Goal: Task Accomplishment & Management: Use online tool/utility

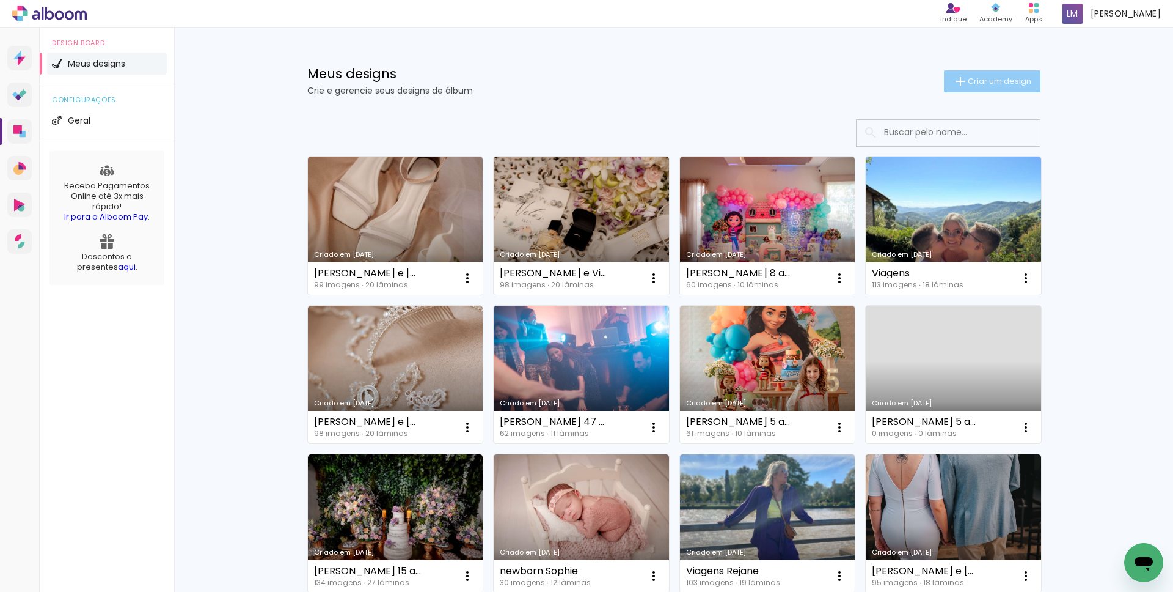
click at [1007, 85] on span "Criar um design" at bounding box center [1000, 81] width 64 height 8
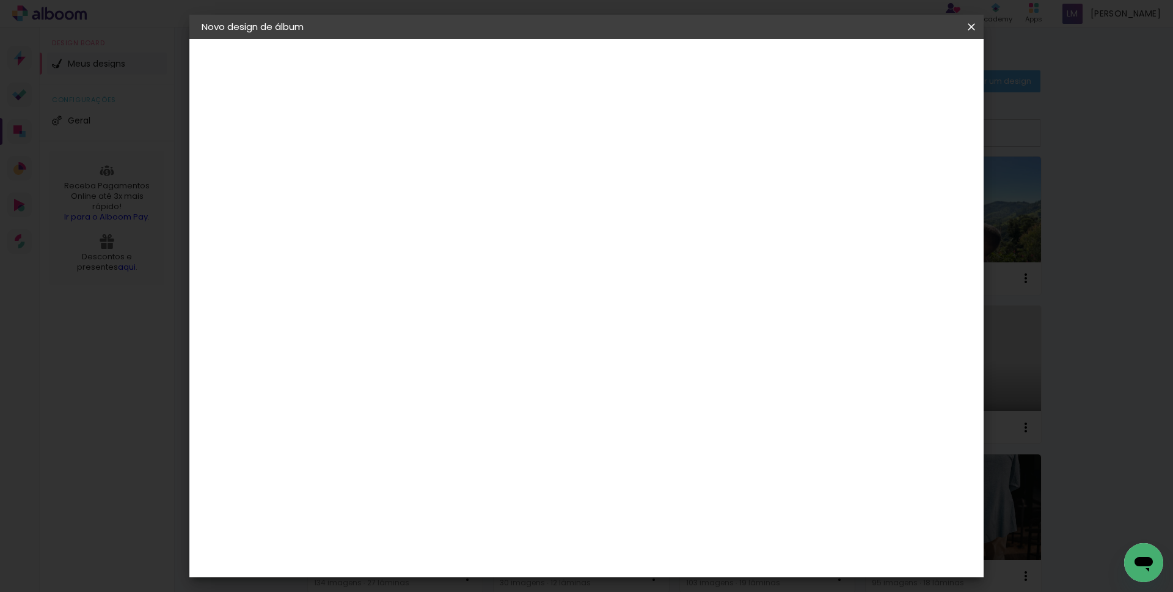
click at [401, 170] on input at bounding box center [401, 164] width 0 height 19
click at [401, 164] on input at bounding box center [401, 164] width 0 height 19
type input "Pai da Noiva - [PERSON_NAME] e [PERSON_NAME]"
type paper-input "Pai da Noiva - [PERSON_NAME] e [PERSON_NAME]"
click at [0, 0] on slot "Avançar" at bounding box center [0, 0] width 0 height 0
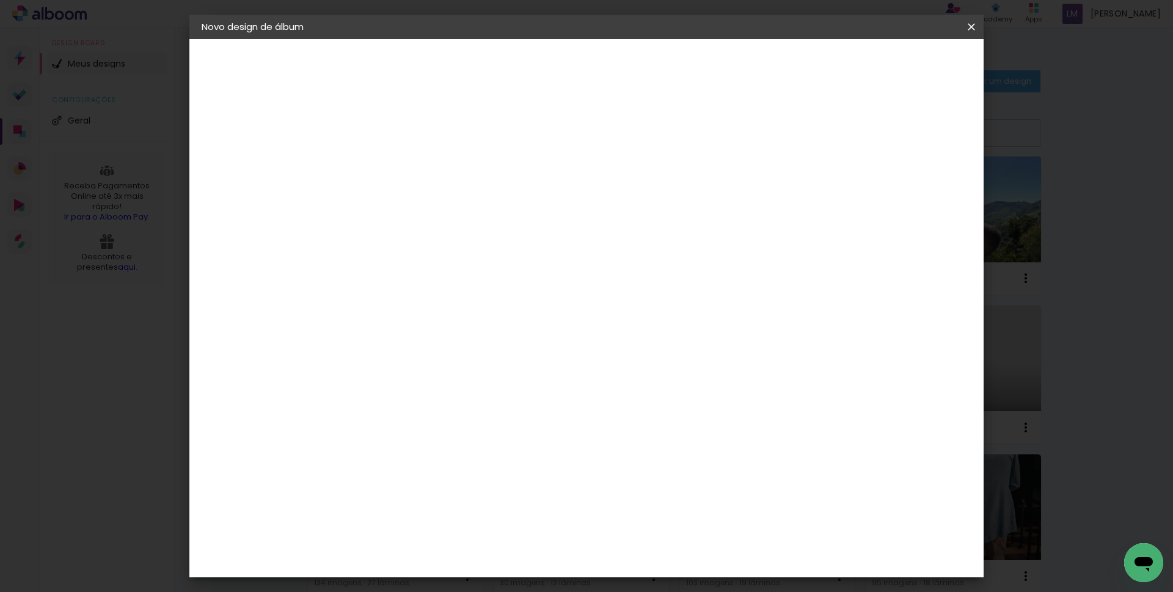
click at [0, 0] on slot "Tamanho Livre" at bounding box center [0, 0] width 0 height 0
click at [0, 0] on slot "Avançar" at bounding box center [0, 0] width 0 height 0
drag, startPoint x: 358, startPoint y: 346, endPoint x: 342, endPoint y: 346, distance: 16.5
click at [342, 39] on quentale-album-spec "Iniciar design Iniciar design" at bounding box center [586, 39] width 794 height 0
type input "3"
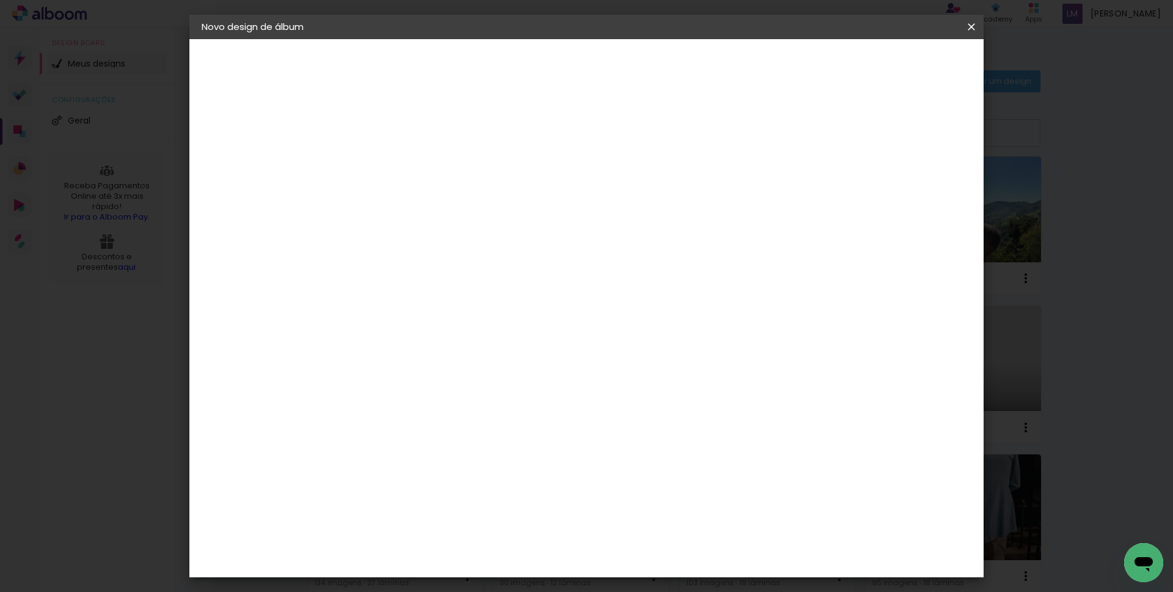
type input "15"
type paper-input "15"
type input "6"
type input "30"
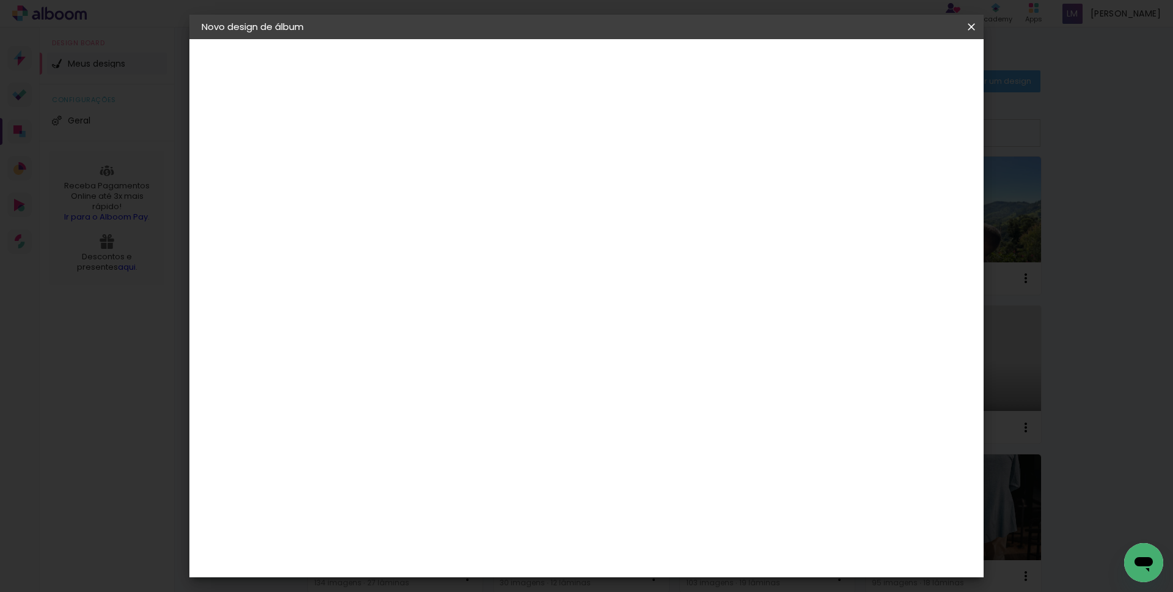
type paper-input "30"
click at [909, 124] on div "15 cm cm cm mm A maioria das encadernadoras sugere 5mm de sangria." at bounding box center [636, 88] width 577 height 98
click at [906, 57] on paper-button "Iniciar design" at bounding box center [867, 64] width 80 height 21
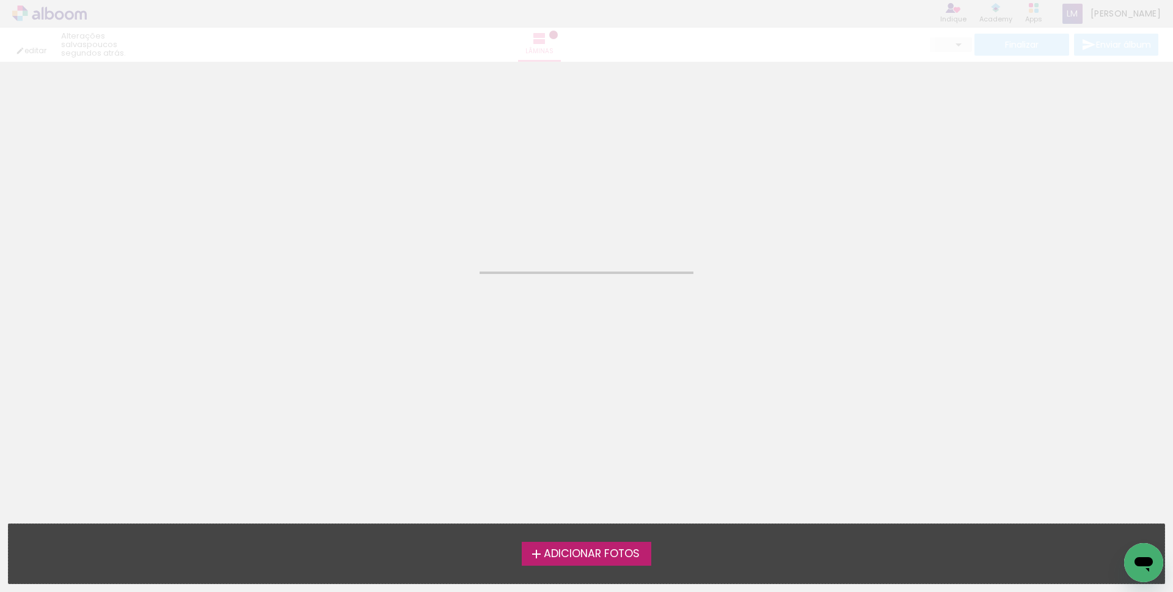
click at [609, 555] on span "Adicionar Fotos" at bounding box center [592, 553] width 96 height 11
click at [0, 0] on input "file" at bounding box center [0, 0] width 0 height 0
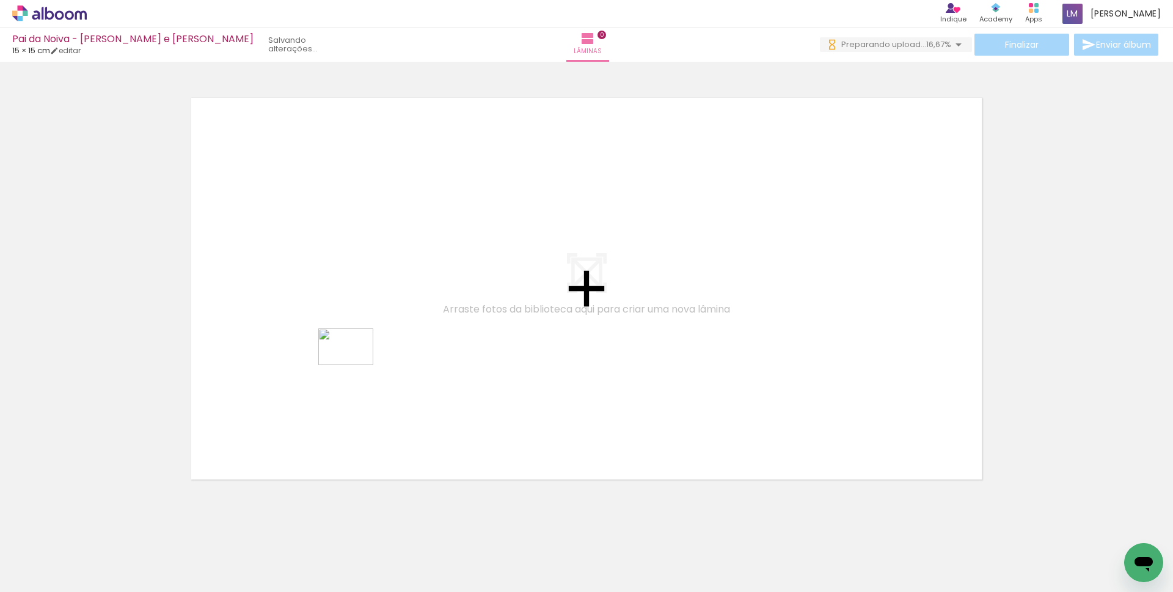
drag, startPoint x: 328, startPoint y: 550, endPoint x: 355, endPoint y: 365, distance: 187.1
click at [355, 365] on quentale-workspace at bounding box center [586, 296] width 1173 height 592
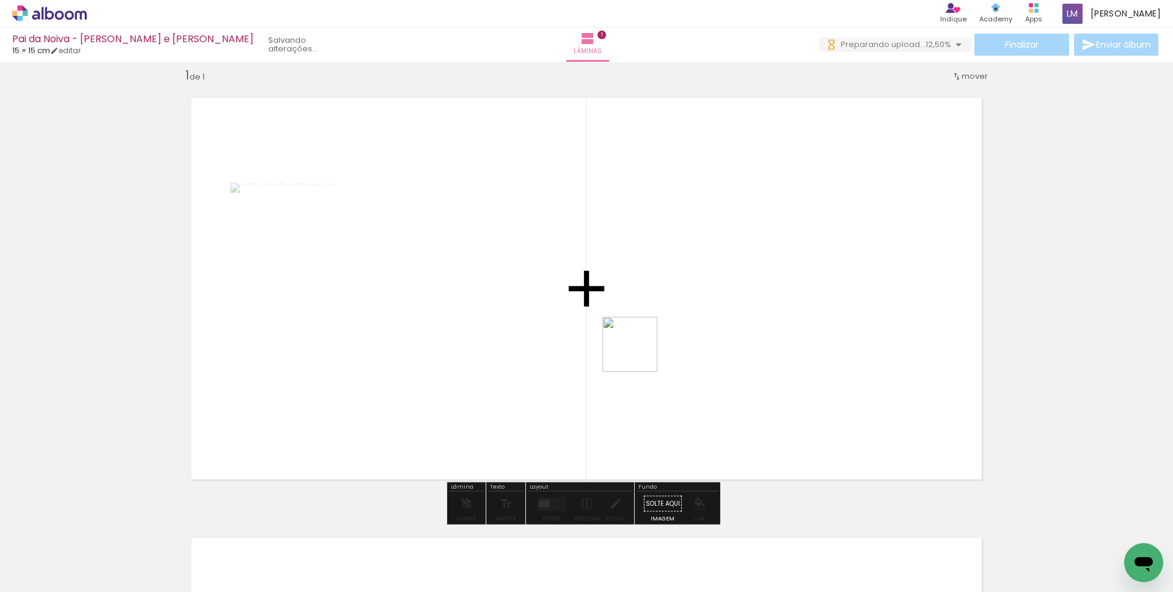
drag, startPoint x: 397, startPoint y: 541, endPoint x: 639, endPoint y: 353, distance: 306.7
click at [639, 353] on quentale-workspace at bounding box center [586, 296] width 1173 height 592
click at [418, 415] on quentale-workspace at bounding box center [586, 296] width 1173 height 592
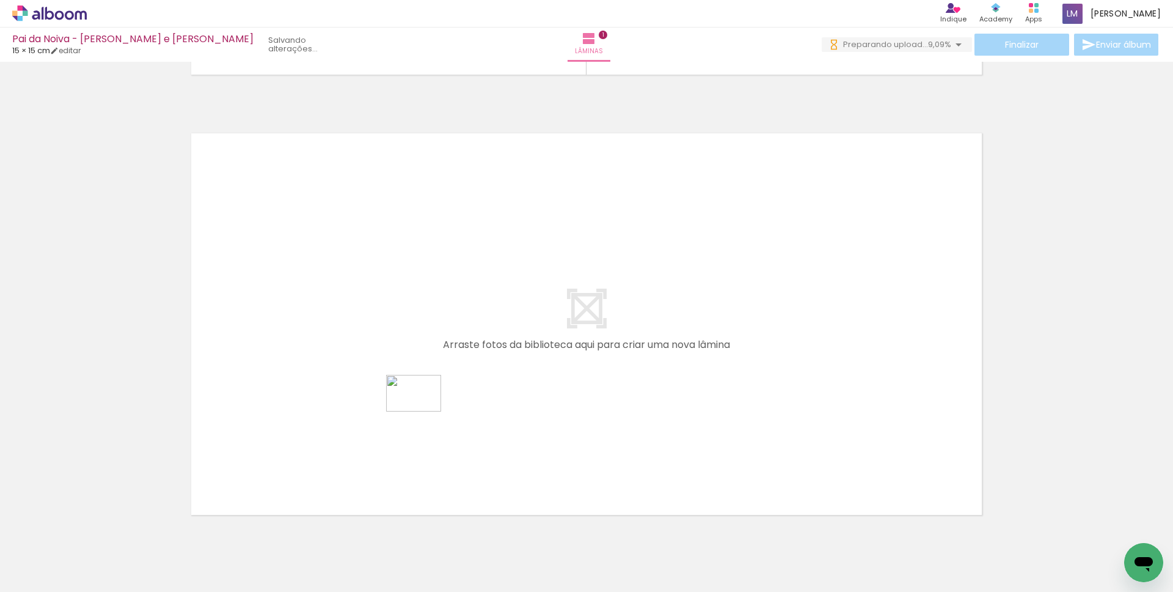
click at [423, 411] on quentale-workspace at bounding box center [586, 296] width 1173 height 592
drag, startPoint x: 532, startPoint y: 552, endPoint x: 696, endPoint y: 426, distance: 207.4
click at [696, 426] on quentale-workspace at bounding box center [586, 296] width 1173 height 592
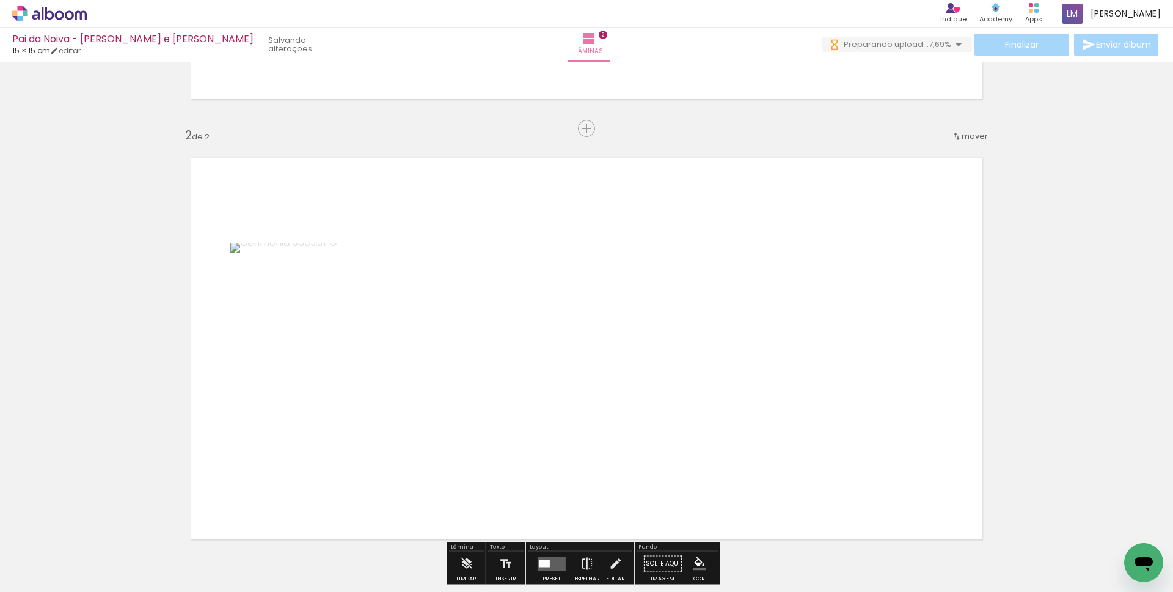
scroll to position [647, 0]
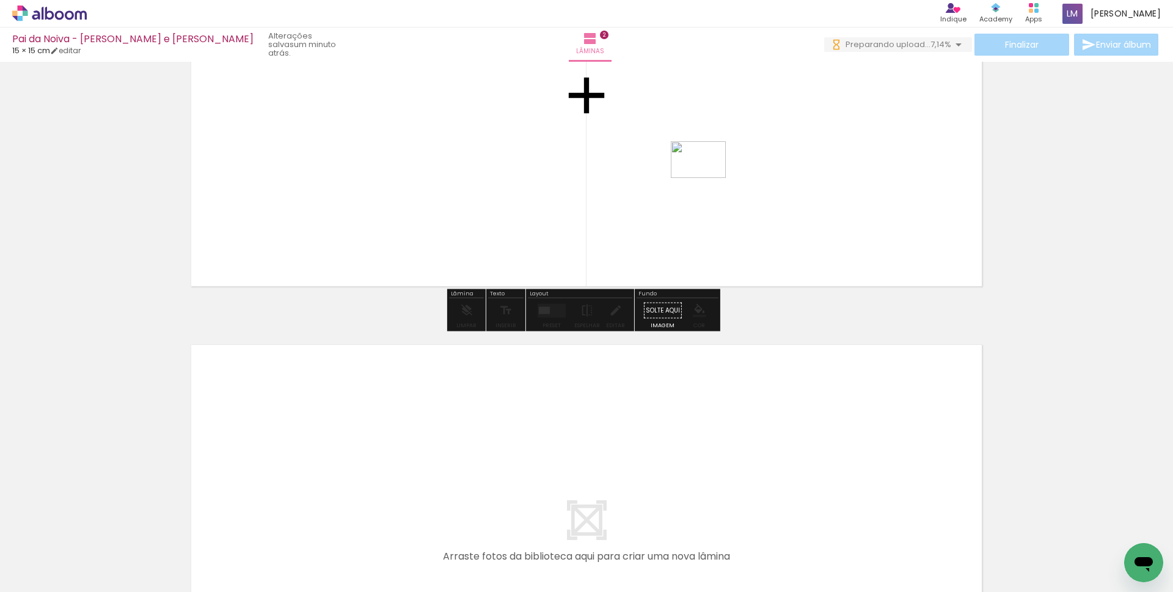
drag, startPoint x: 455, startPoint y: 556, endPoint x: 708, endPoint y: 178, distance: 454.7
click at [708, 178] on quentale-workspace at bounding box center [586, 296] width 1173 height 592
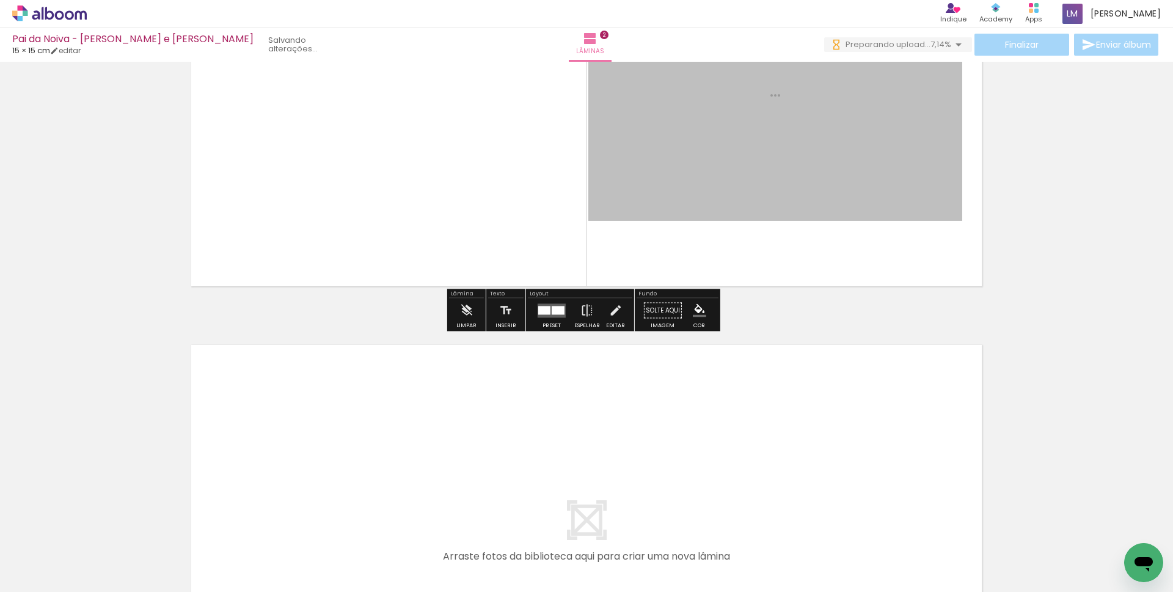
click at [31, 553] on input "Todas as fotos" at bounding box center [34, 554] width 46 height 10
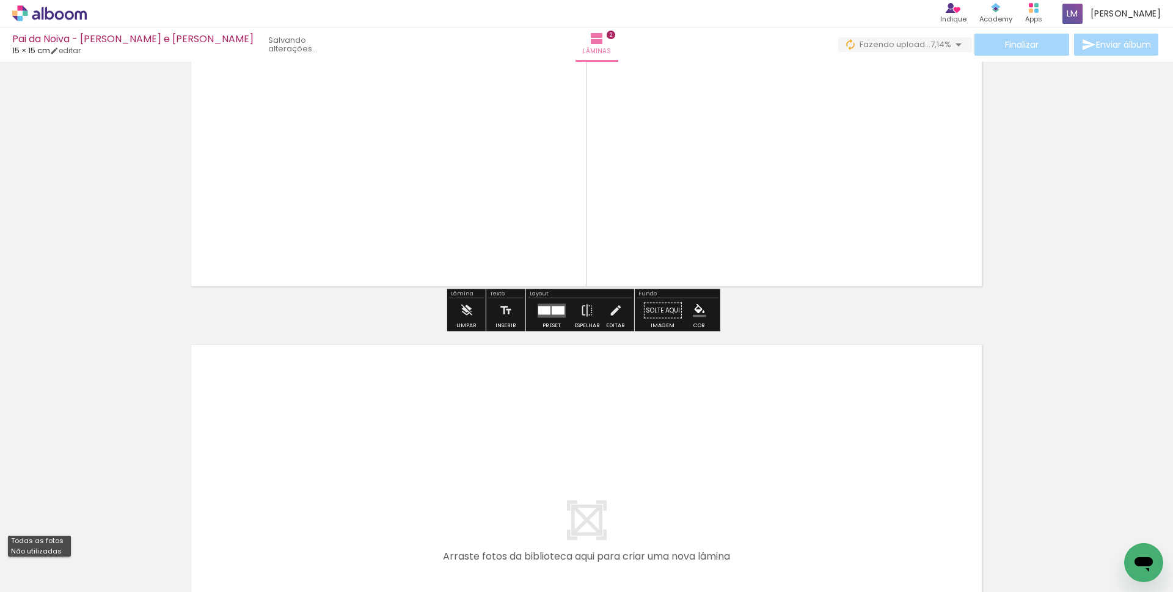
click at [0, 0] on slot "Não utilizadas" at bounding box center [0, 0] width 0 height 0
type input "Não utilizadas"
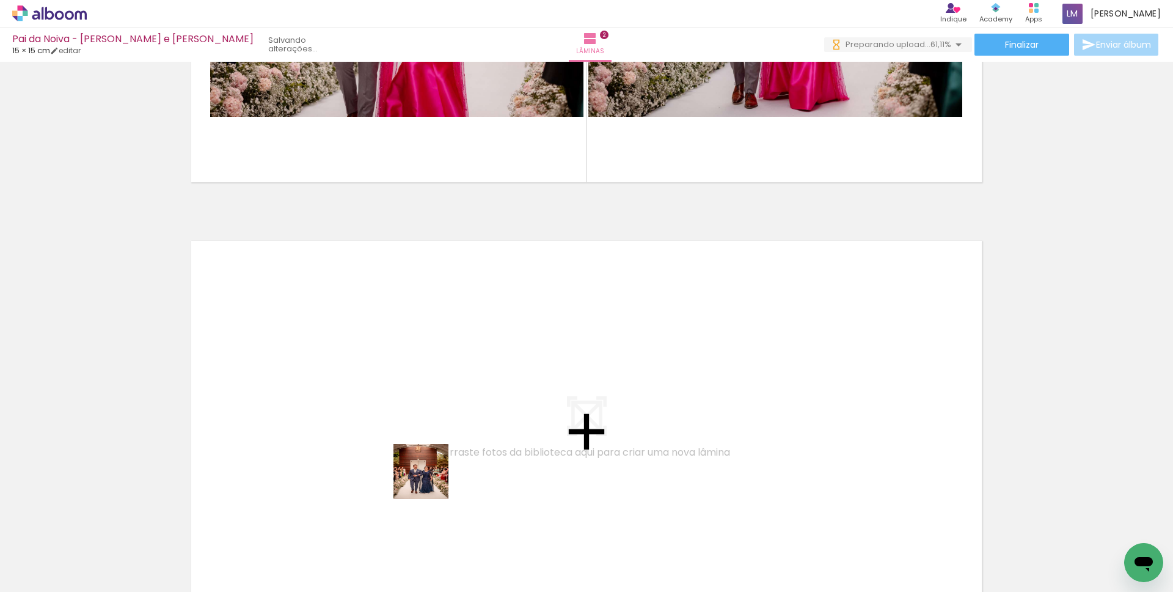
drag, startPoint x: 339, startPoint y: 542, endPoint x: 466, endPoint y: 451, distance: 155.9
click at [466, 451] on quentale-workspace at bounding box center [586, 296] width 1173 height 592
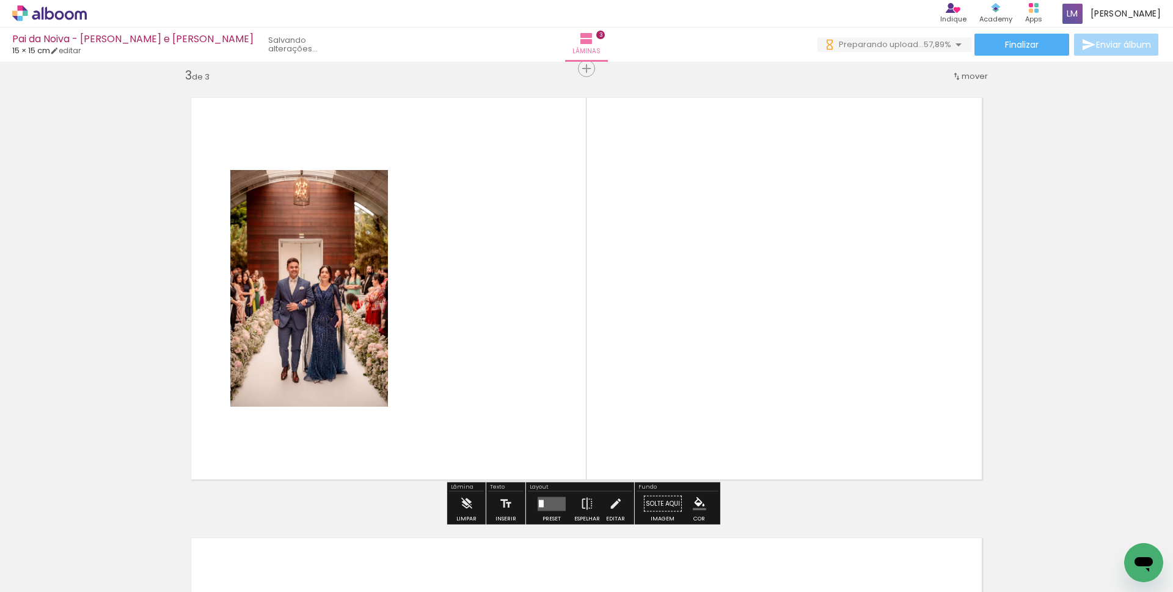
drag, startPoint x: 325, startPoint y: 550, endPoint x: 659, endPoint y: 367, distance: 380.4
click at [659, 367] on quentale-workspace at bounding box center [586, 296] width 1173 height 592
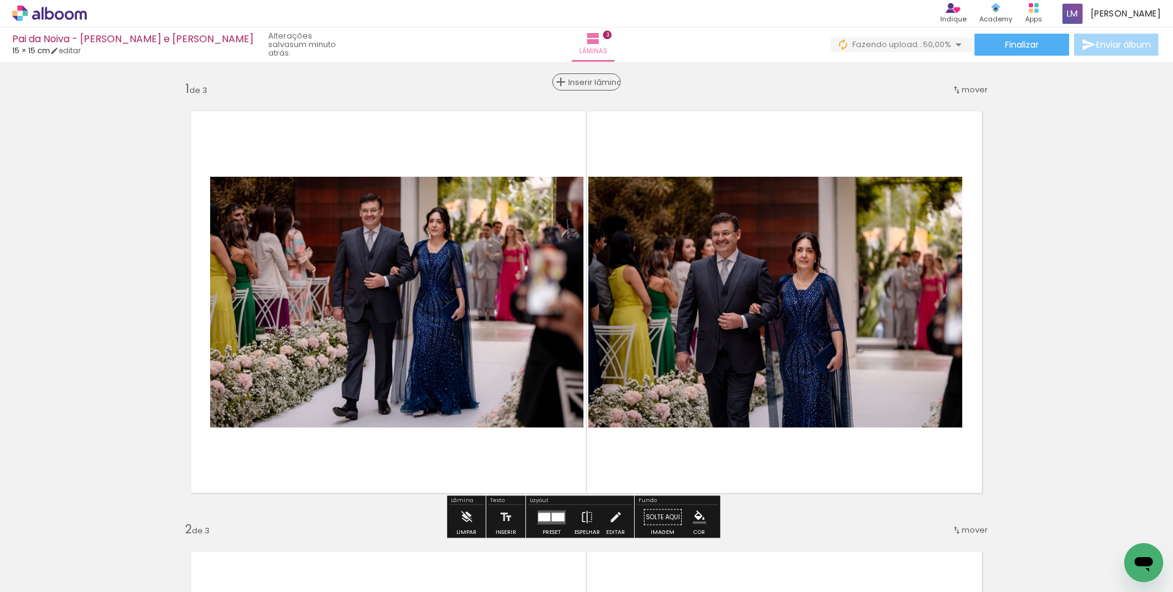
click at [581, 75] on div "Inserir lâmina" at bounding box center [587, 82] width 66 height 15
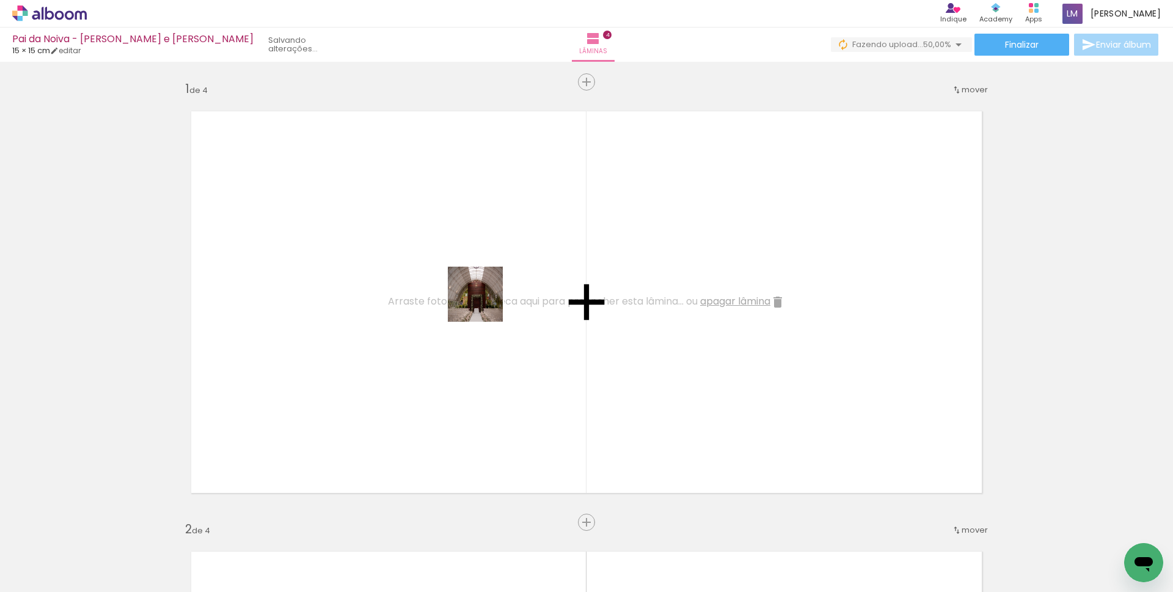
drag, startPoint x: 582, startPoint y: 488, endPoint x: 479, endPoint y: 295, distance: 219.0
click at [479, 295] on quentale-workspace at bounding box center [586, 296] width 1173 height 592
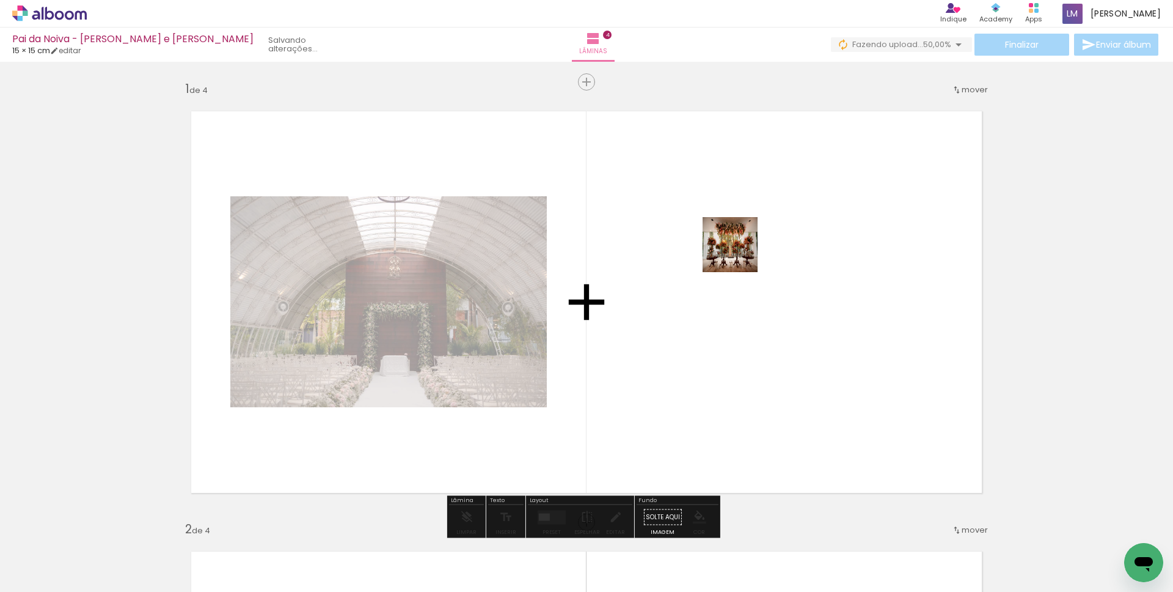
drag, startPoint x: 585, startPoint y: 543, endPoint x: 739, endPoint y: 254, distance: 328.0
click at [739, 254] on quentale-workspace at bounding box center [586, 296] width 1173 height 592
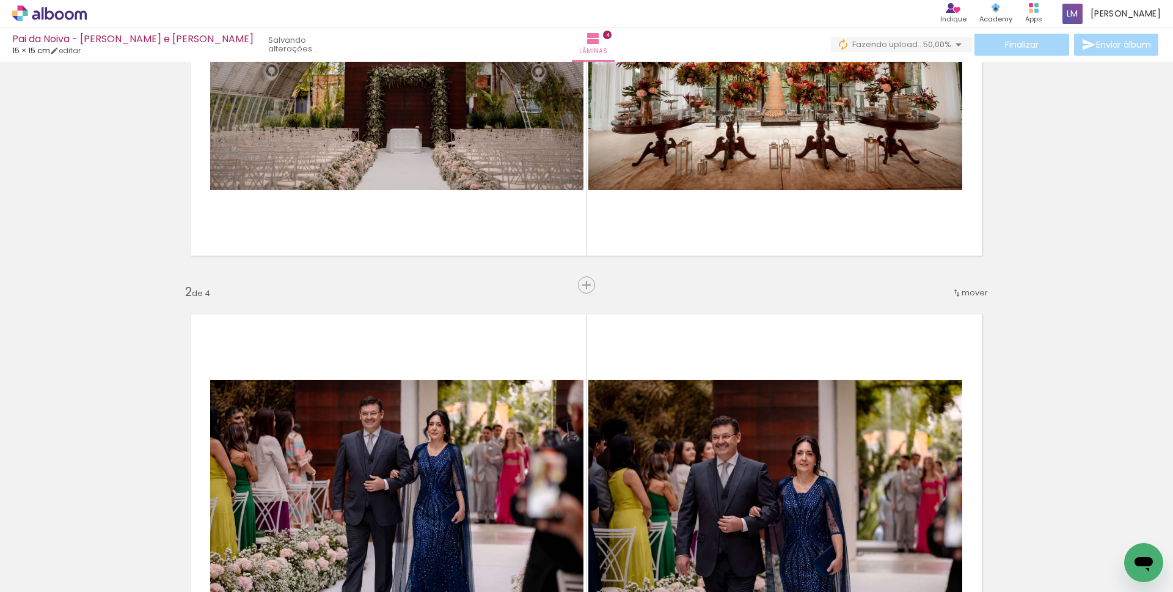
scroll to position [361, 0]
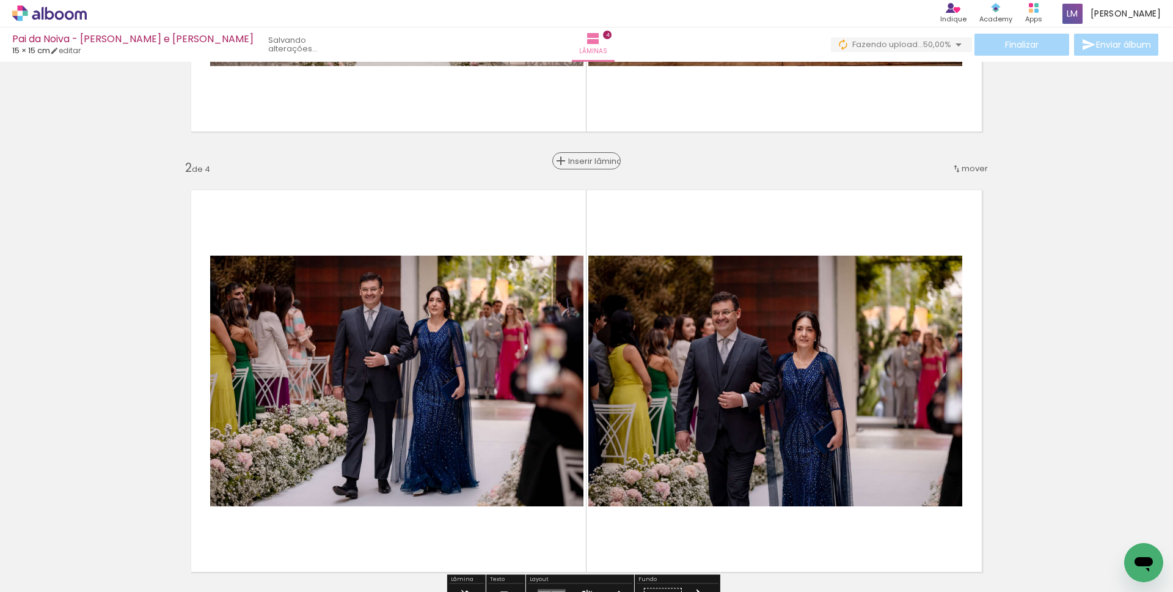
click at [587, 160] on span "Inserir lâmina" at bounding box center [592, 161] width 48 height 8
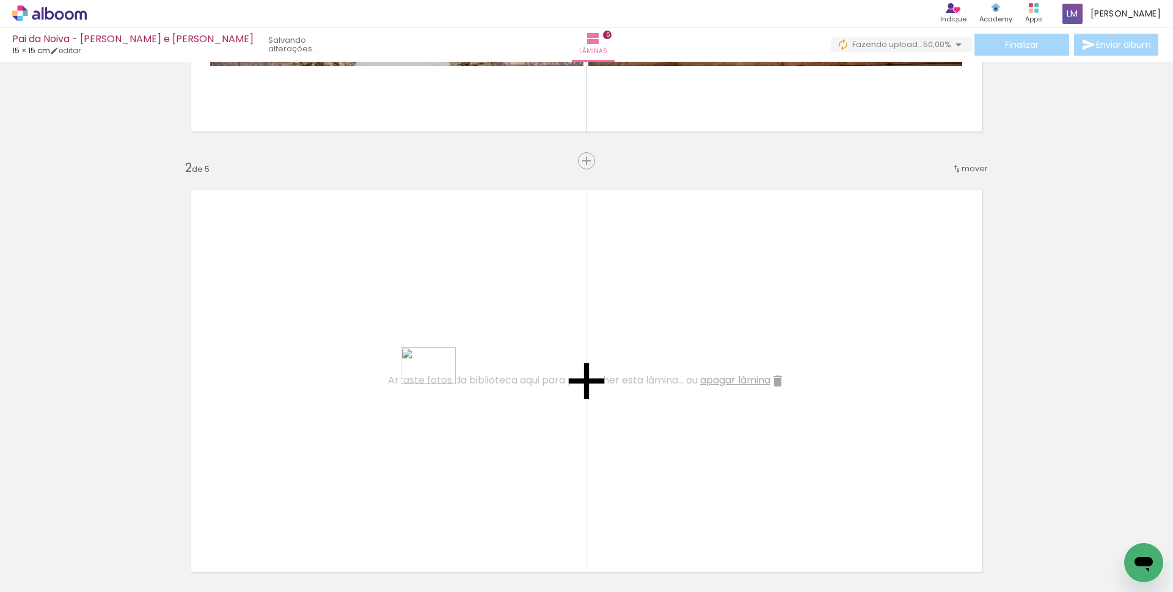
drag, startPoint x: 612, startPoint y: 555, endPoint x: 438, endPoint y: 384, distance: 244.6
click at [438, 384] on quentale-workspace at bounding box center [586, 296] width 1173 height 592
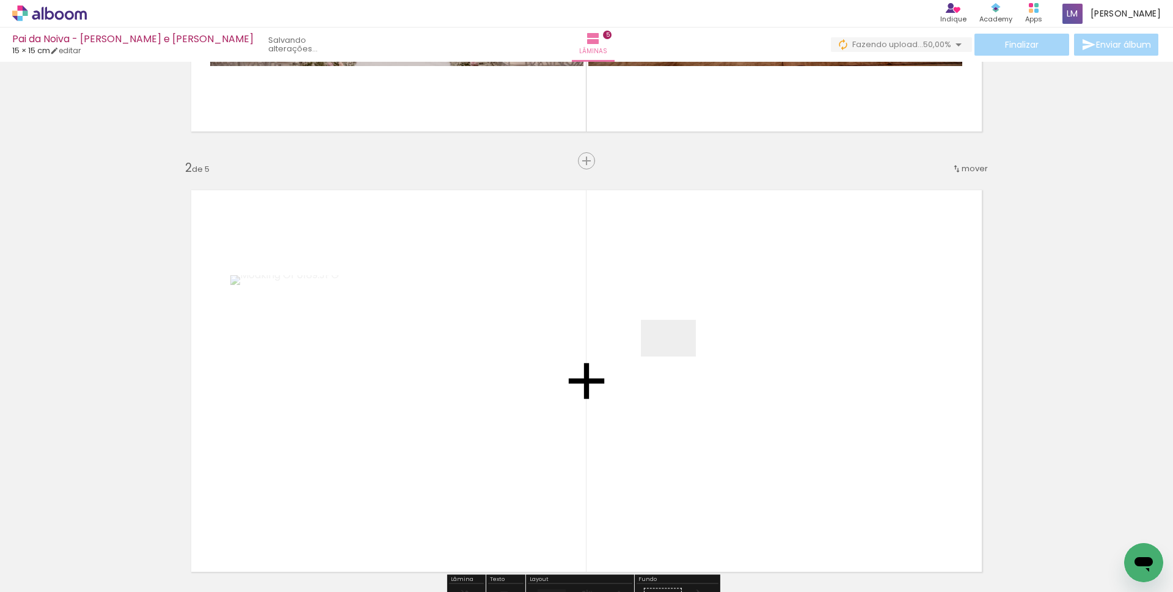
drag, startPoint x: 680, startPoint y: 370, endPoint x: 678, endPoint y: 356, distance: 13.7
click at [678, 356] on quentale-workspace at bounding box center [586, 296] width 1173 height 592
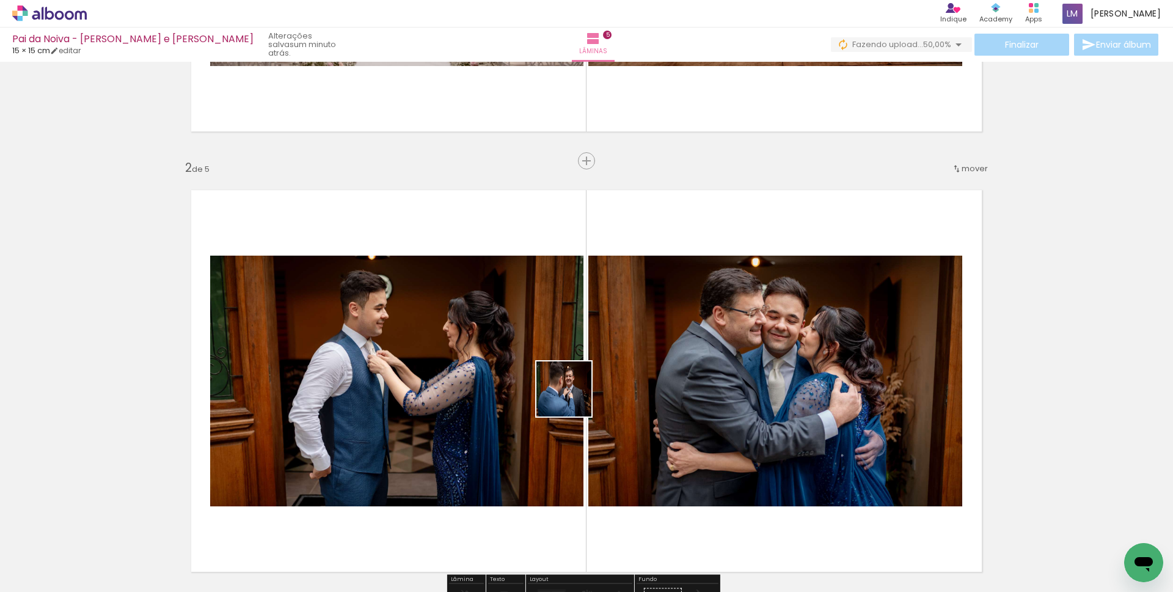
click at [573, 398] on quentale-workspace at bounding box center [586, 296] width 1173 height 592
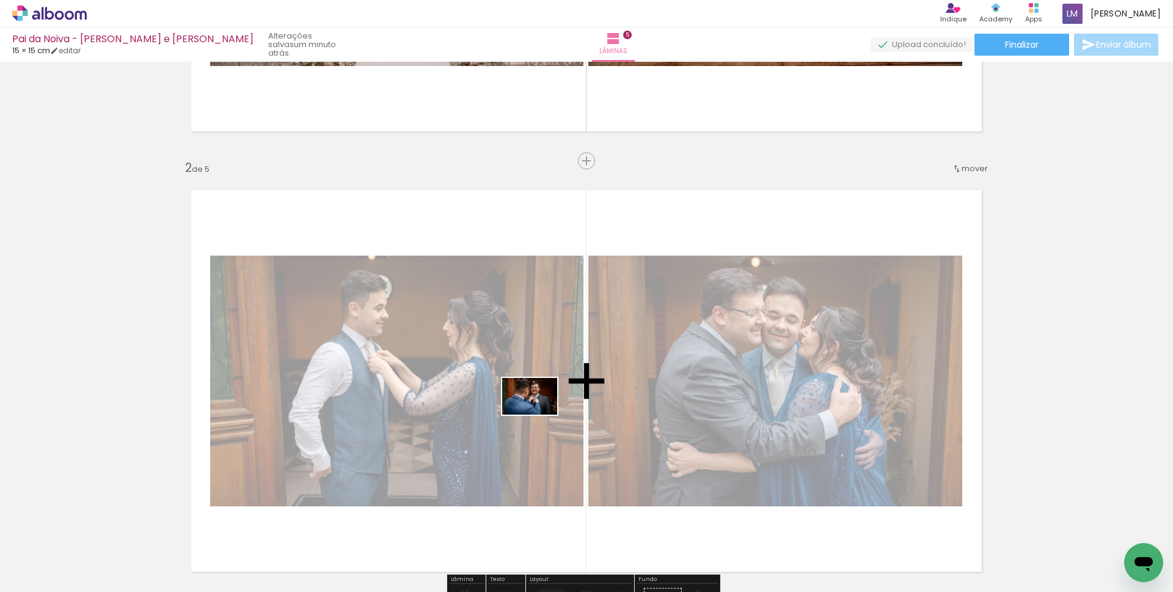
drag, startPoint x: 597, startPoint y: 545, endPoint x: 539, endPoint y: 414, distance: 143.1
click at [539, 414] on quentale-workspace at bounding box center [586, 296] width 1173 height 592
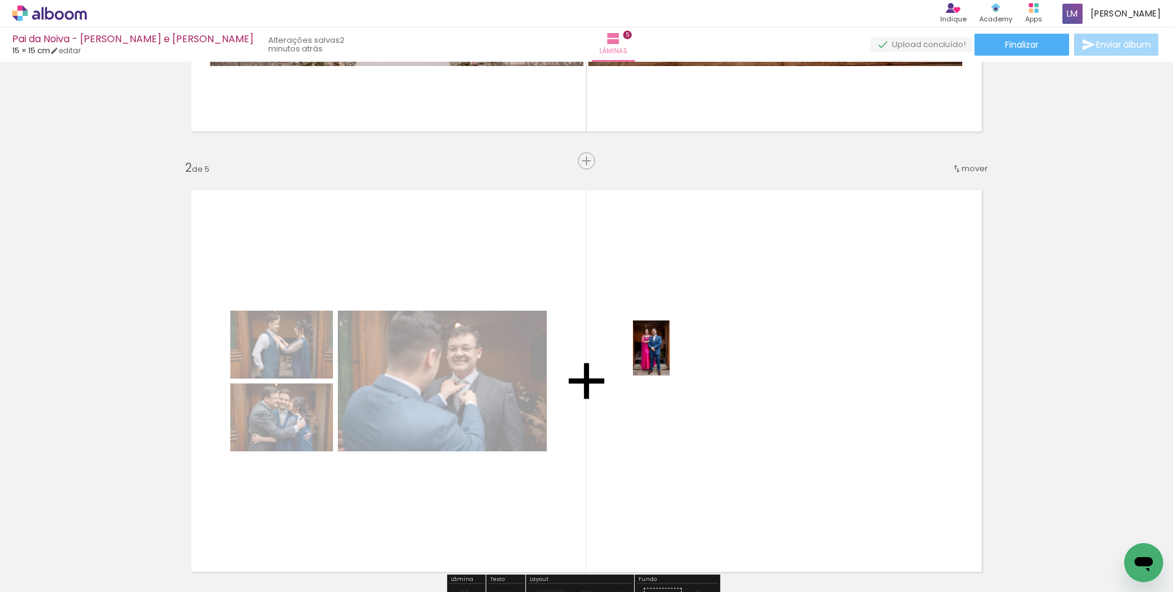
drag, startPoint x: 600, startPoint y: 562, endPoint x: 666, endPoint y: 359, distance: 212.8
click at [669, 357] on quentale-workspace at bounding box center [586, 296] width 1173 height 592
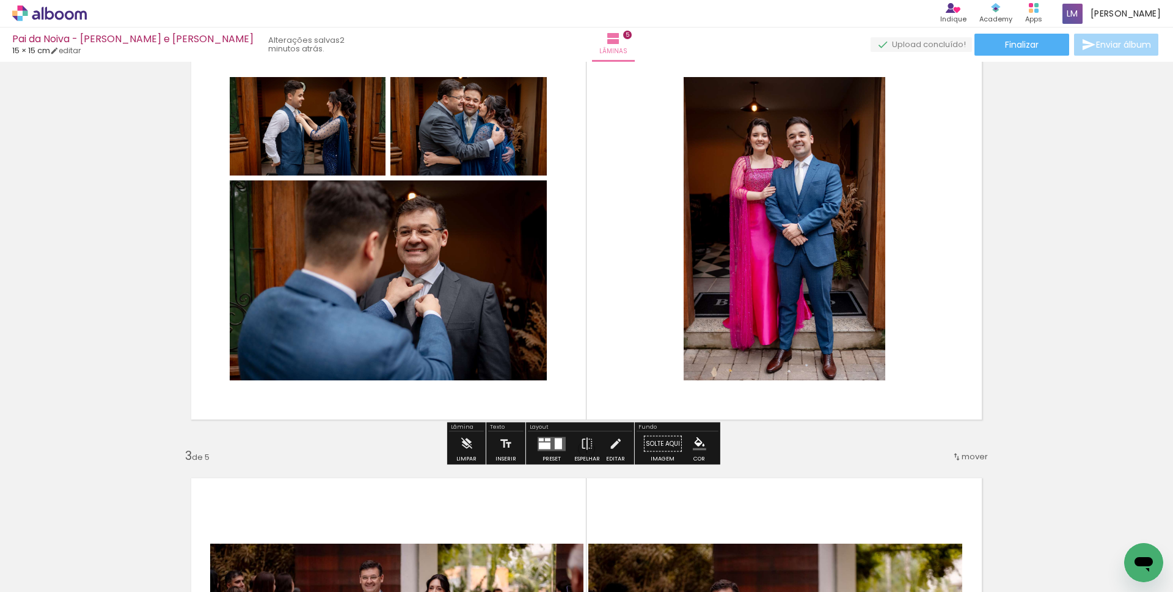
scroll to position [609, 0]
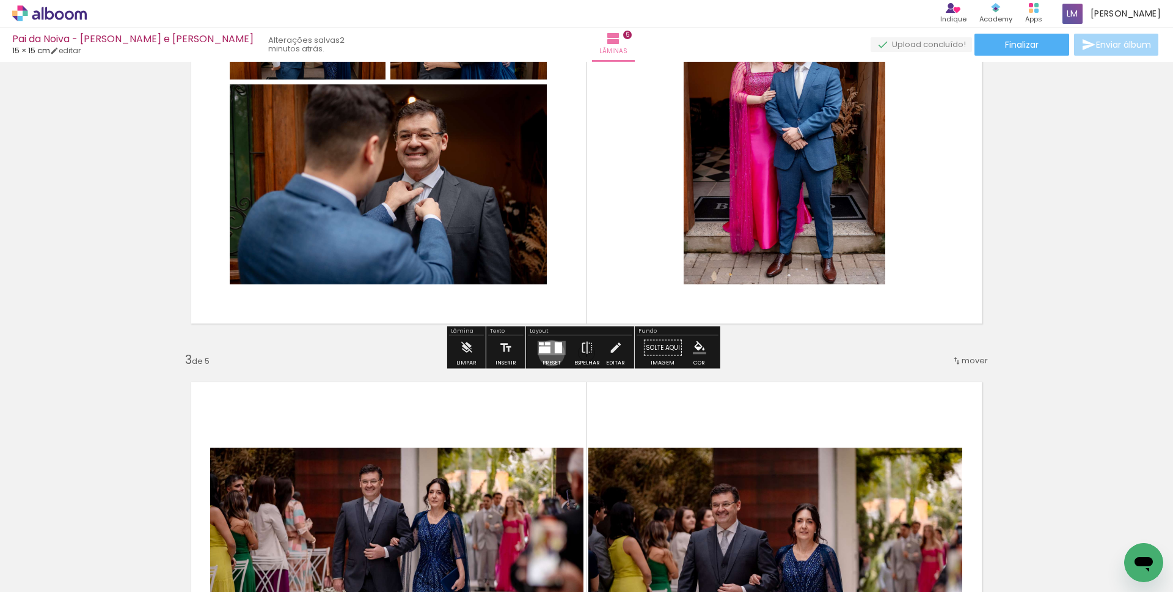
click at [549, 353] on quentale-layouter at bounding box center [552, 347] width 28 height 14
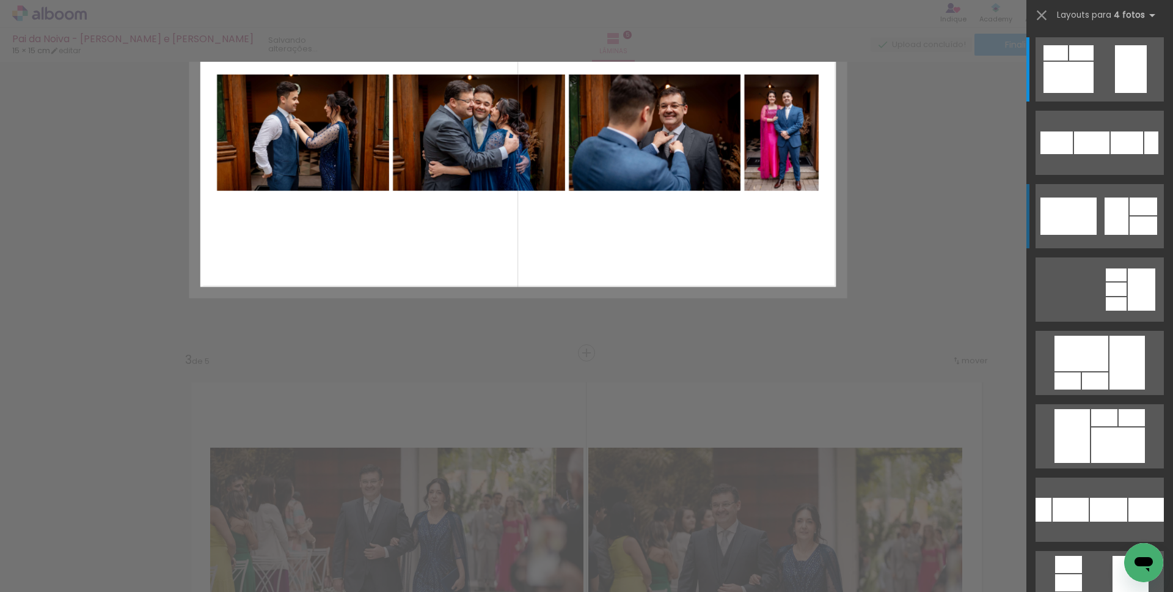
scroll to position [453, 0]
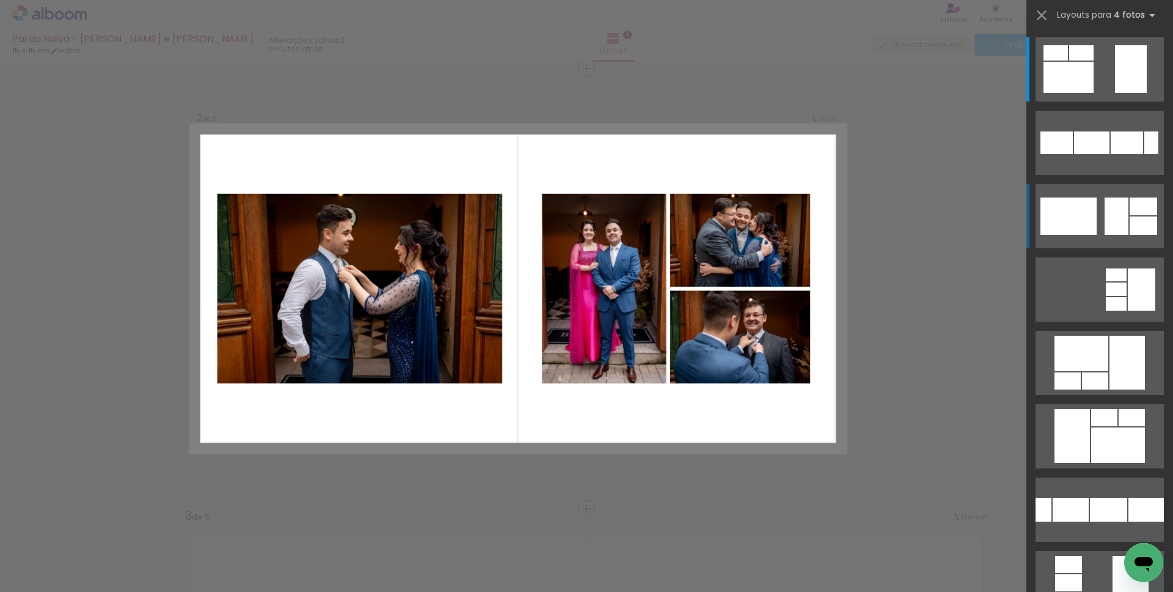
click at [1098, 224] on quentale-layouter at bounding box center [1100, 216] width 128 height 64
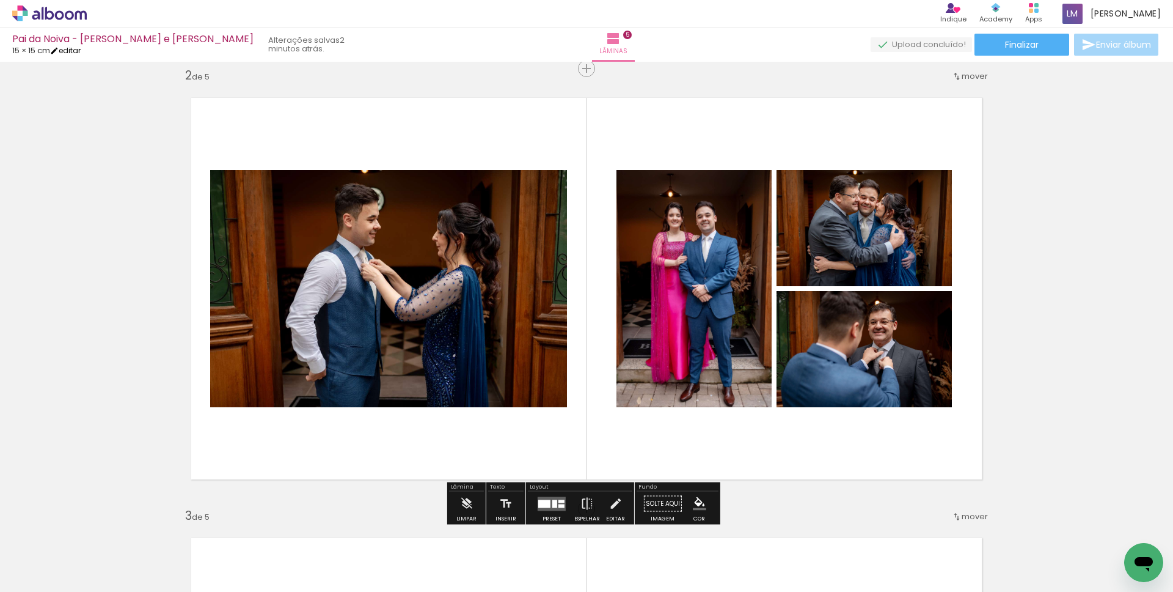
click at [78, 46] on link "editar" at bounding box center [65, 50] width 31 height 10
type input "15"
type input "30"
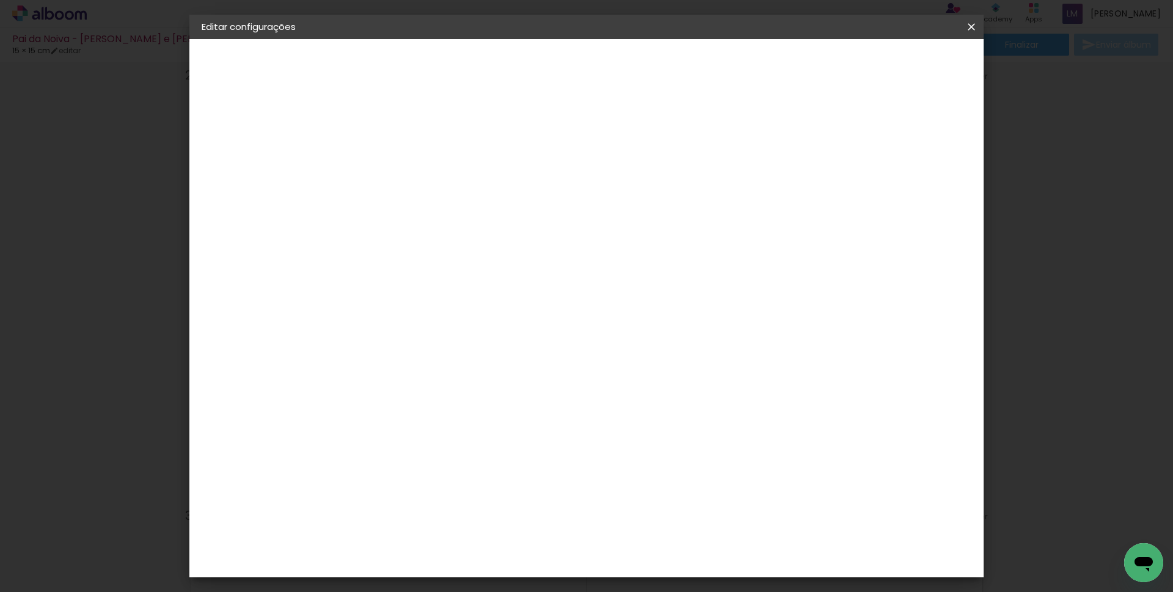
click at [334, 39] on quentale-album-spec "Salvar configurações Salvar configurações" at bounding box center [586, 39] width 794 height 0
type input "1"
type paper-input "1"
click at [895, 66] on span "Salvar configurações" at bounding box center [850, 64] width 90 height 9
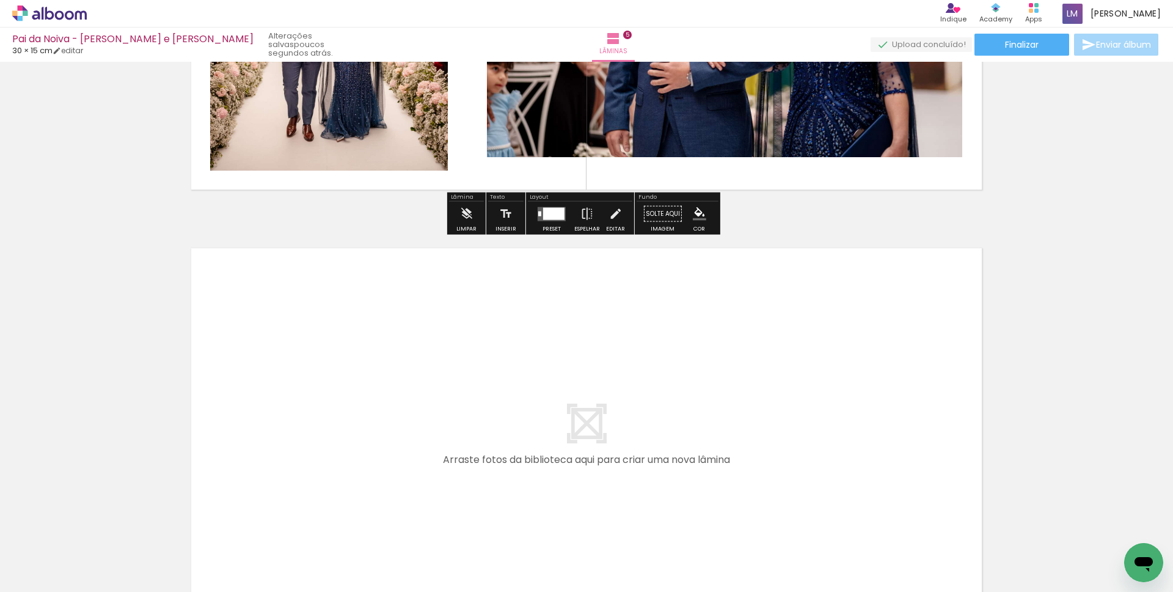
scroll to position [2205, 0]
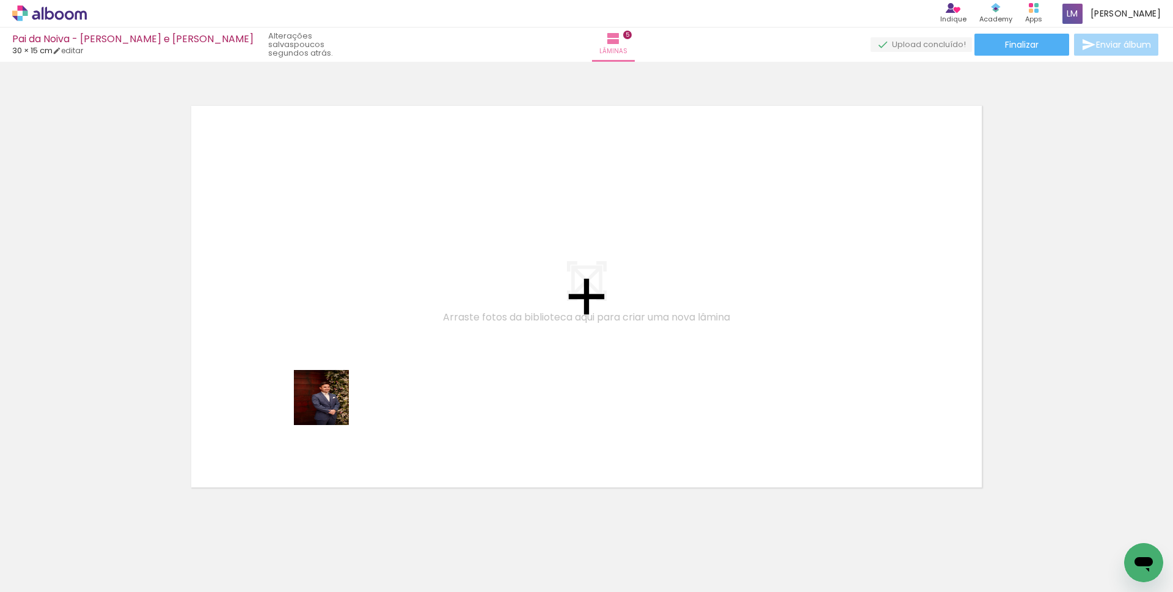
drag, startPoint x: 335, startPoint y: 557, endPoint x: 330, endPoint y: 372, distance: 184.6
click at [330, 372] on quentale-workspace at bounding box center [586, 296] width 1173 height 592
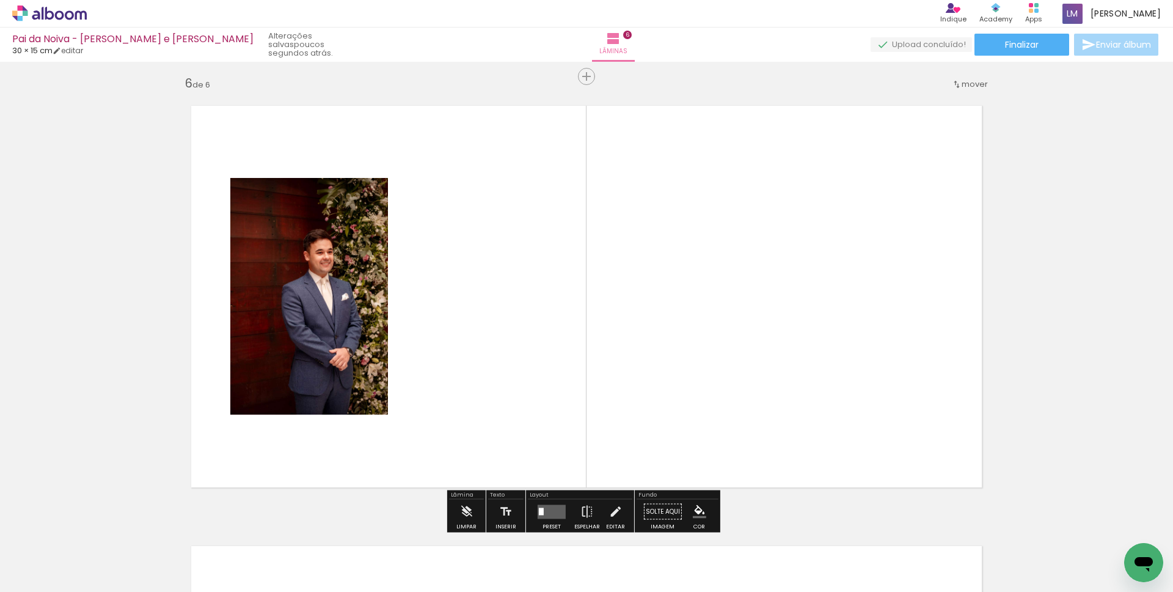
scroll to position [2213, 0]
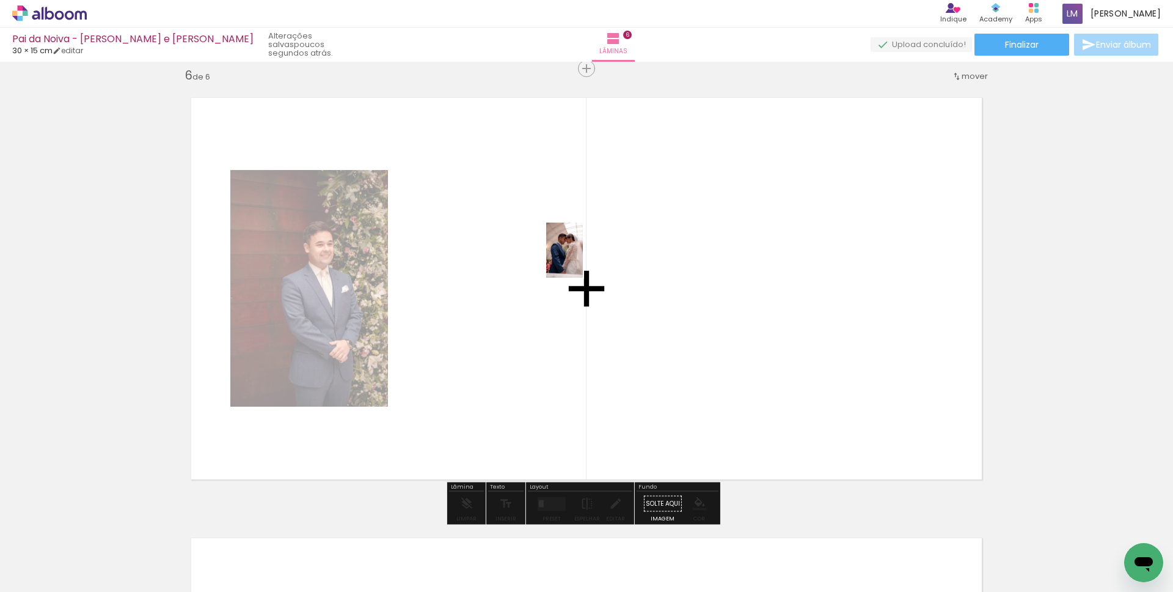
drag, startPoint x: 329, startPoint y: 555, endPoint x: 583, endPoint y: 259, distance: 389.6
click at [583, 259] on quentale-workspace at bounding box center [586, 296] width 1173 height 592
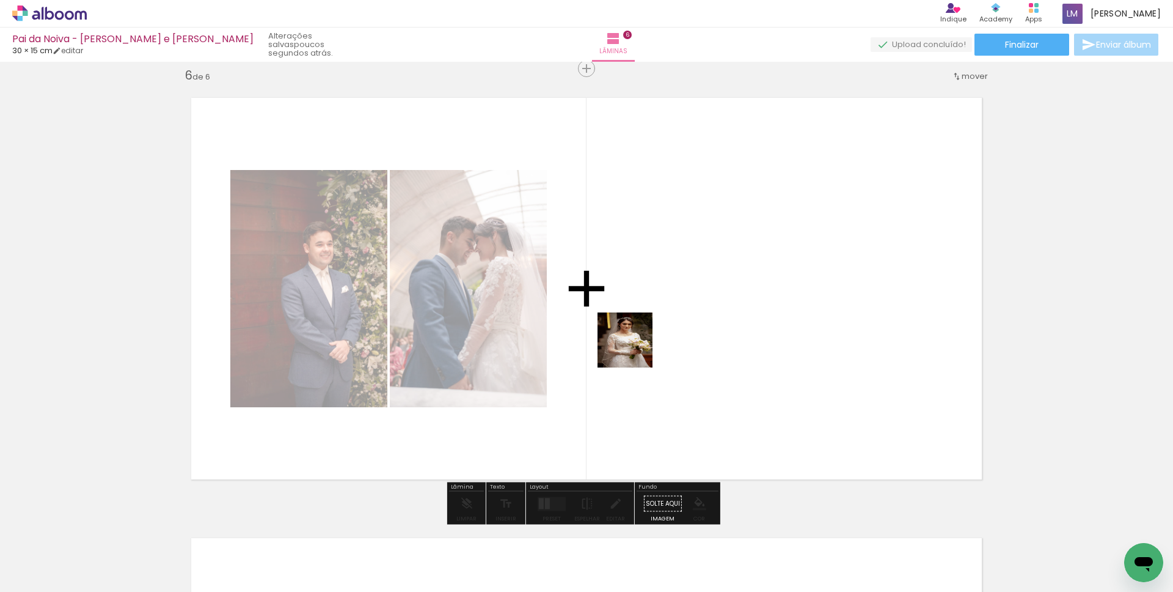
drag, startPoint x: 457, startPoint y: 532, endPoint x: 698, endPoint y: 267, distance: 358.2
click at [698, 267] on quentale-workspace at bounding box center [586, 296] width 1173 height 592
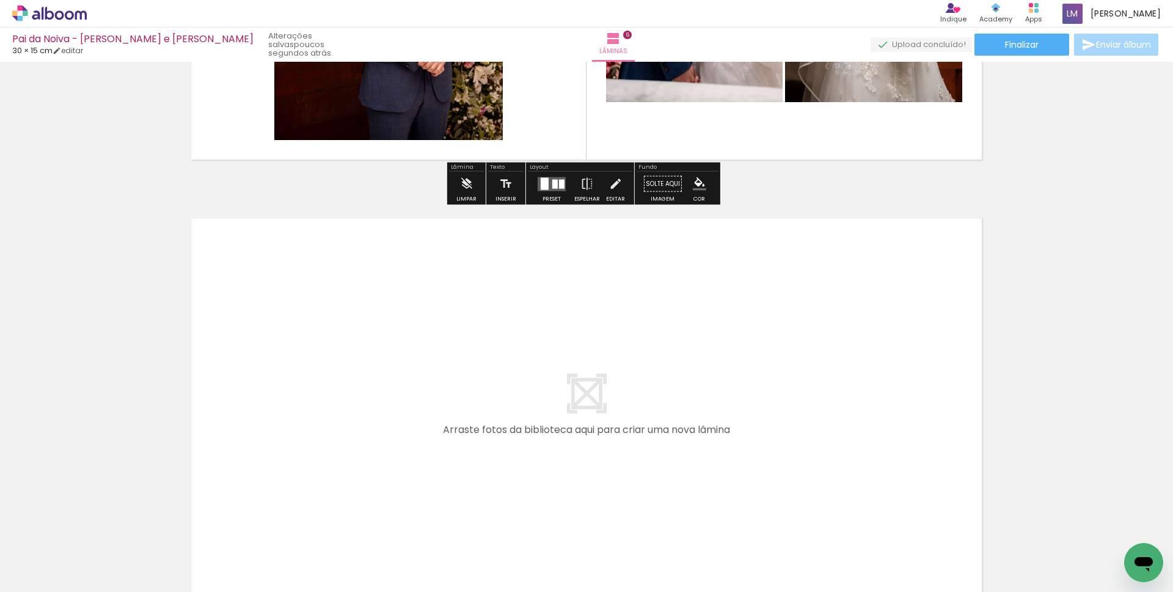
scroll to position [2573, 0]
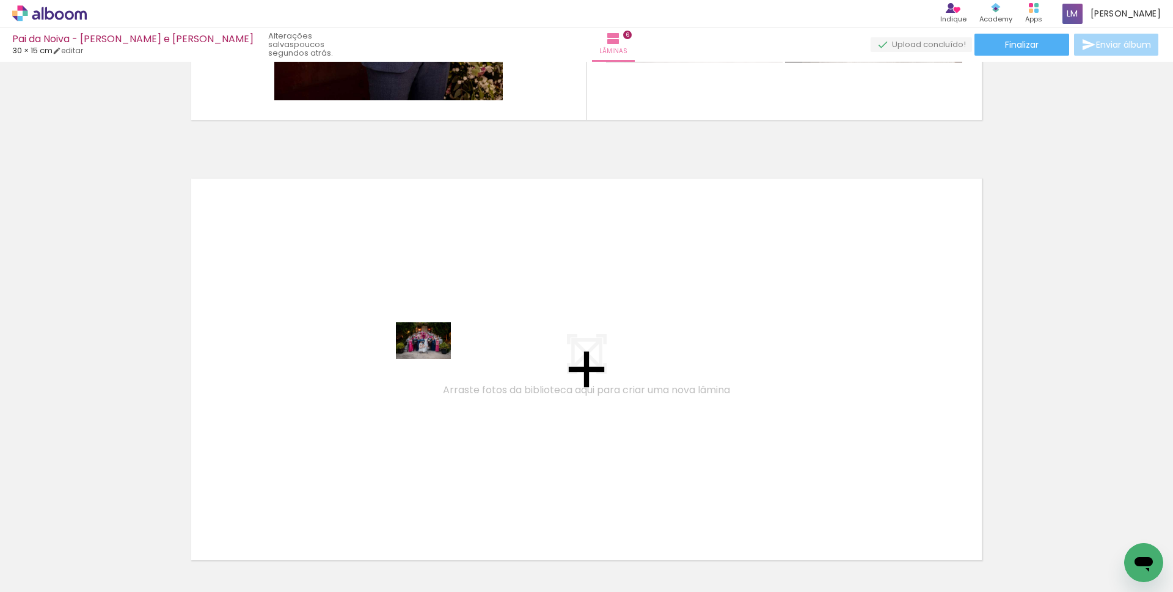
drag, startPoint x: 463, startPoint y: 552, endPoint x: 433, endPoint y: 359, distance: 195.4
click at [433, 359] on quentale-workspace at bounding box center [586, 296] width 1173 height 592
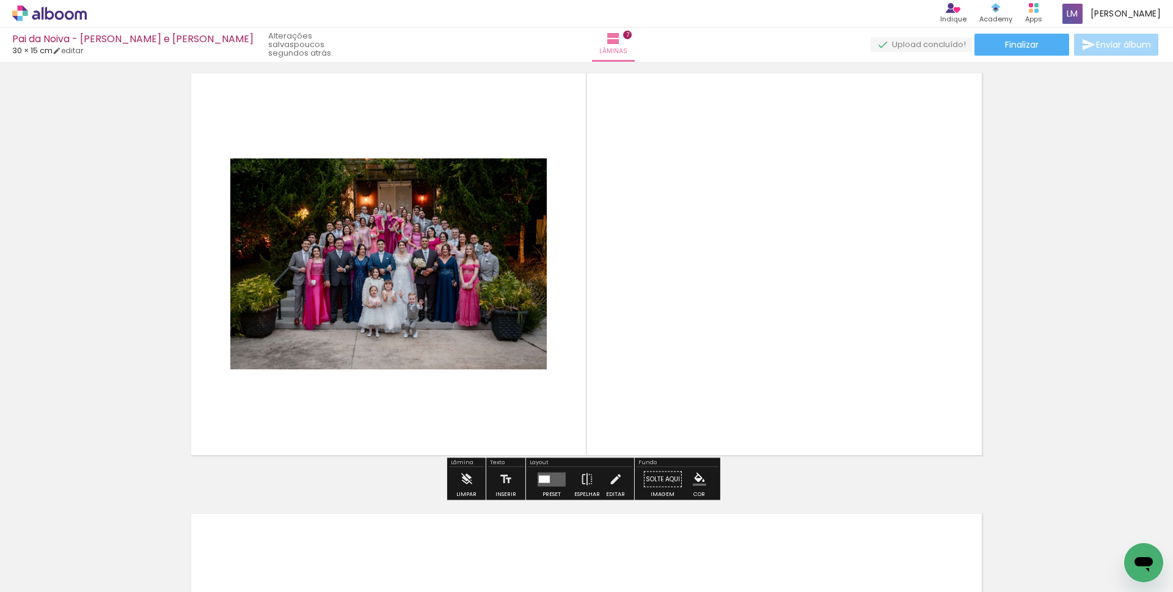
scroll to position [2868, 0]
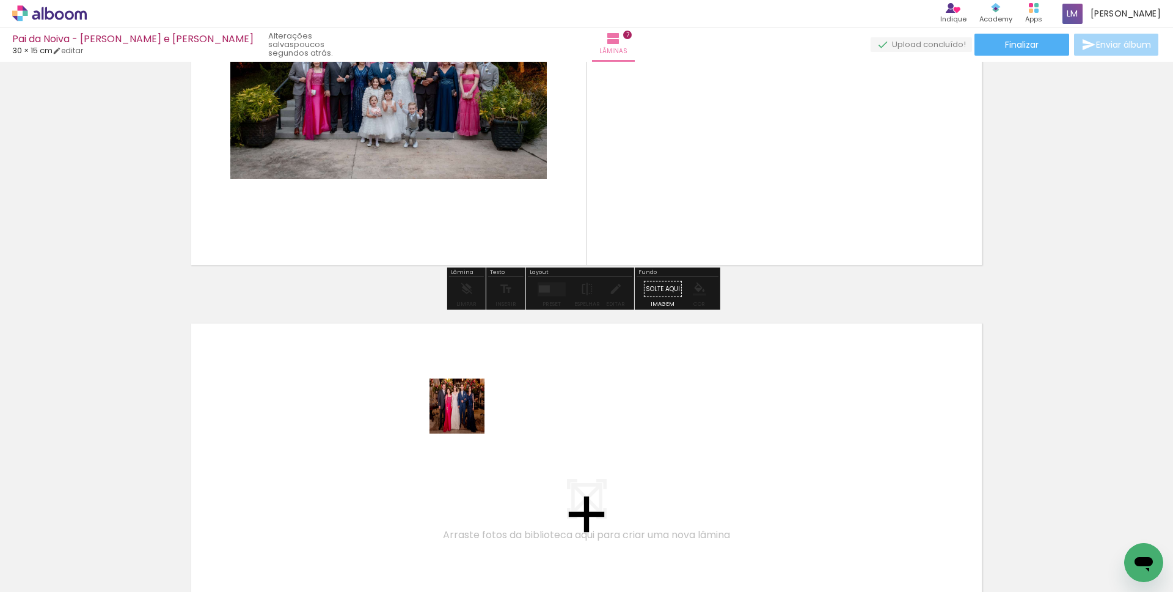
drag, startPoint x: 474, startPoint y: 476, endPoint x: 466, endPoint y: 414, distance: 62.2
click at [466, 414] on quentale-workspace at bounding box center [586, 296] width 1173 height 592
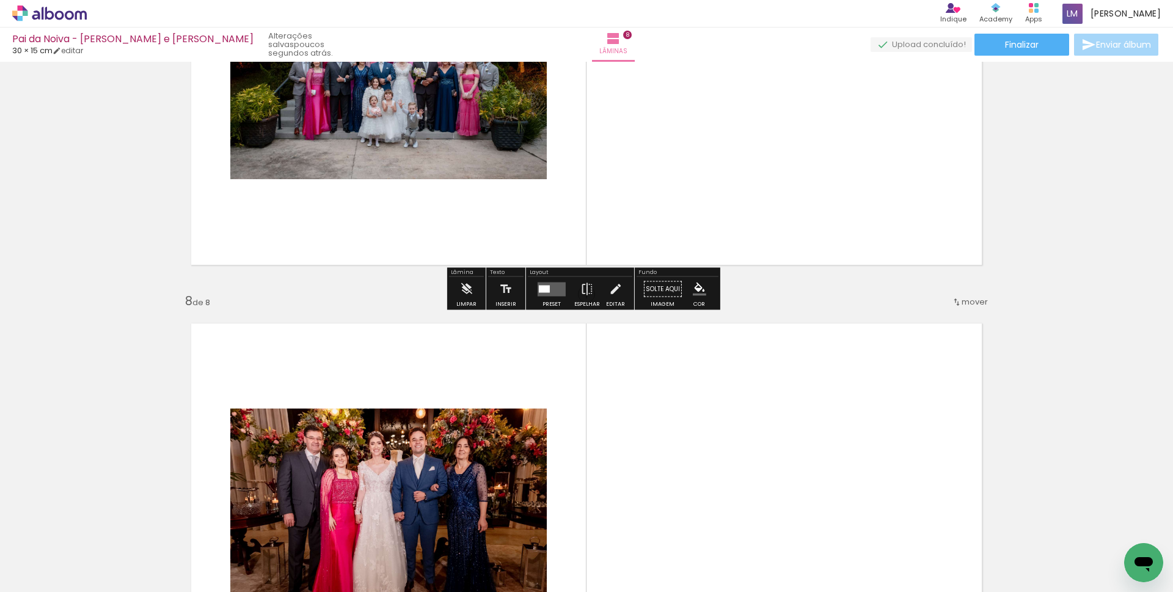
scroll to position [3093, 0]
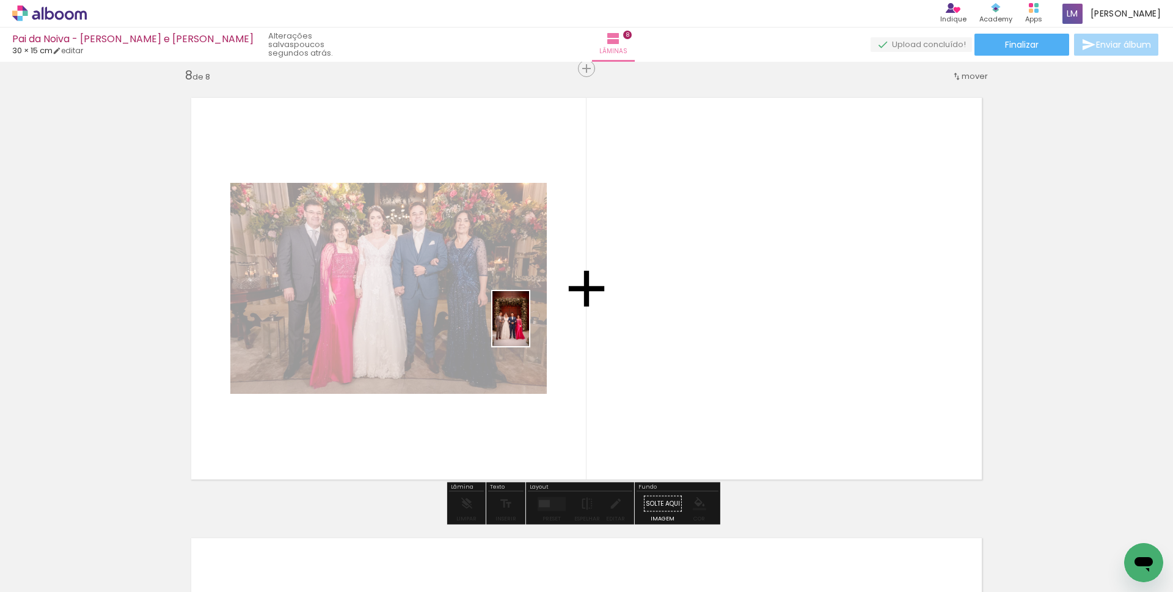
drag, startPoint x: 317, startPoint y: 556, endPoint x: 427, endPoint y: 527, distance: 113.8
click at [529, 328] on quentale-workspace at bounding box center [586, 296] width 1173 height 592
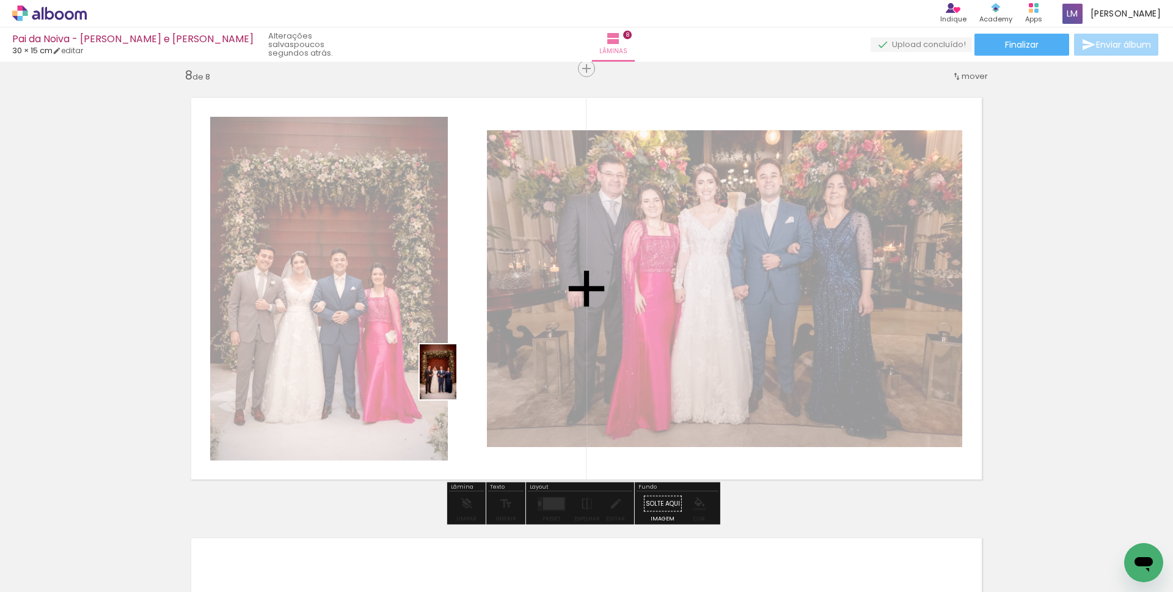
drag, startPoint x: 334, startPoint y: 548, endPoint x: 456, endPoint y: 381, distance: 207.3
click at [456, 381] on quentale-workspace at bounding box center [586, 296] width 1173 height 592
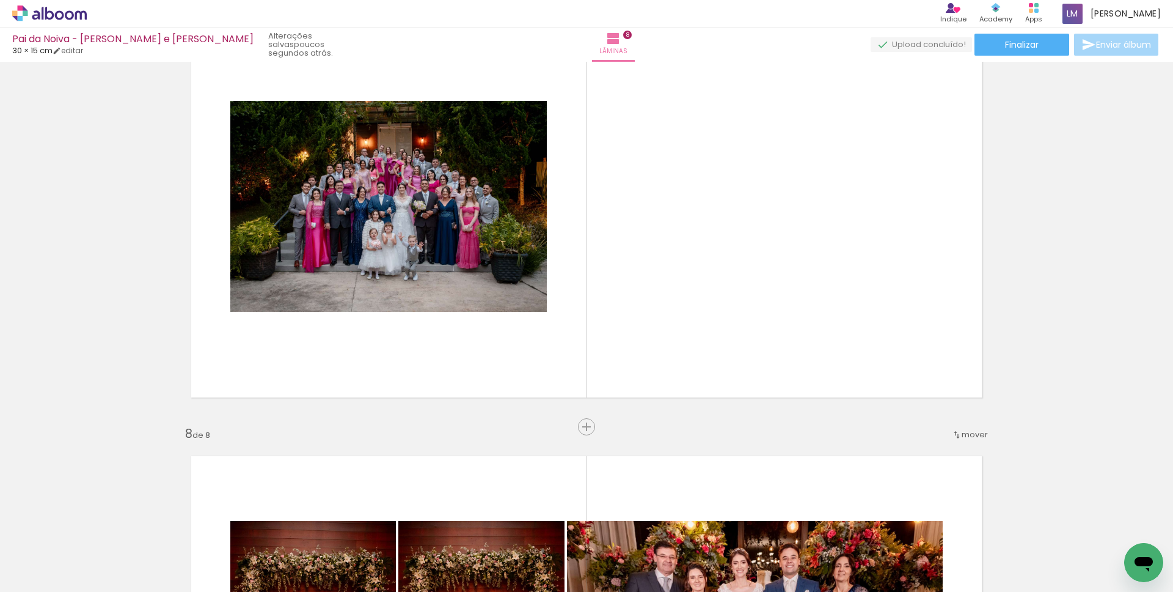
scroll to position [2726, 0]
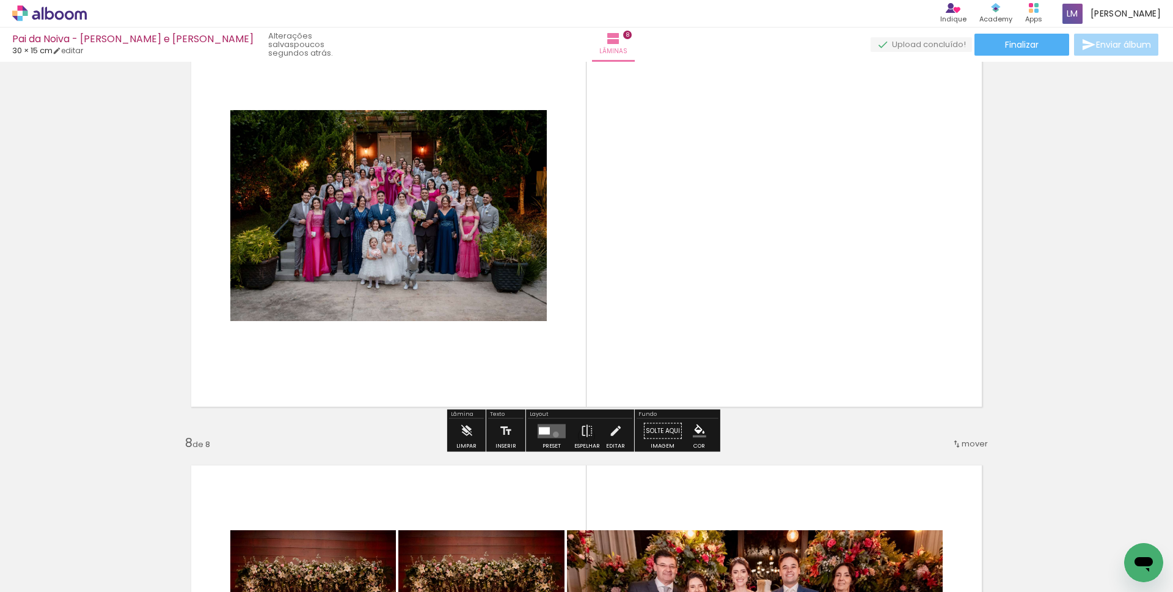
click at [553, 434] on quentale-layouter at bounding box center [552, 430] width 28 height 14
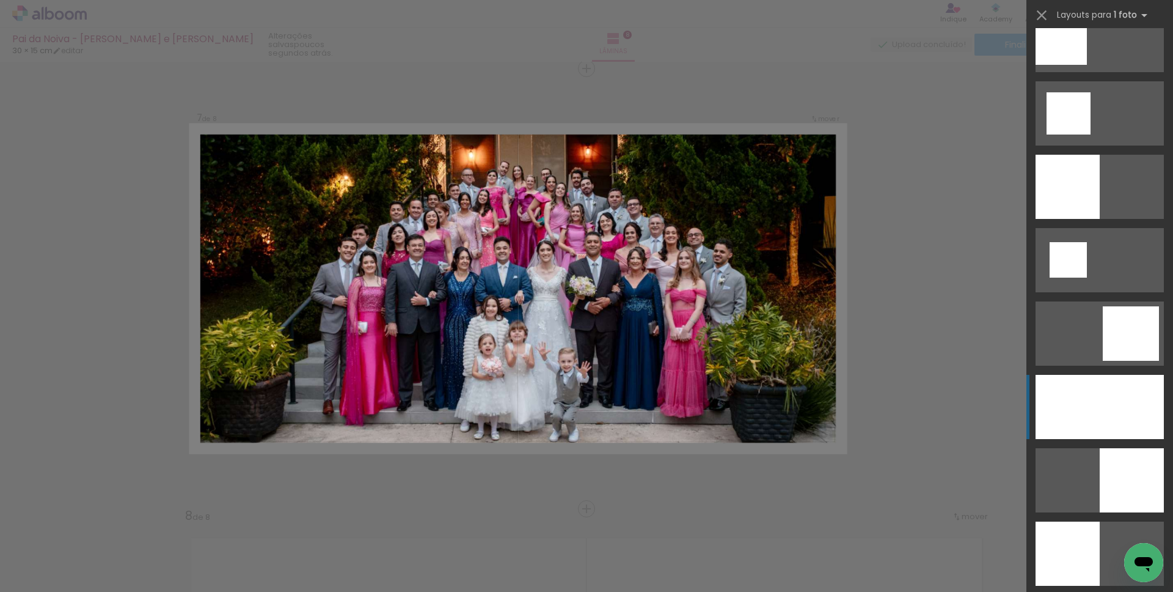
scroll to position [1461, 0]
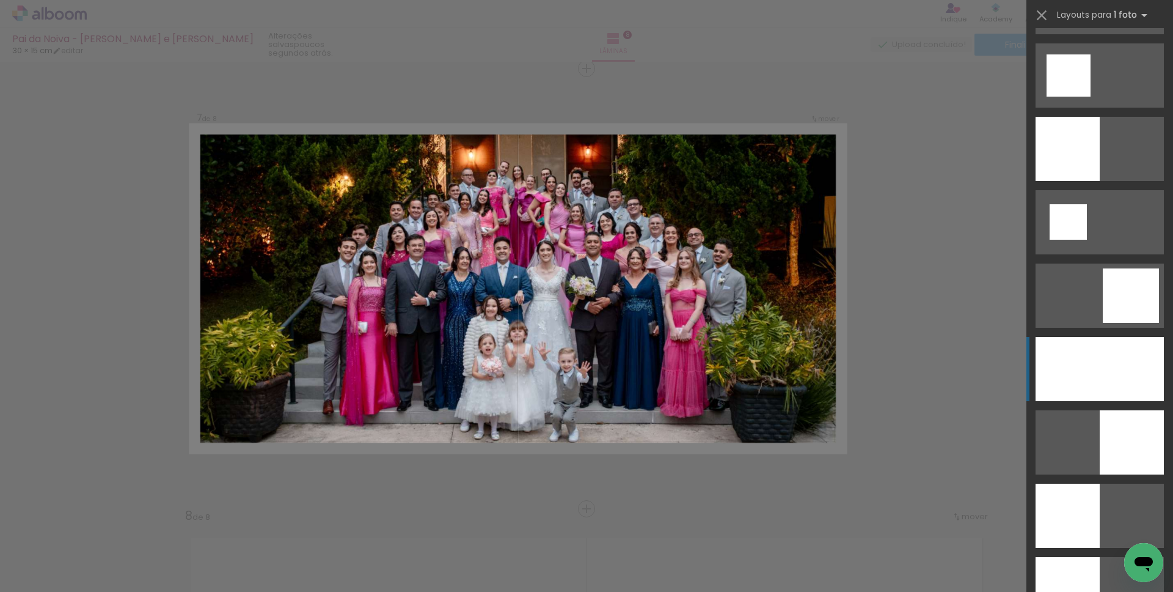
click at [1078, 367] on div at bounding box center [1100, 369] width 128 height 64
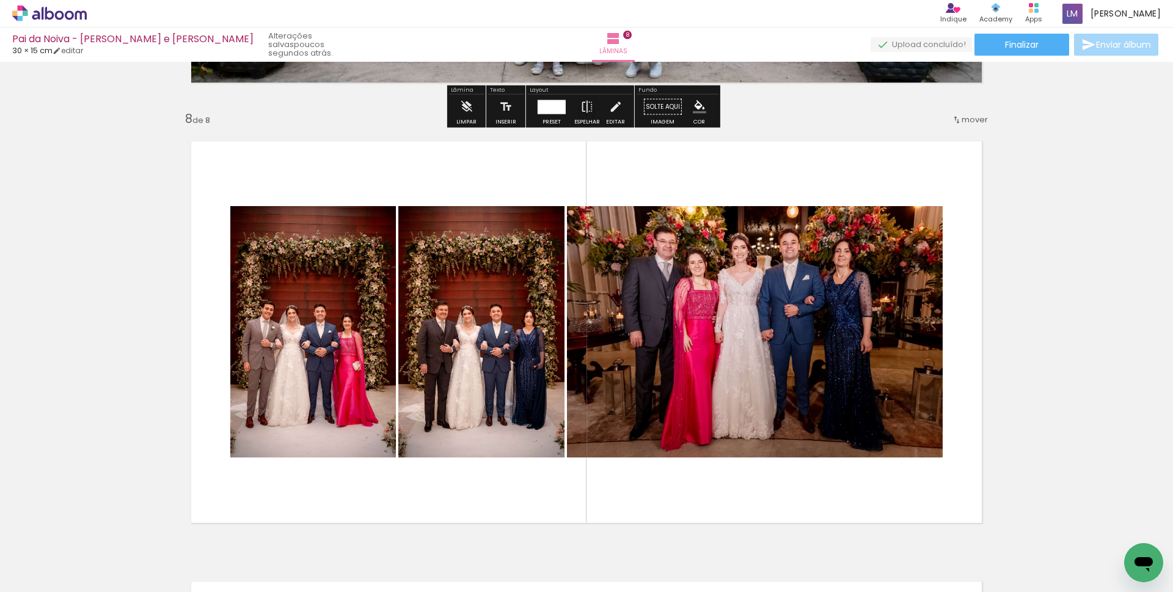
scroll to position [3461, 0]
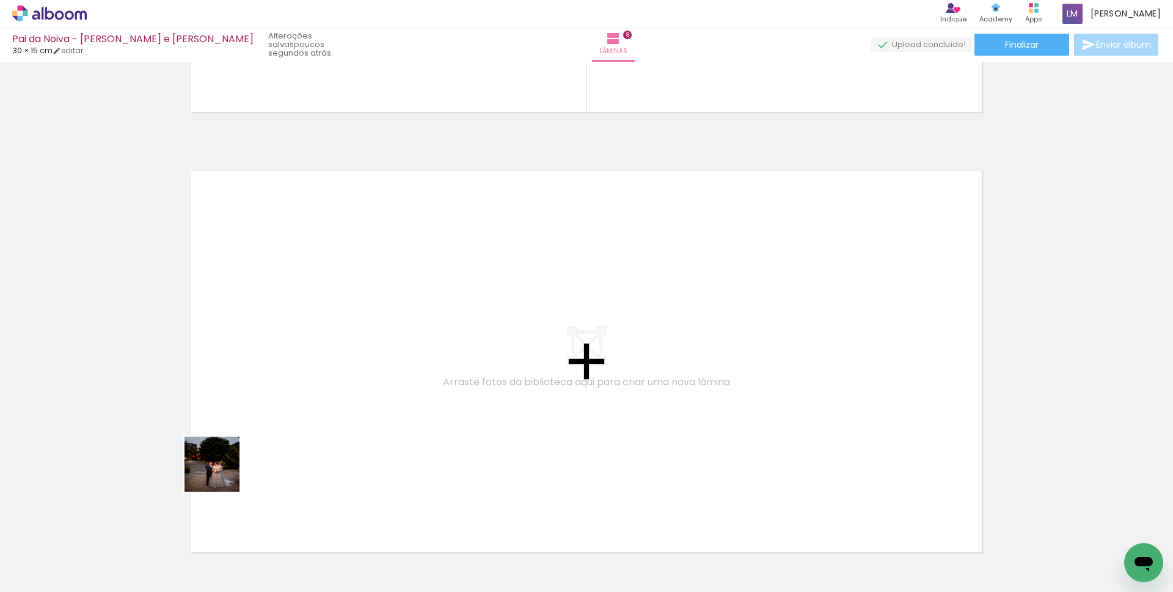
drag, startPoint x: 181, startPoint y: 505, endPoint x: 136, endPoint y: 560, distance: 71.6
click at [297, 397] on quentale-workspace at bounding box center [586, 296] width 1173 height 592
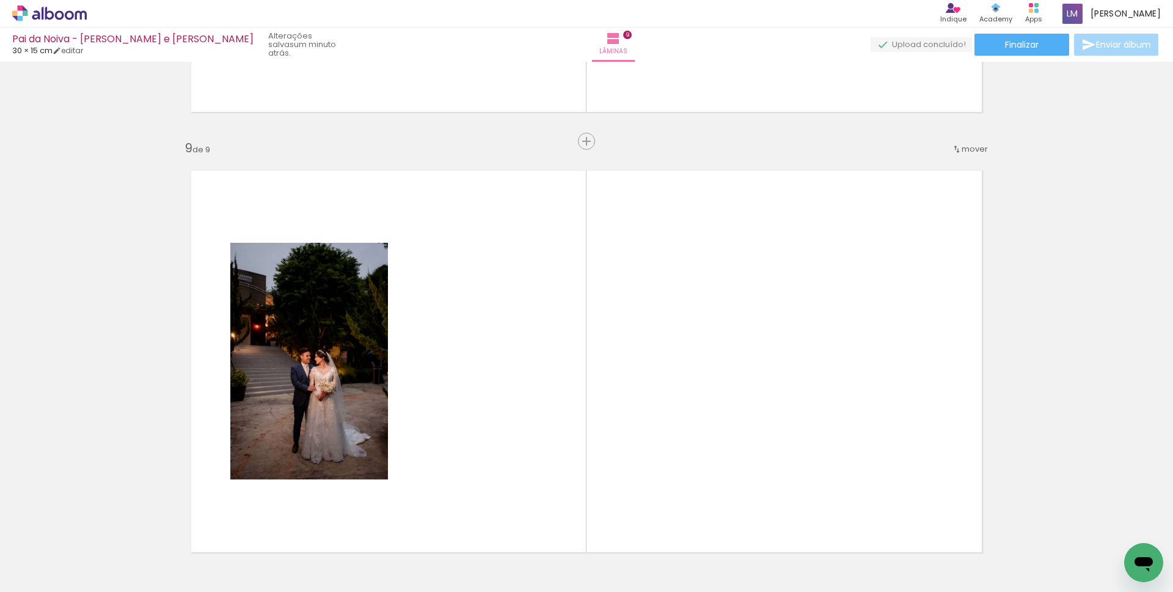
scroll to position [3533, 0]
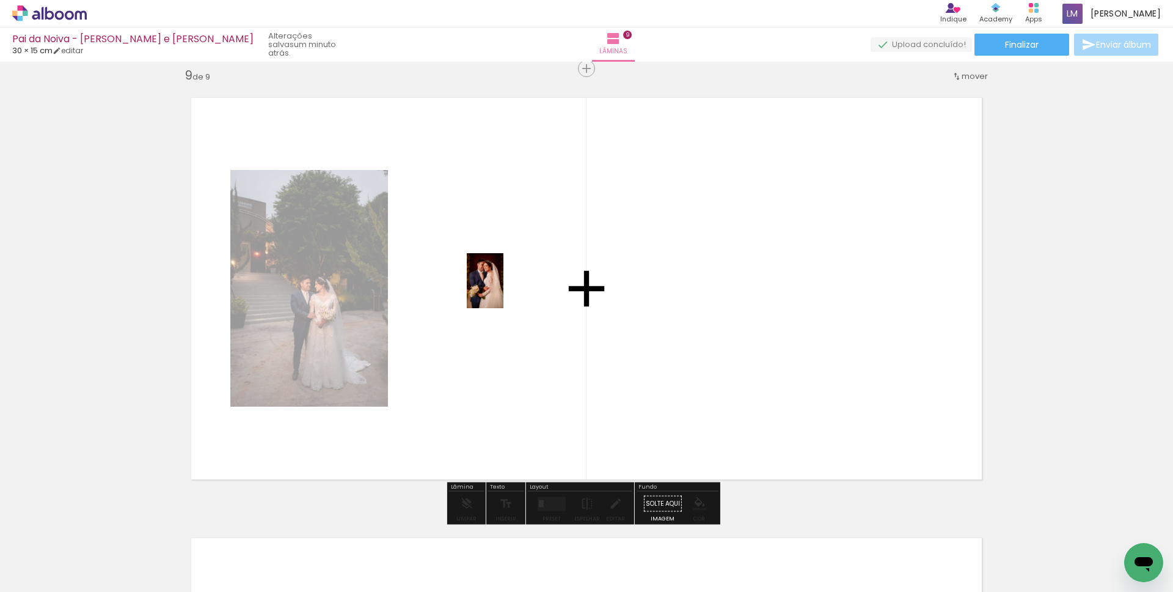
drag, startPoint x: 119, startPoint y: 551, endPoint x: 504, endPoint y: 290, distance: 465.4
click at [504, 290] on quentale-workspace at bounding box center [586, 296] width 1173 height 592
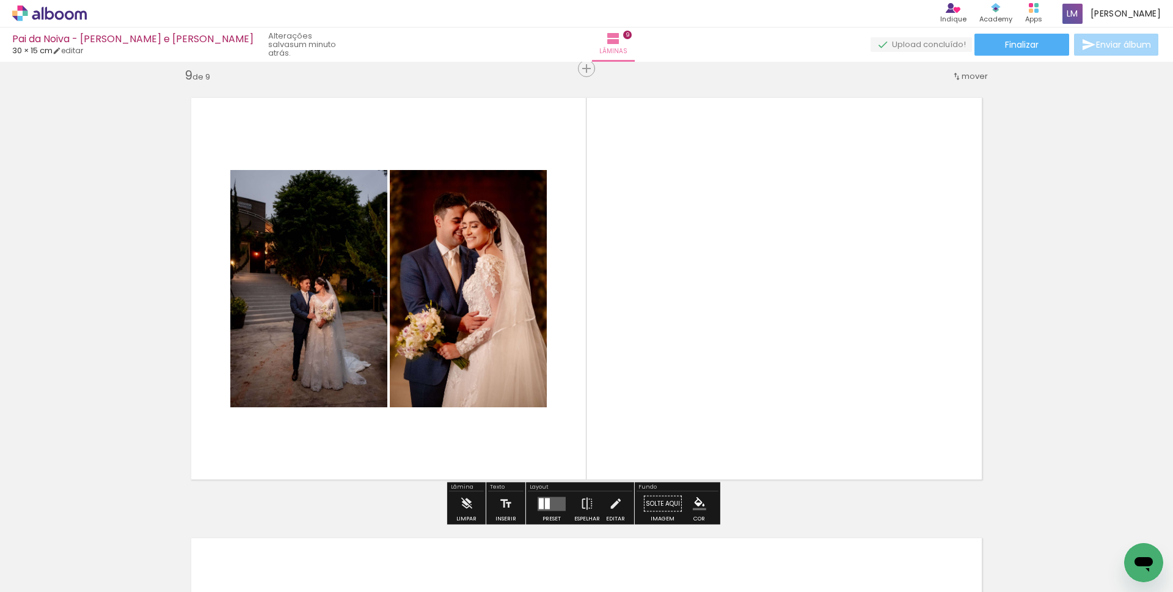
click at [545, 501] on div at bounding box center [547, 502] width 5 height 11
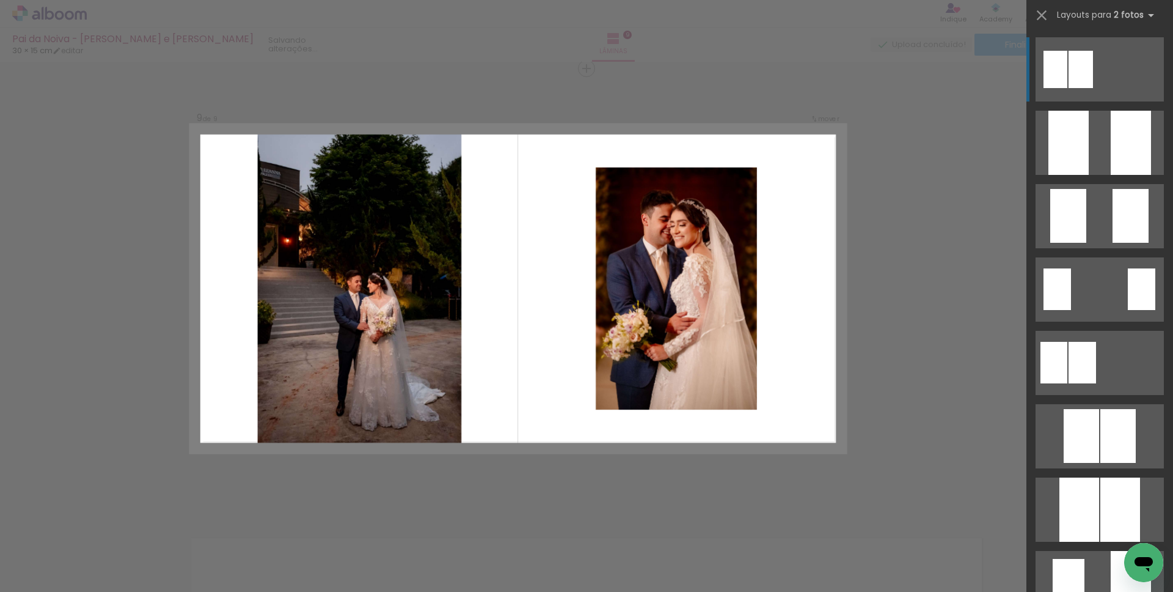
scroll to position [272, 0]
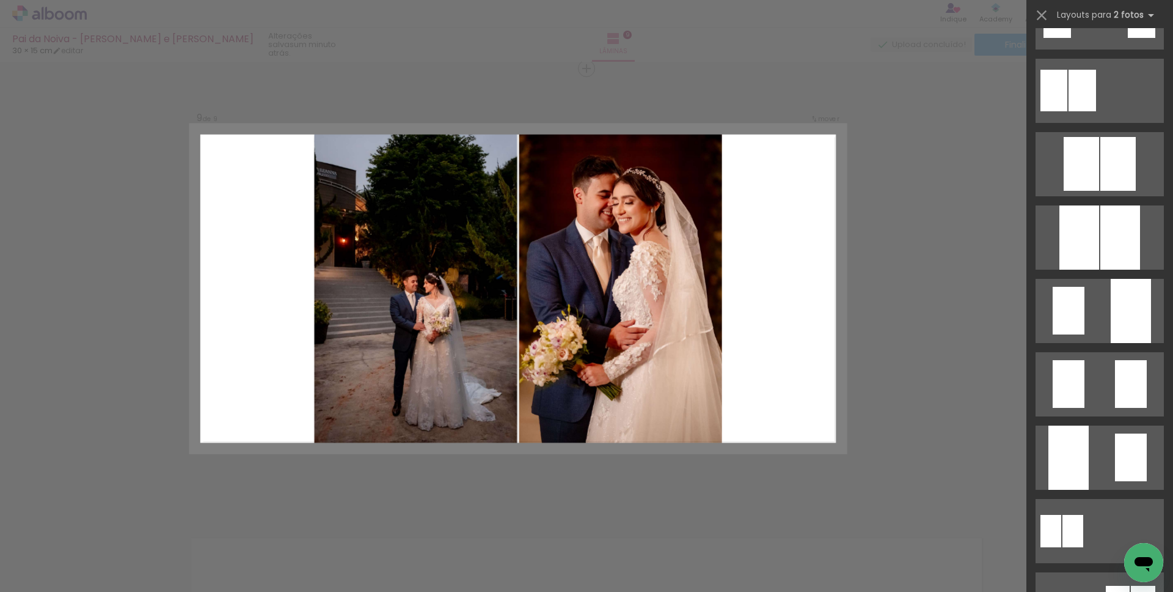
click at [1088, 204] on div at bounding box center [1100, 232] width 147 height 73
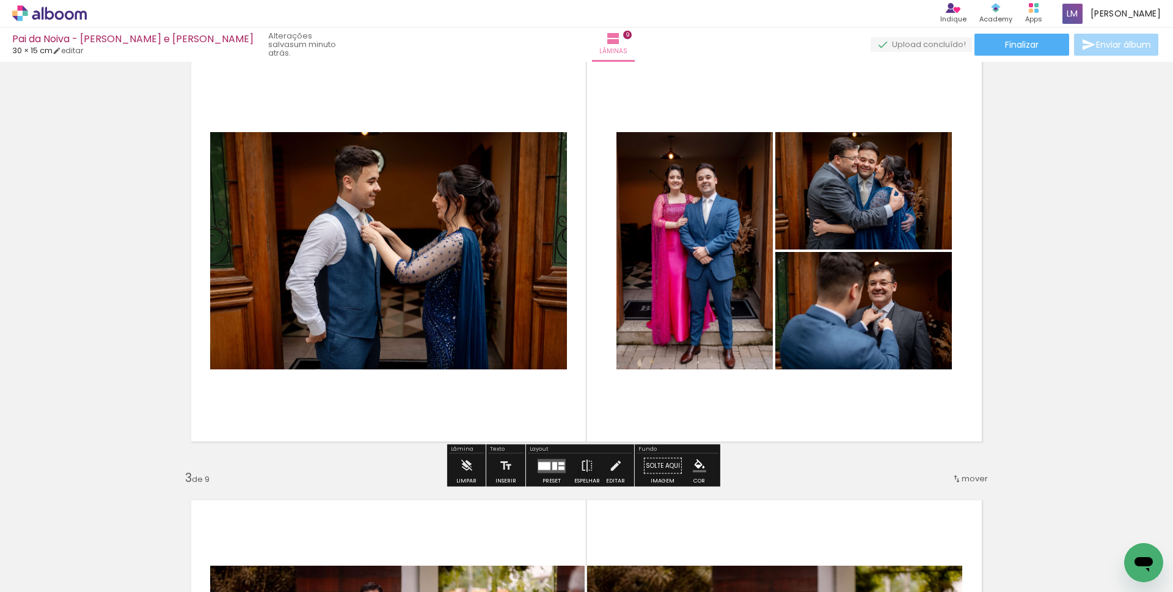
scroll to position [577, 0]
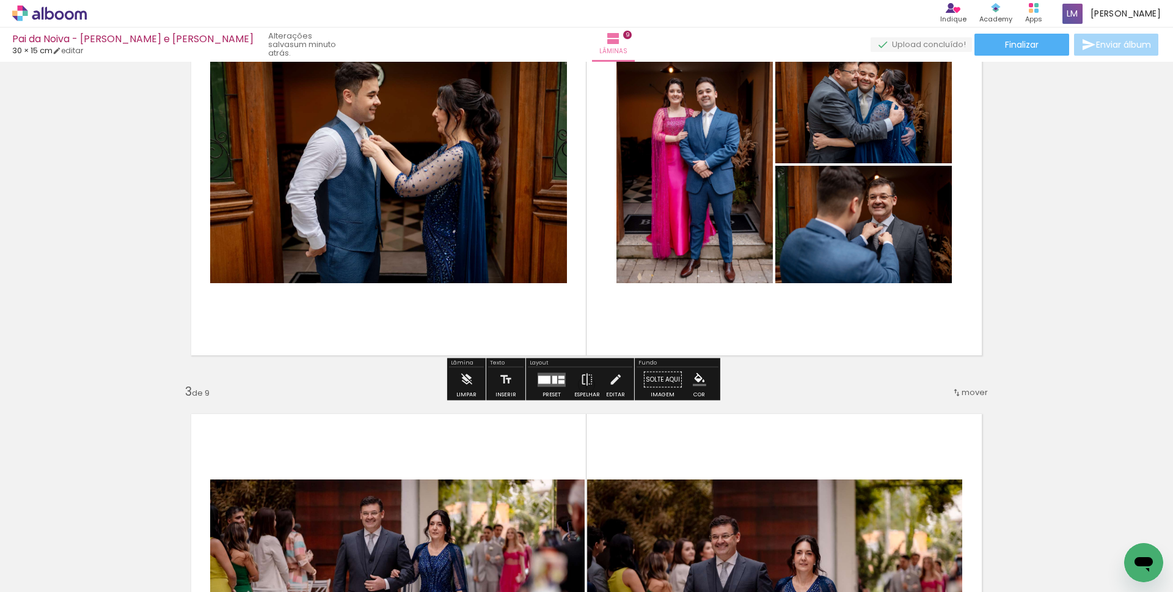
click at [538, 379] on div at bounding box center [544, 379] width 12 height 8
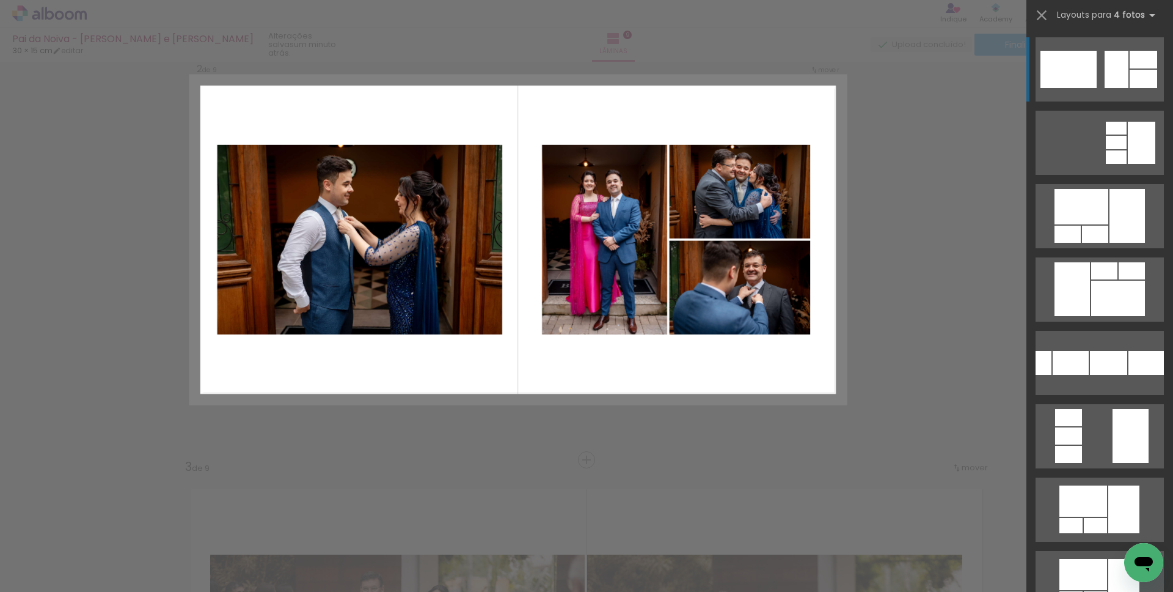
scroll to position [453, 0]
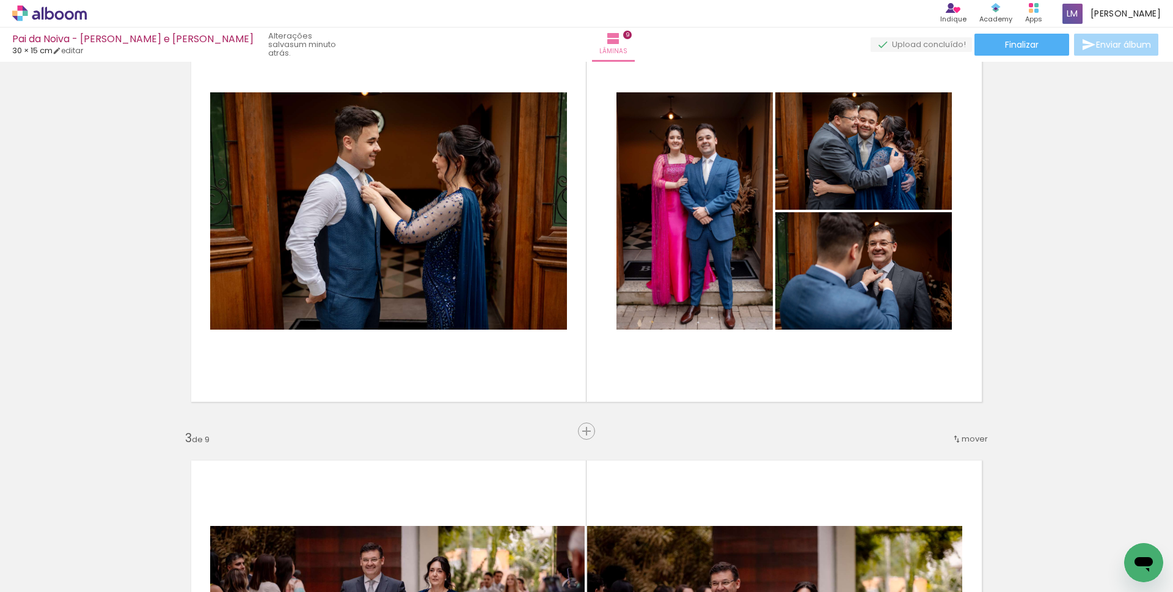
scroll to position [681, 0]
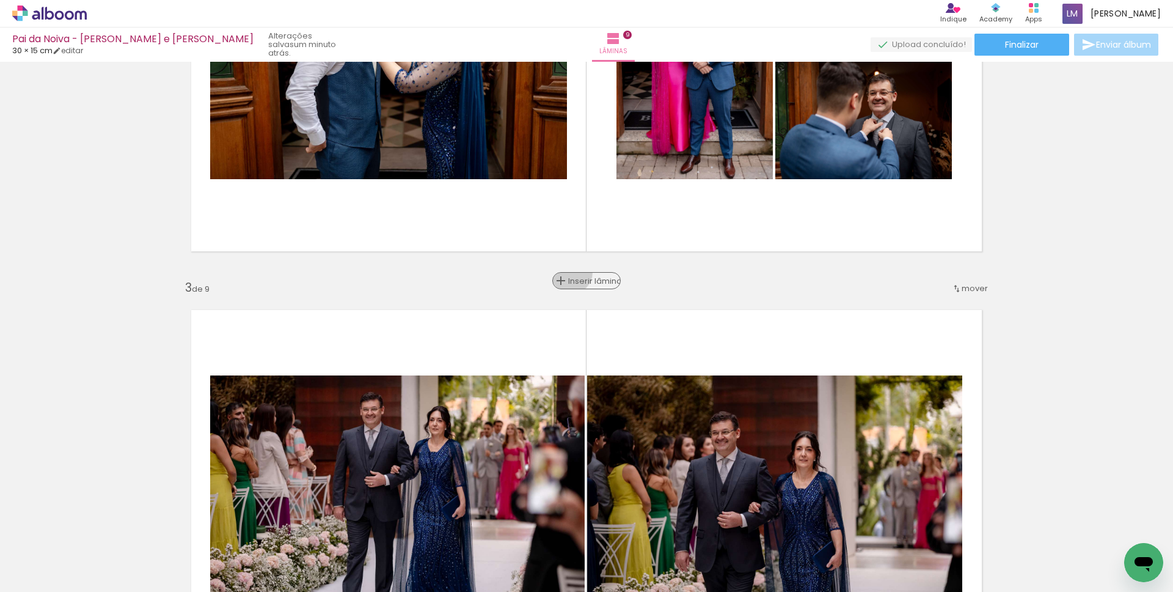
click at [576, 273] on div "Inserir lâmina" at bounding box center [587, 280] width 66 height 15
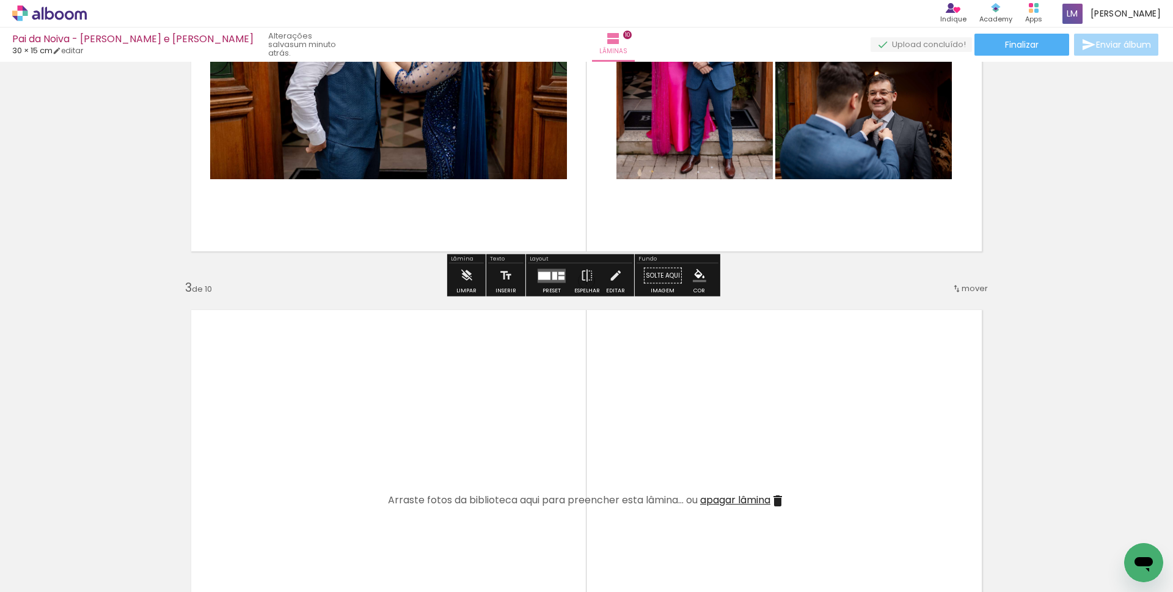
scroll to position [658, 0]
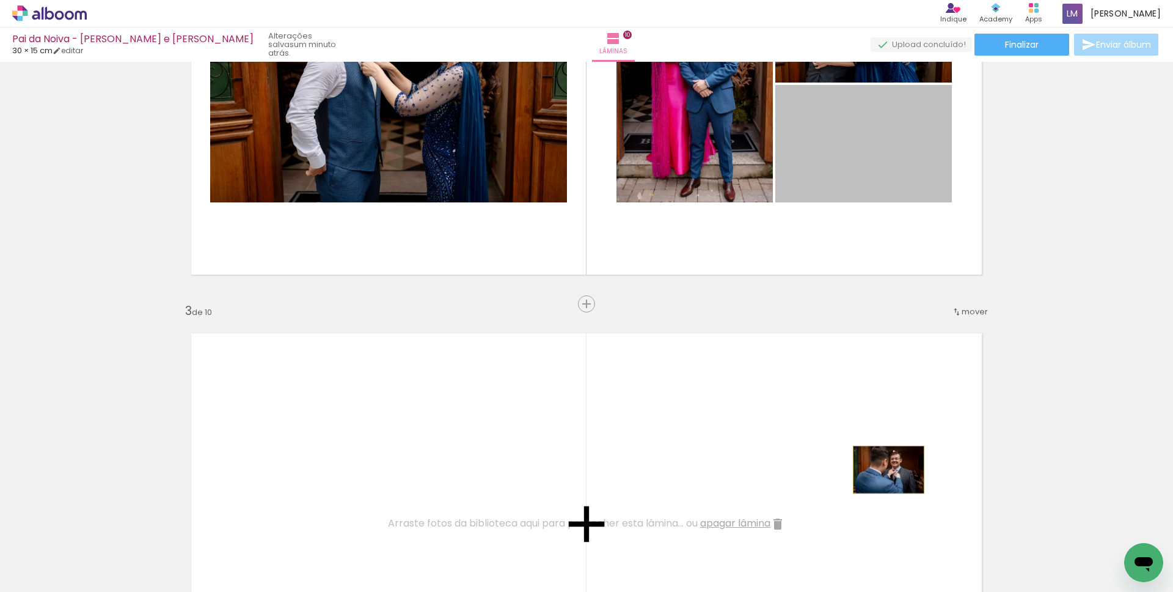
drag, startPoint x: 838, startPoint y: 169, endPoint x: 884, endPoint y: 469, distance: 303.6
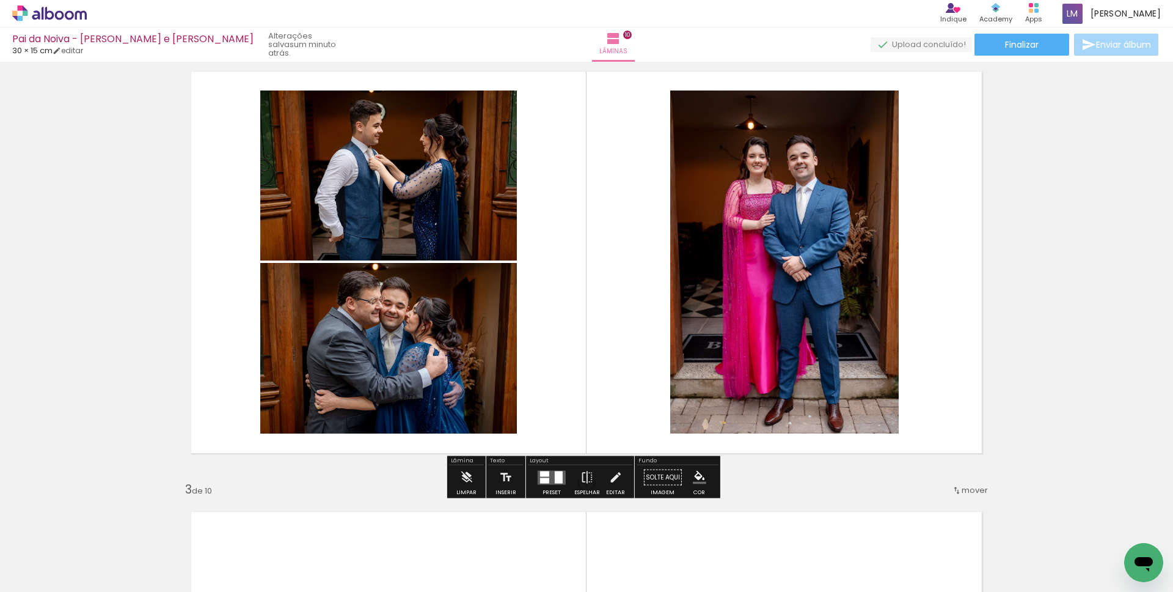
scroll to position [613, 0]
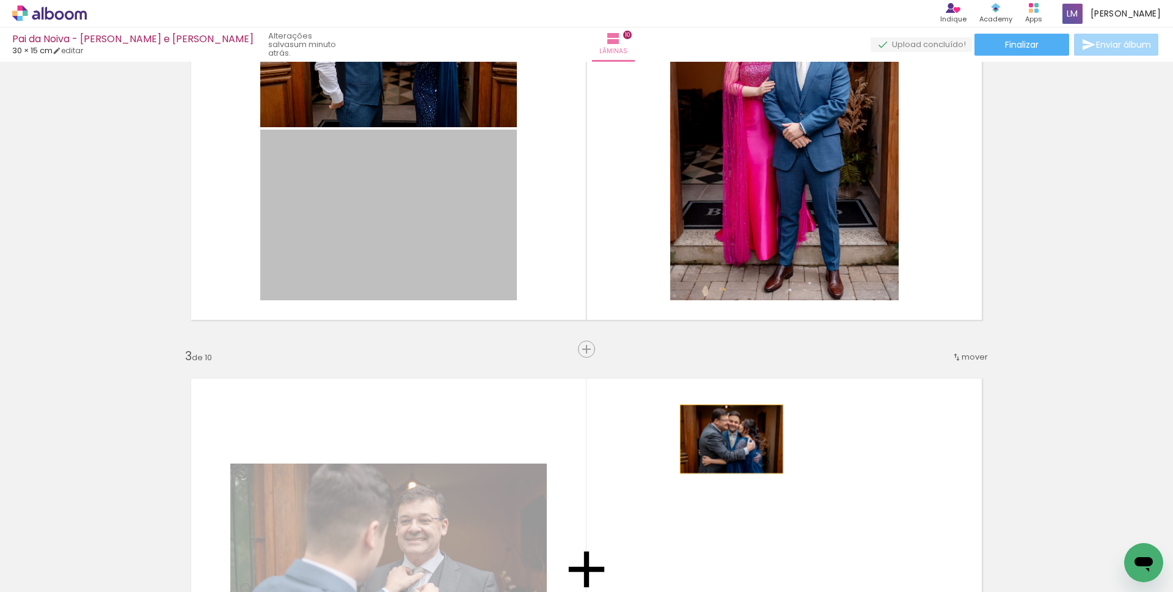
drag, startPoint x: 414, startPoint y: 224, endPoint x: 730, endPoint y: 423, distance: 373.0
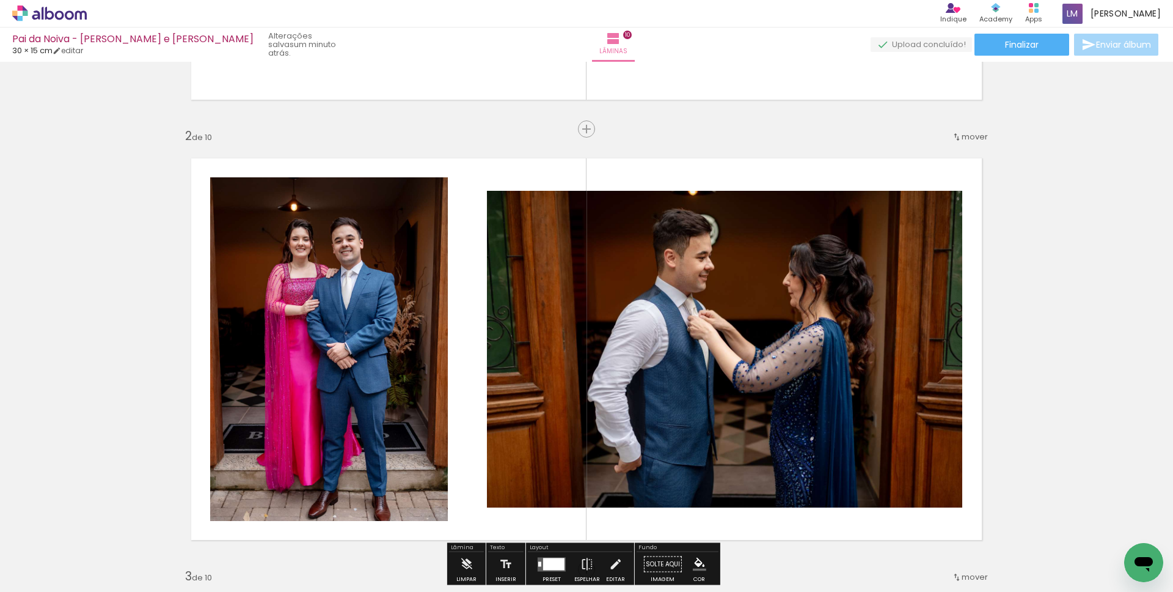
scroll to position [616, 0]
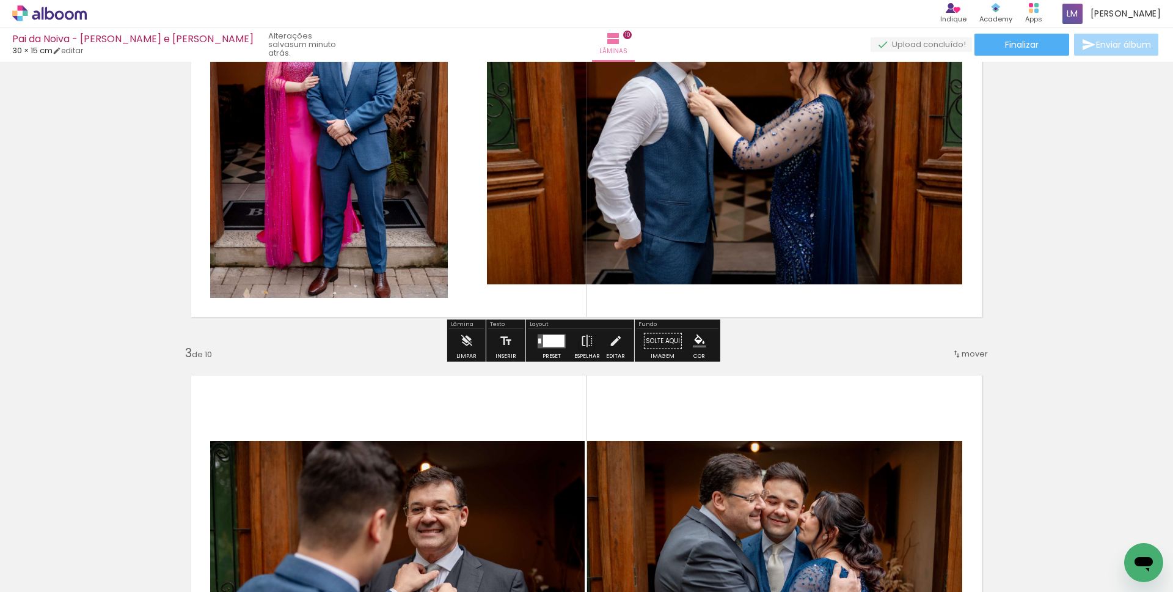
click at [543, 342] on div at bounding box center [553, 340] width 21 height 12
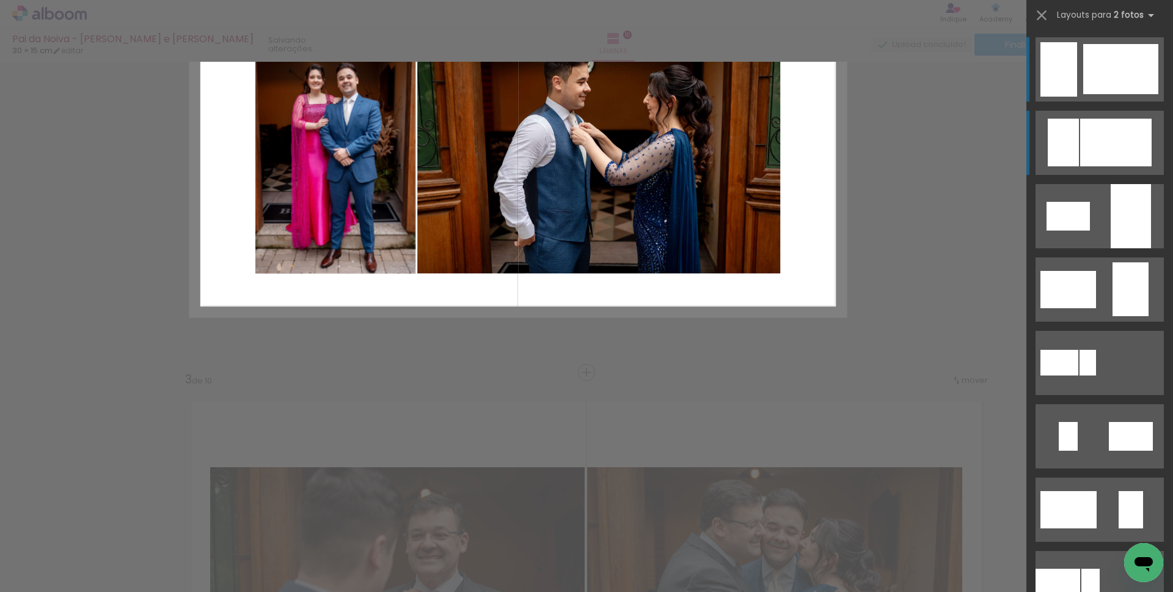
scroll to position [453, 0]
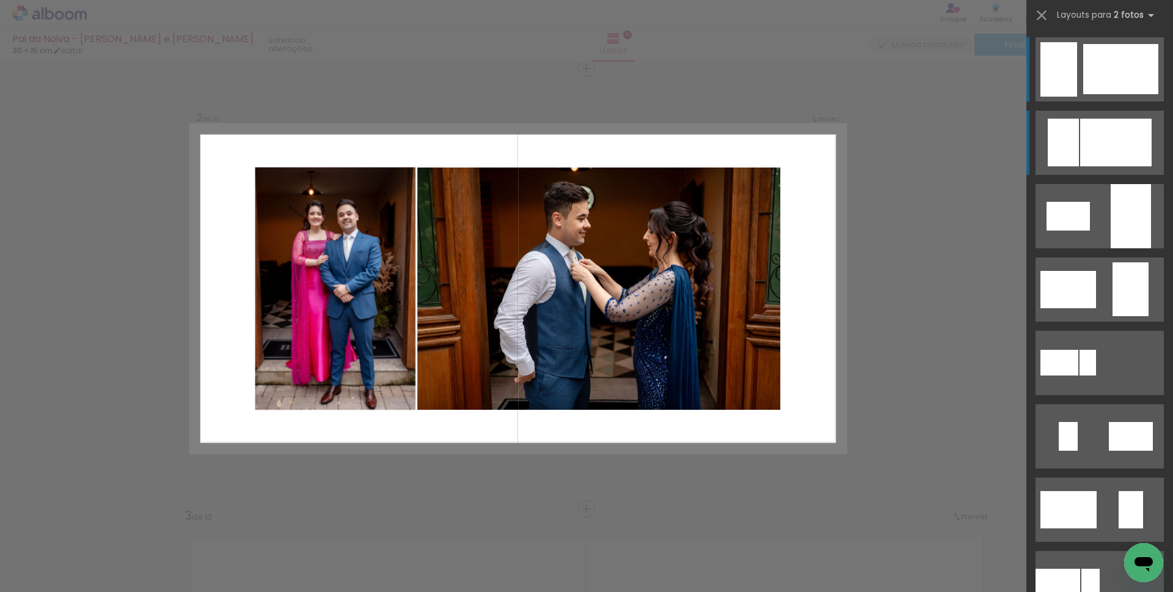
click at [1094, 136] on div at bounding box center [1115, 143] width 71 height 48
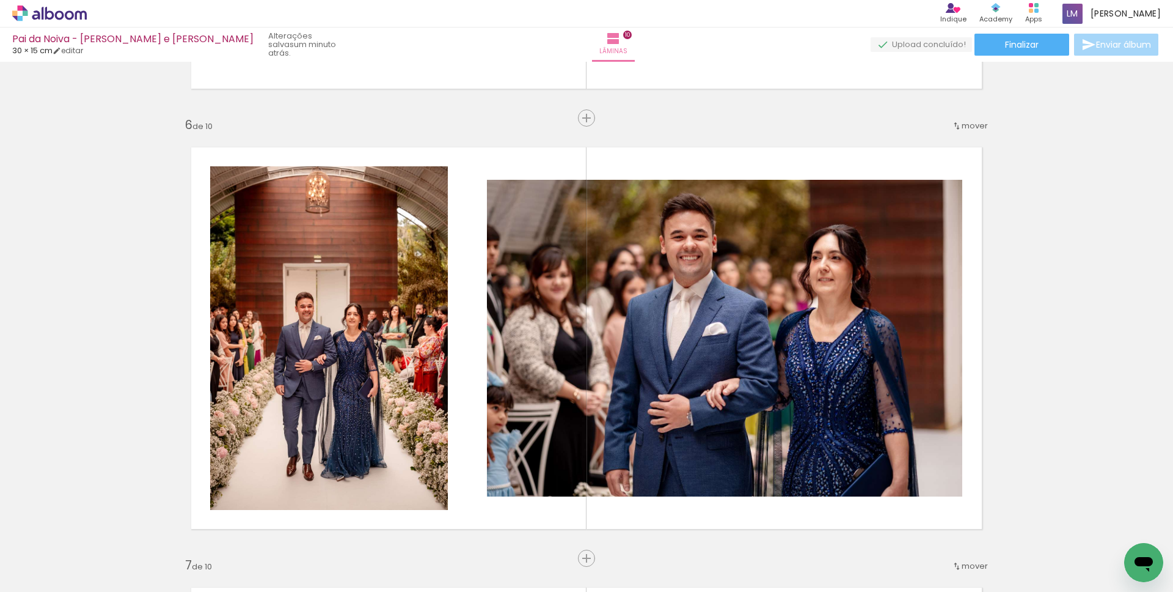
scroll to position [2248, 0]
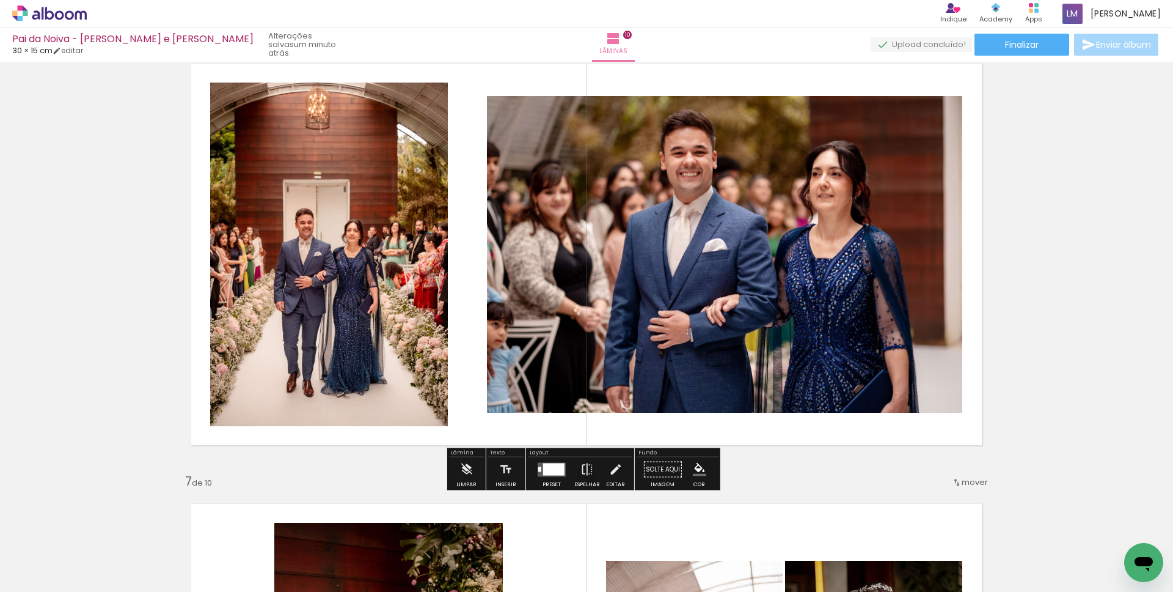
click at [554, 472] on div at bounding box center [553, 469] width 21 height 12
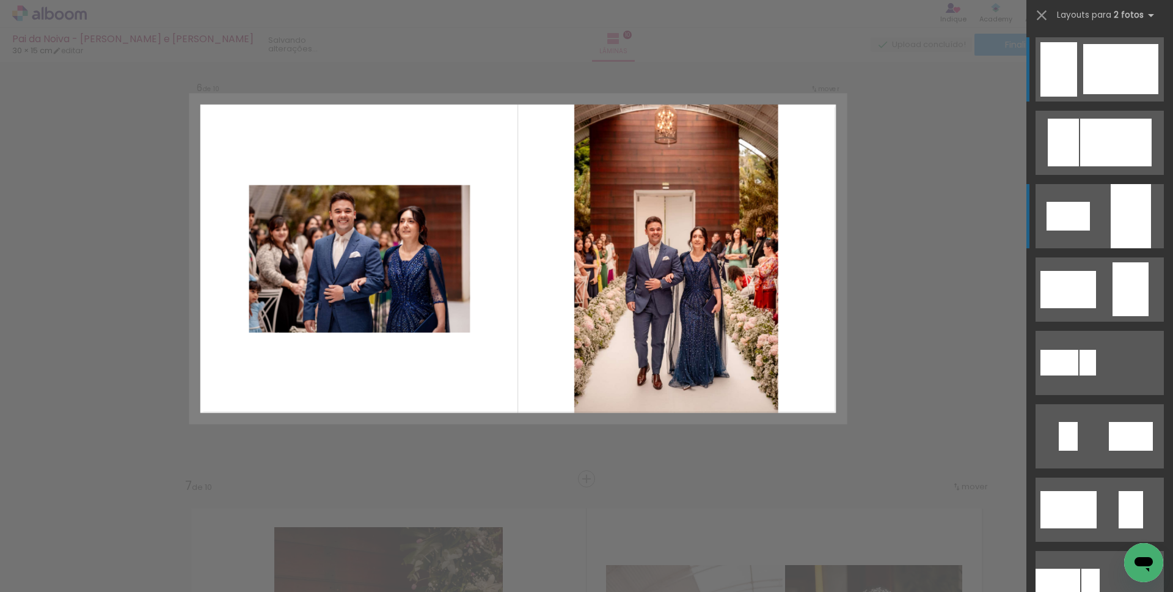
scroll to position [2213, 0]
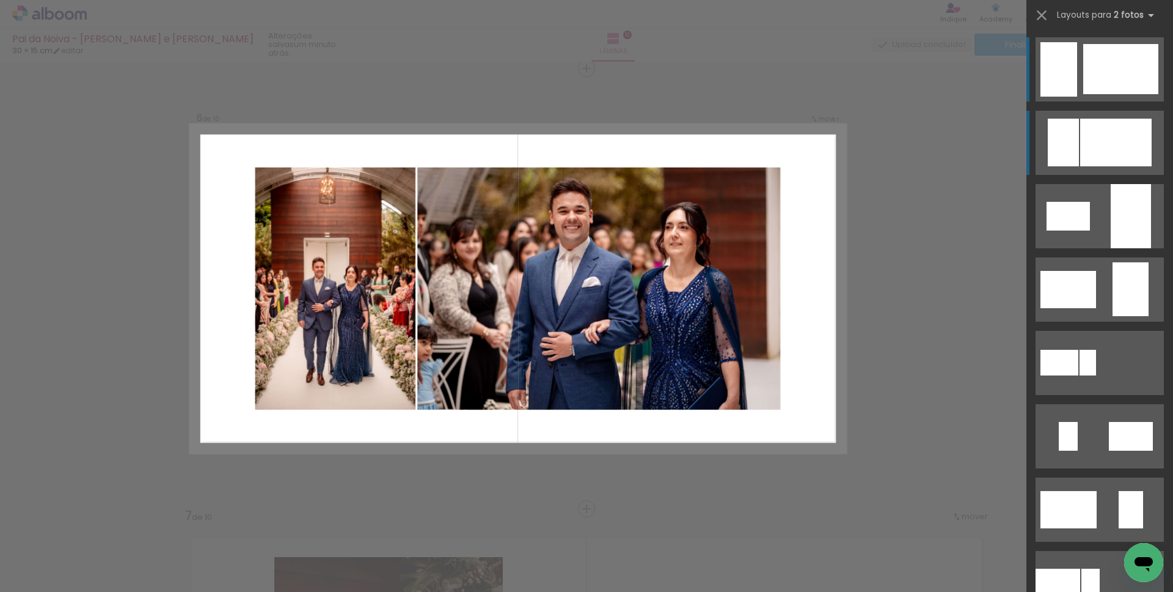
click at [1068, 136] on div at bounding box center [1063, 143] width 31 height 48
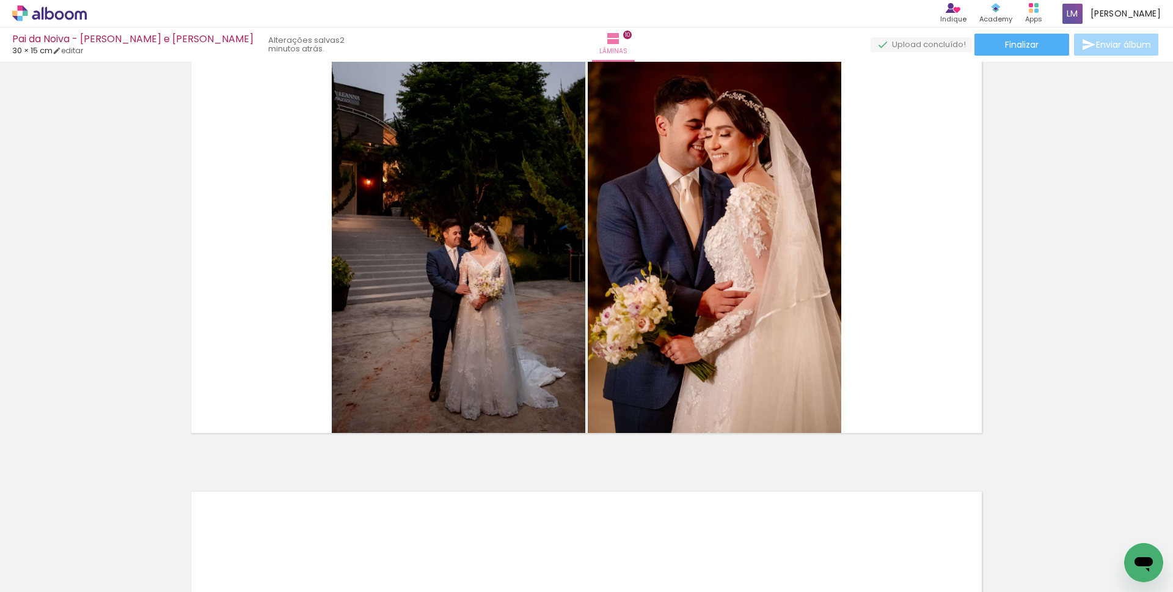
scroll to position [4182, 0]
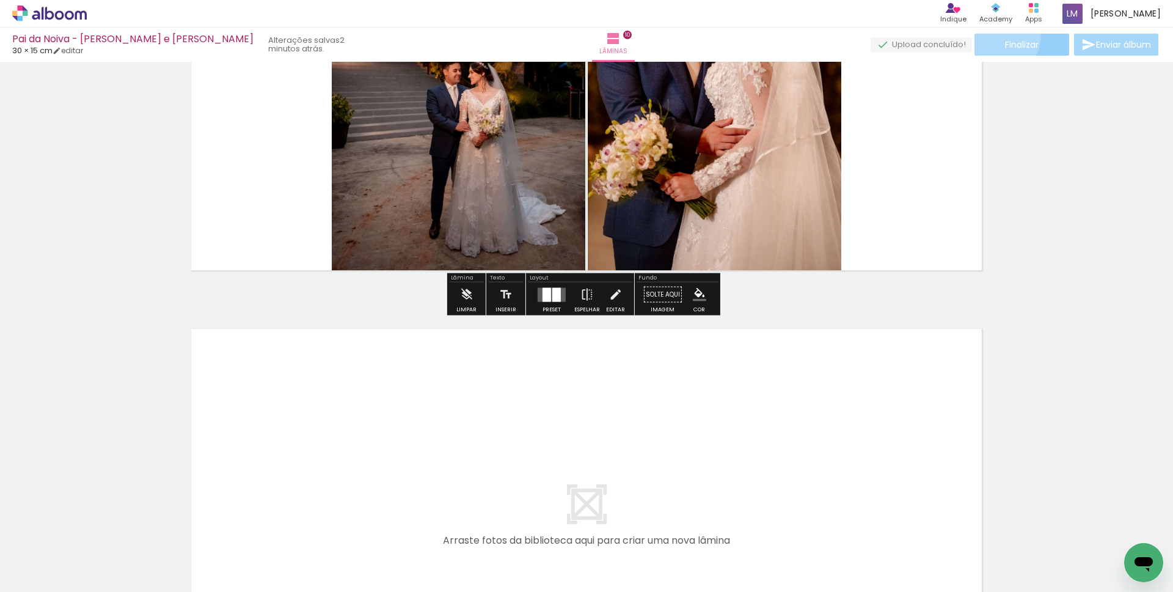
click at [998, 37] on paper-button "Finalizar" at bounding box center [1022, 45] width 95 height 22
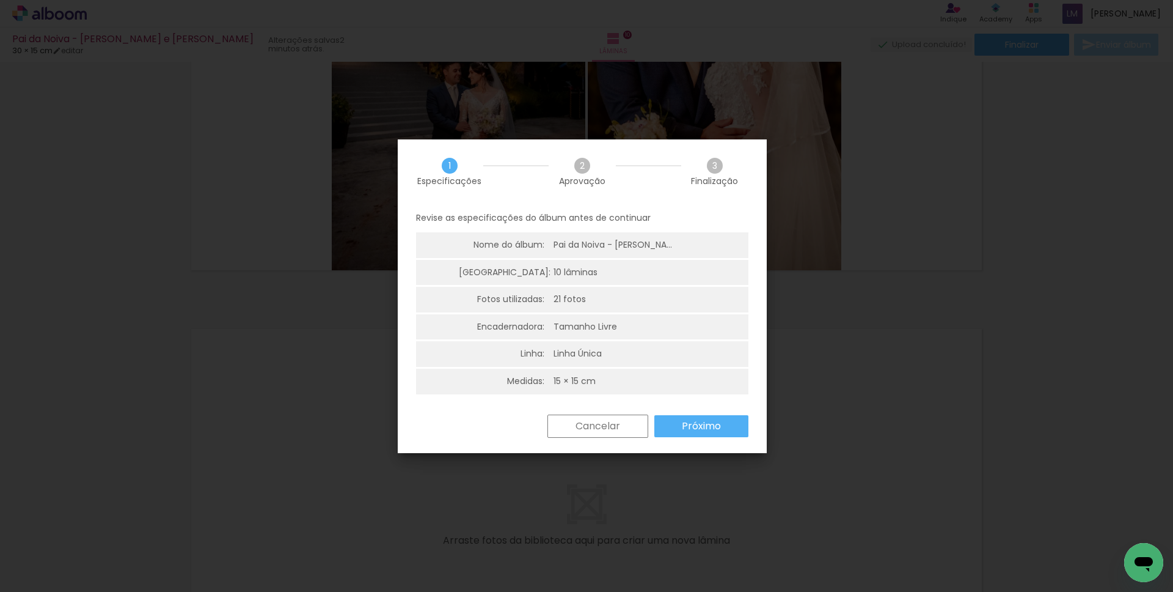
click at [0, 0] on slot "Próximo" at bounding box center [0, 0] width 0 height 0
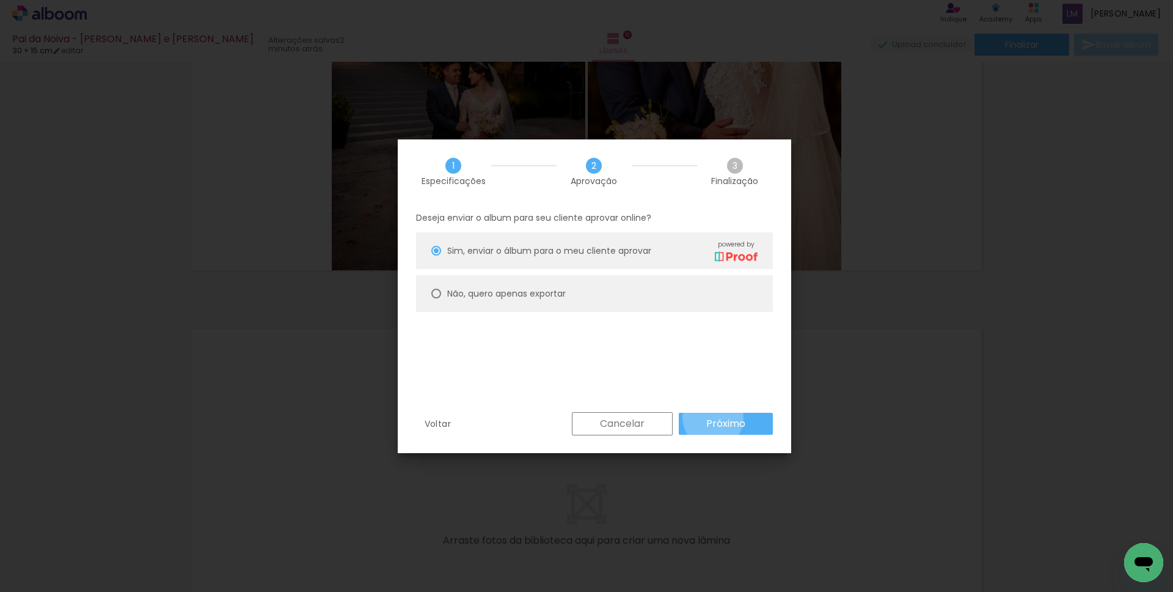
click at [0, 0] on slot "Próximo" at bounding box center [0, 0] width 0 height 0
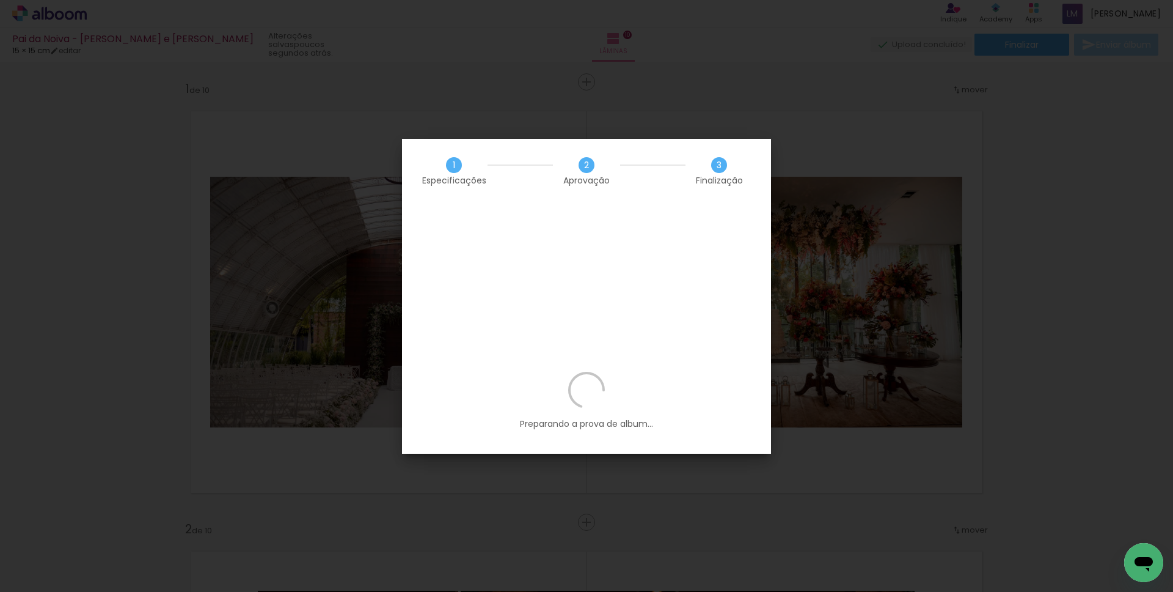
scroll to position [4182, 0]
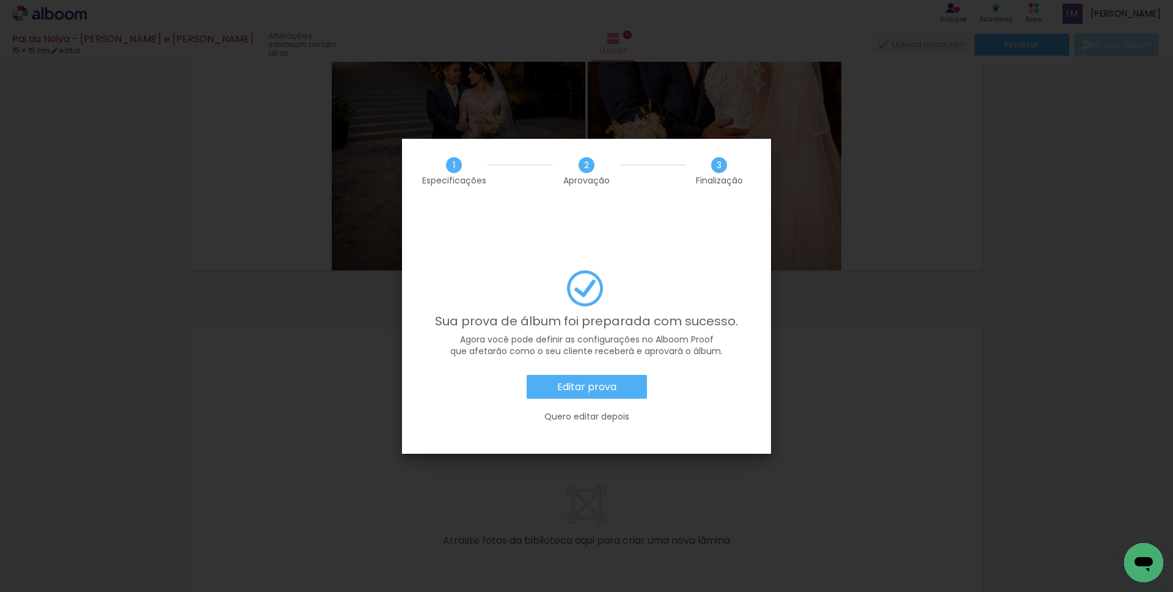
click at [556, 375] on paper-button "Editar prova" at bounding box center [587, 387] width 120 height 24
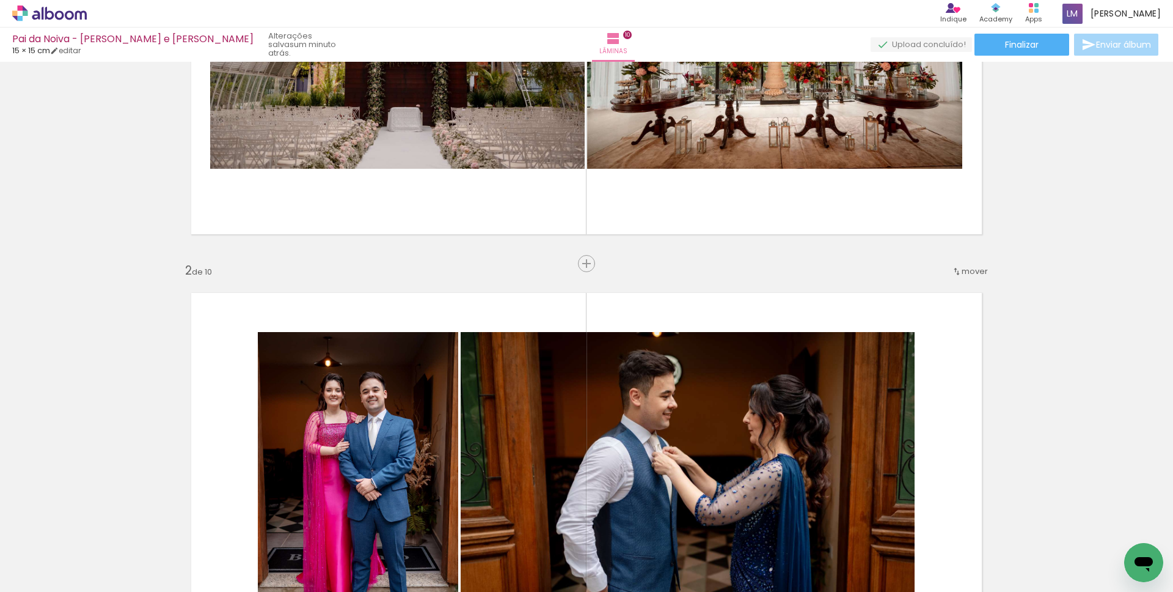
scroll to position [0, 0]
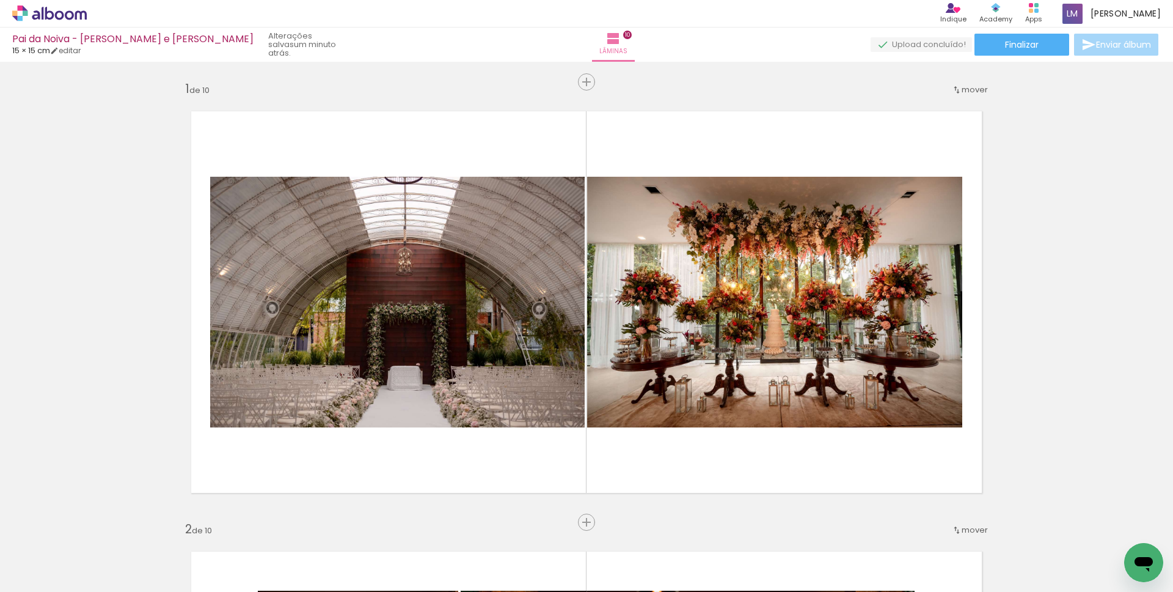
click at [34, 5] on icon at bounding box center [49, 13] width 75 height 16
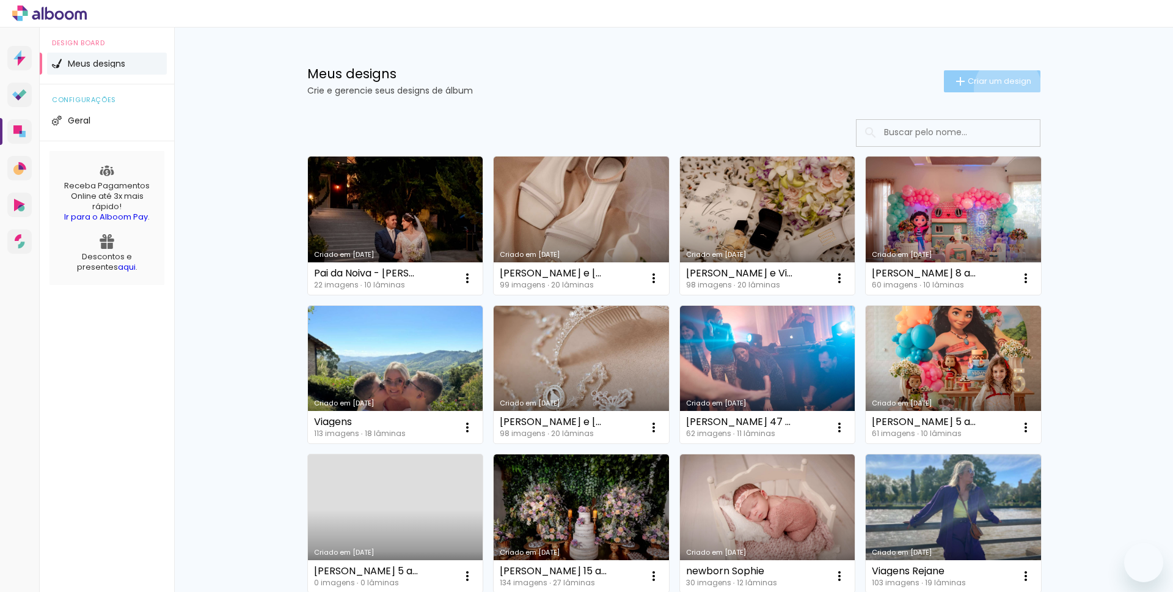
click at [1001, 89] on paper-button "Criar um design" at bounding box center [992, 81] width 97 height 22
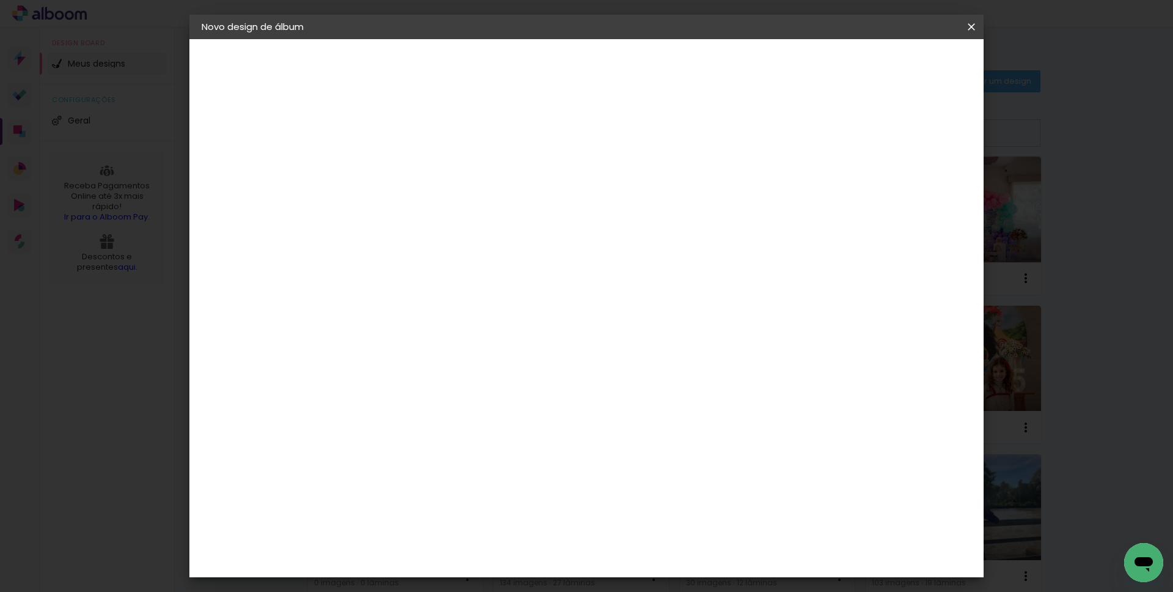
click at [401, 159] on input at bounding box center [401, 164] width 0 height 19
type input "Pai da Noiva - [PERSON_NAME] e [PERSON_NAME]"
type paper-input "Pai da Noiva - [PERSON_NAME] e [PERSON_NAME]"
click at [527, 55] on paper-button "Avançar" at bounding box center [497, 64] width 60 height 21
click at [631, 184] on paper-item "Tamanho Livre" at bounding box center [571, 185] width 117 height 27
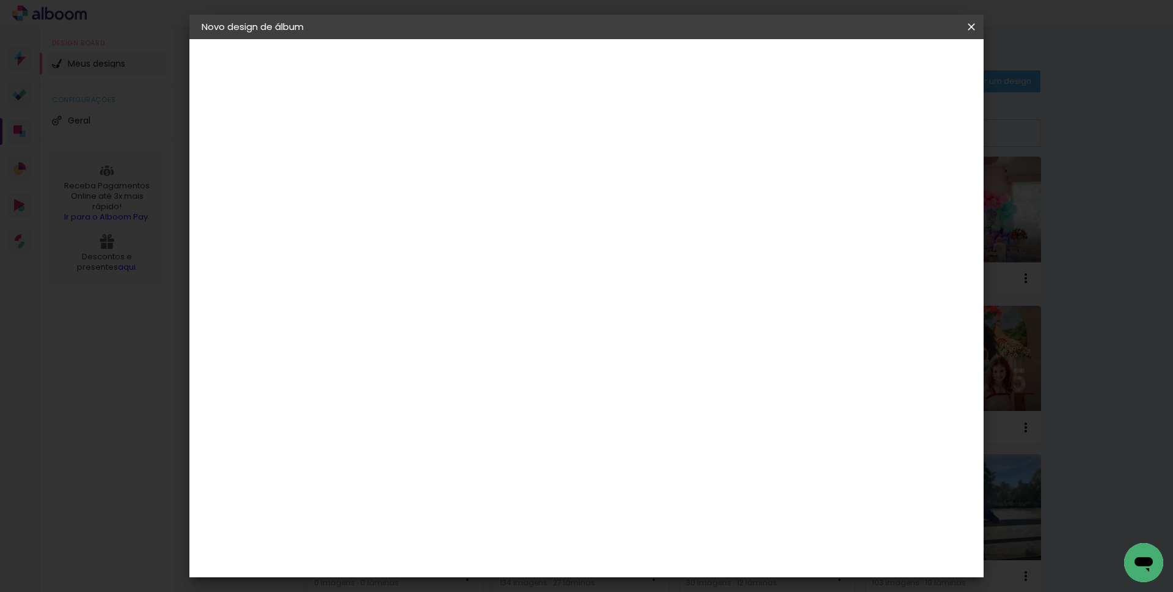
click at [0, 0] on slot "Avançar" at bounding box center [0, 0] width 0 height 0
type input "1"
type paper-input "1"
click at [412, 144] on input "1" at bounding box center [393, 140] width 42 height 15
click at [375, 344] on input "30" at bounding box center [363, 347] width 32 height 18
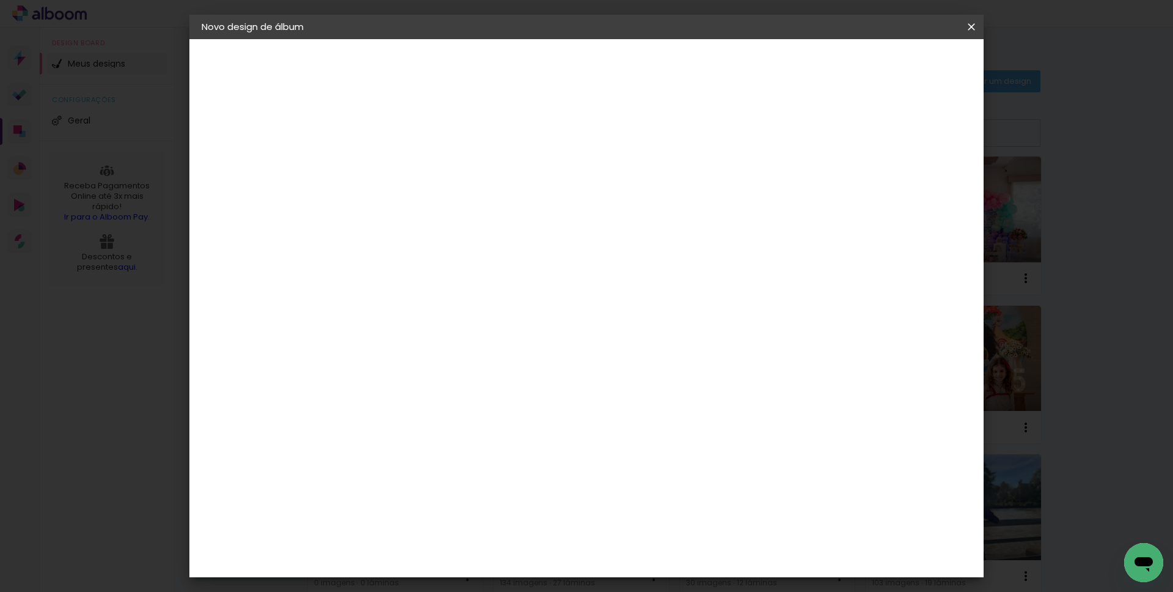
click at [375, 344] on input "30" at bounding box center [363, 347] width 32 height 18
type input "15"
type paper-input "15"
type input "6"
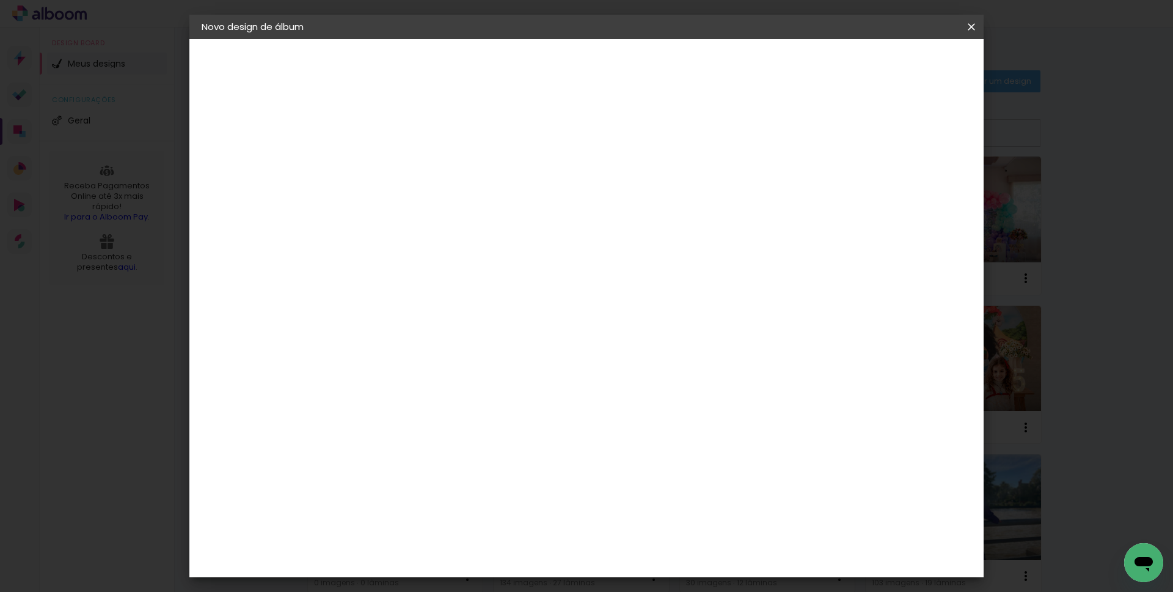
type input "30"
type paper-input "30"
click at [907, 63] on paper-button "Iniciar design" at bounding box center [867, 64] width 80 height 21
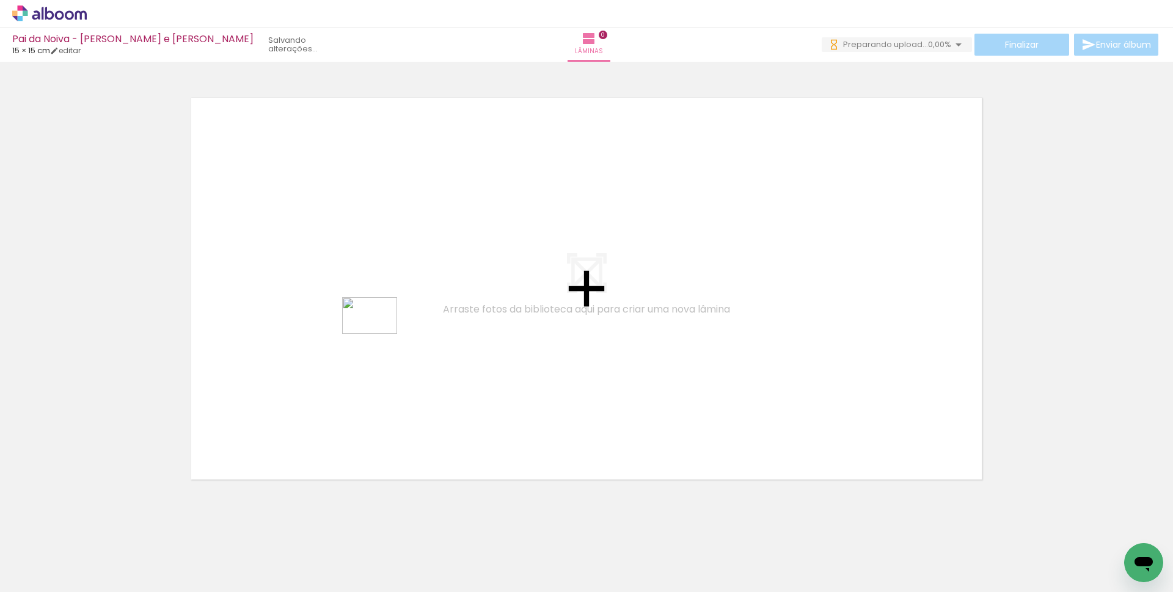
drag, startPoint x: 339, startPoint y: 504, endPoint x: 380, endPoint y: 332, distance: 176.7
click at [380, 332] on quentale-workspace at bounding box center [586, 296] width 1173 height 592
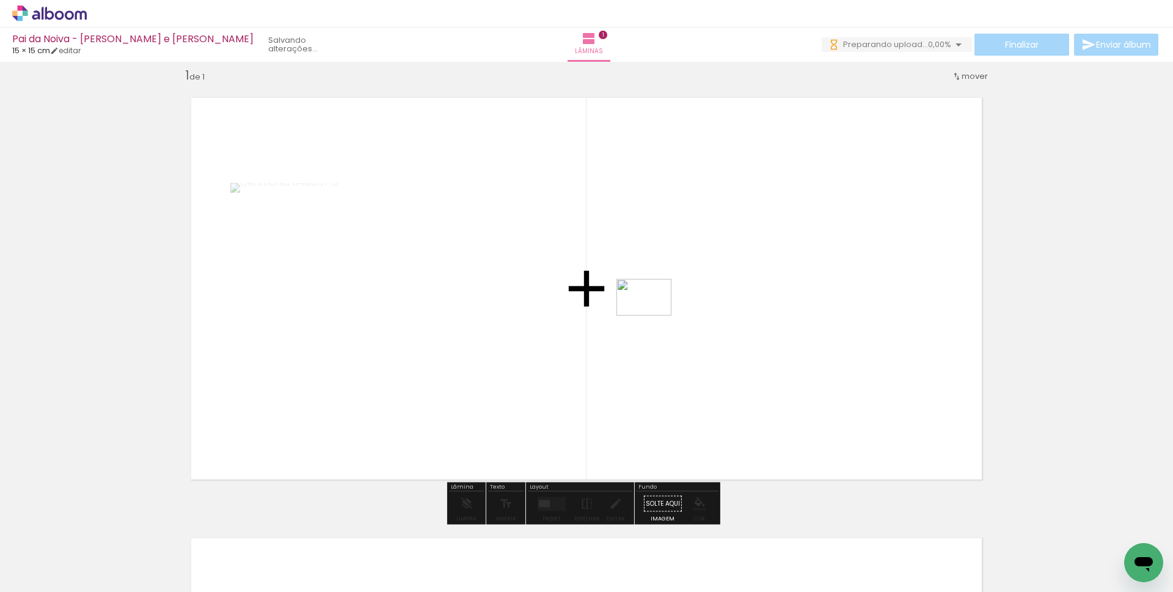
drag, startPoint x: 453, startPoint y: 477, endPoint x: 653, endPoint y: 315, distance: 256.8
click at [653, 315] on quentale-workspace at bounding box center [586, 296] width 1173 height 592
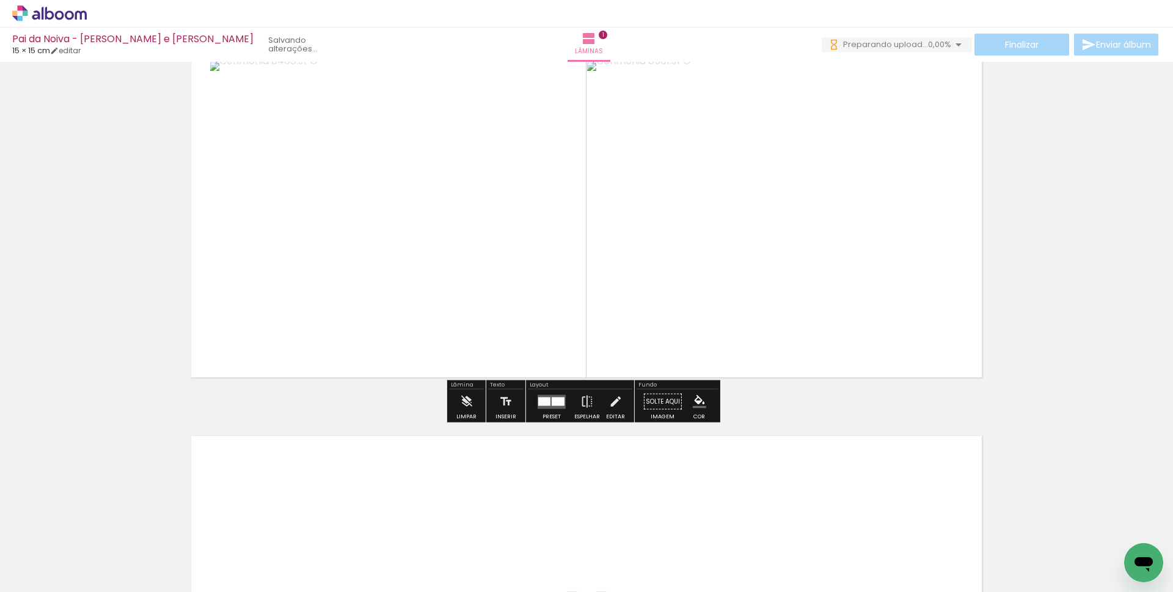
scroll to position [262, 0]
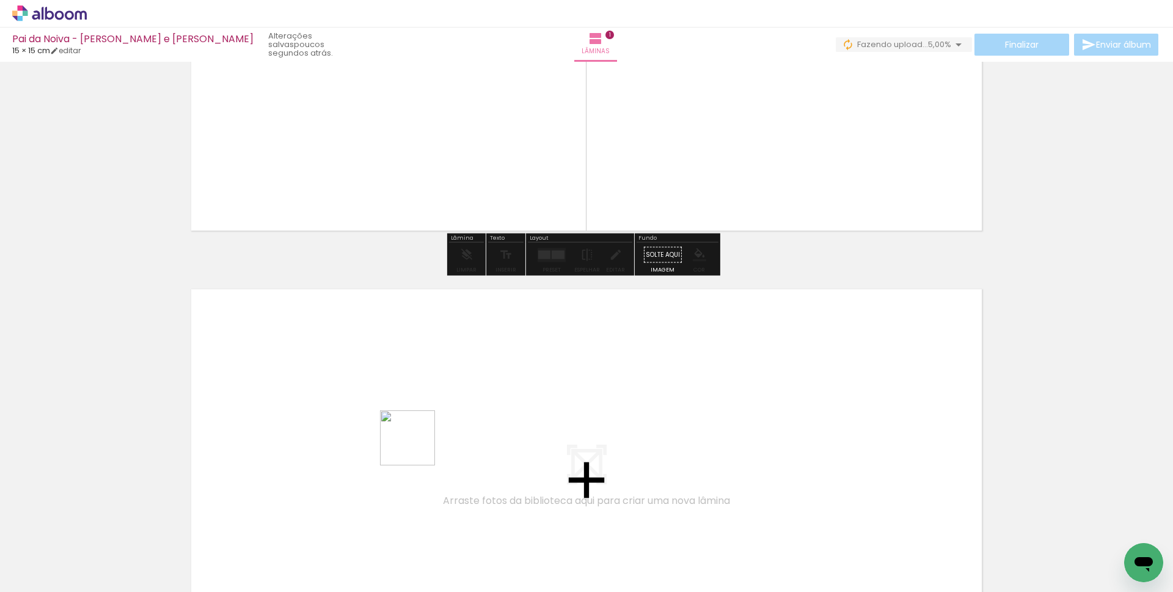
drag, startPoint x: 464, startPoint y: 567, endPoint x: 416, endPoint y: 446, distance: 130.0
click at [416, 446] on quentale-workspace at bounding box center [586, 296] width 1173 height 592
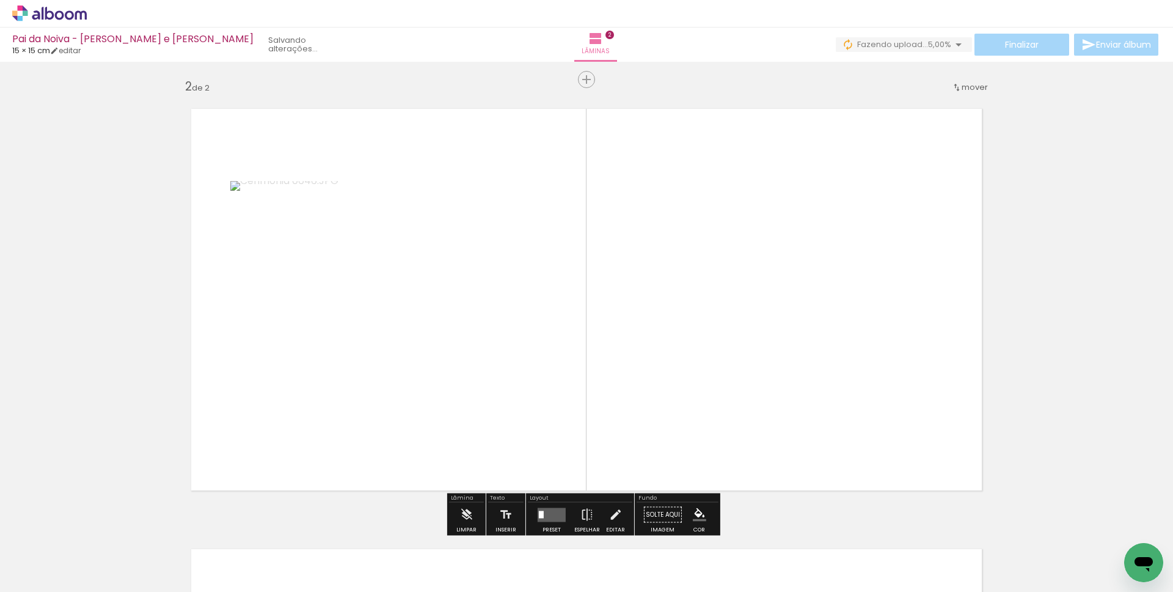
scroll to position [453, 0]
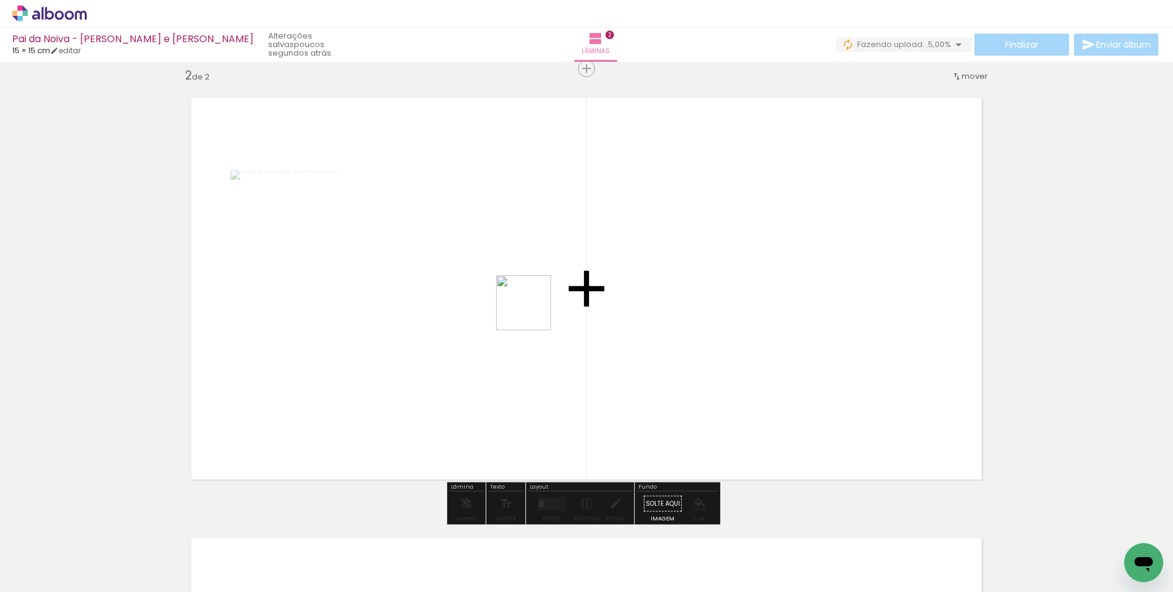
drag, startPoint x: 533, startPoint y: 328, endPoint x: 535, endPoint y: 295, distance: 33.1
click at [535, 295] on quentale-workspace at bounding box center [586, 296] width 1173 height 592
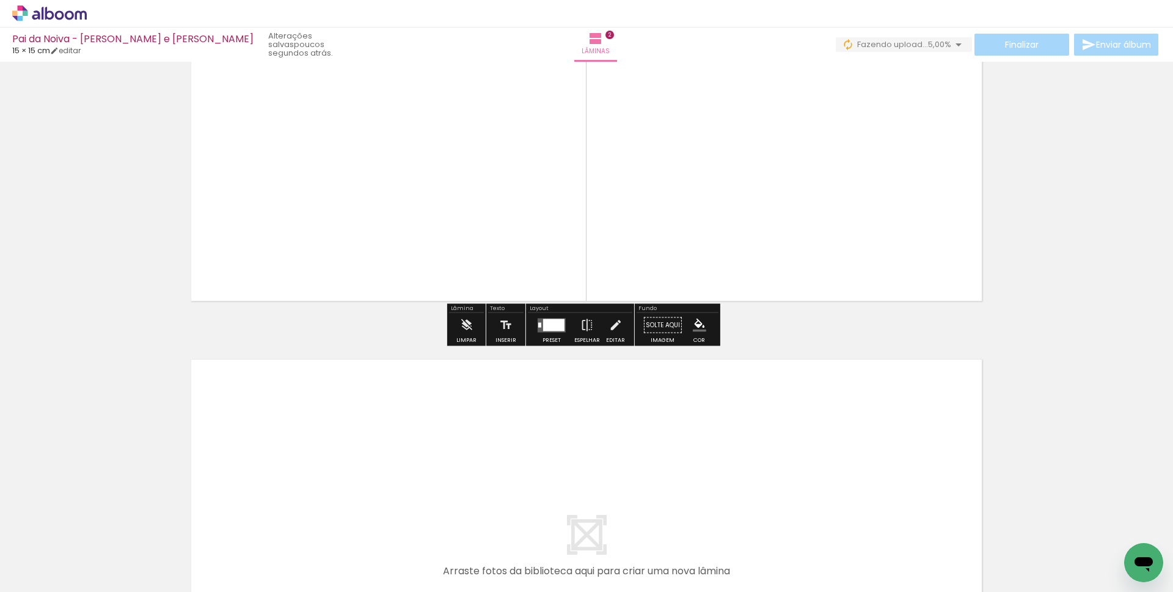
scroll to position [647, 0]
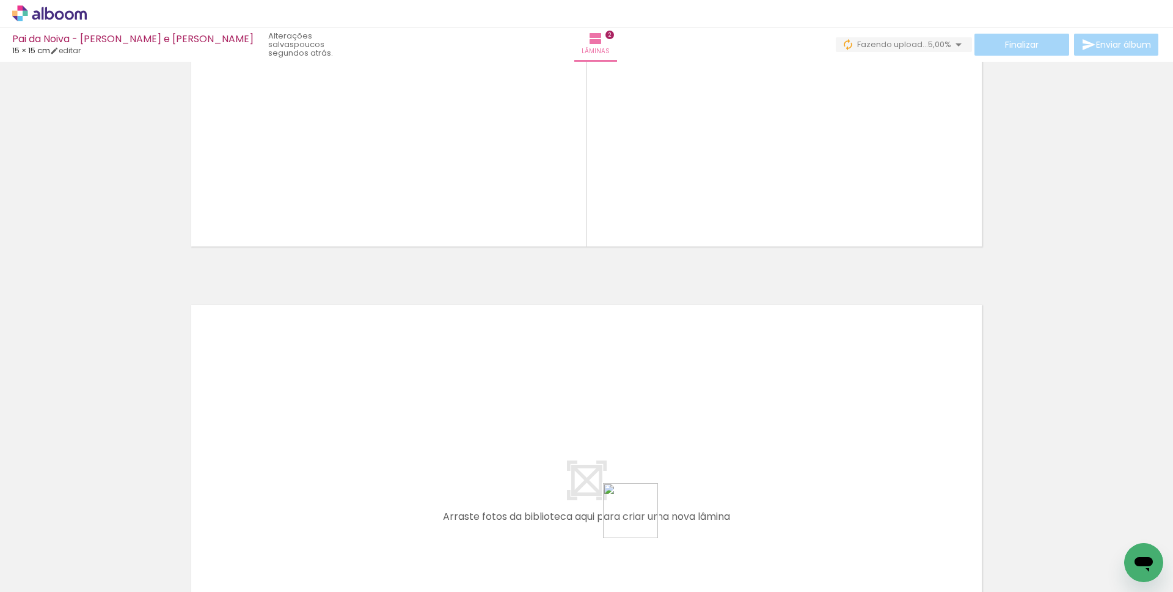
drag, startPoint x: 640, startPoint y: 519, endPoint x: 451, endPoint y: 435, distance: 206.8
click at [451, 435] on quentale-workspace at bounding box center [586, 296] width 1173 height 592
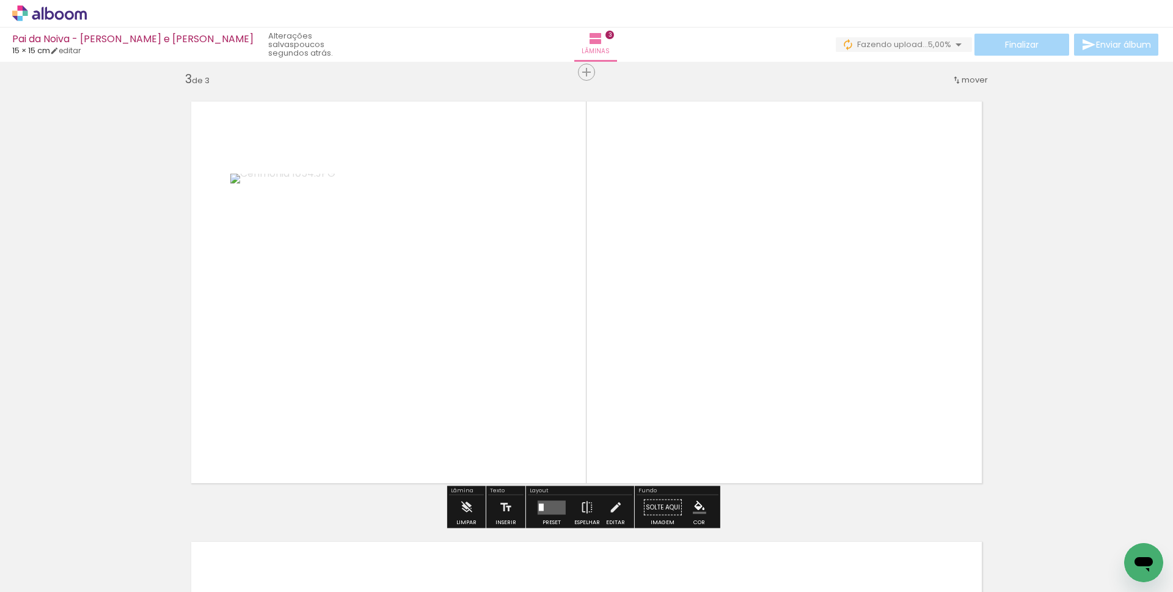
scroll to position [893, 0]
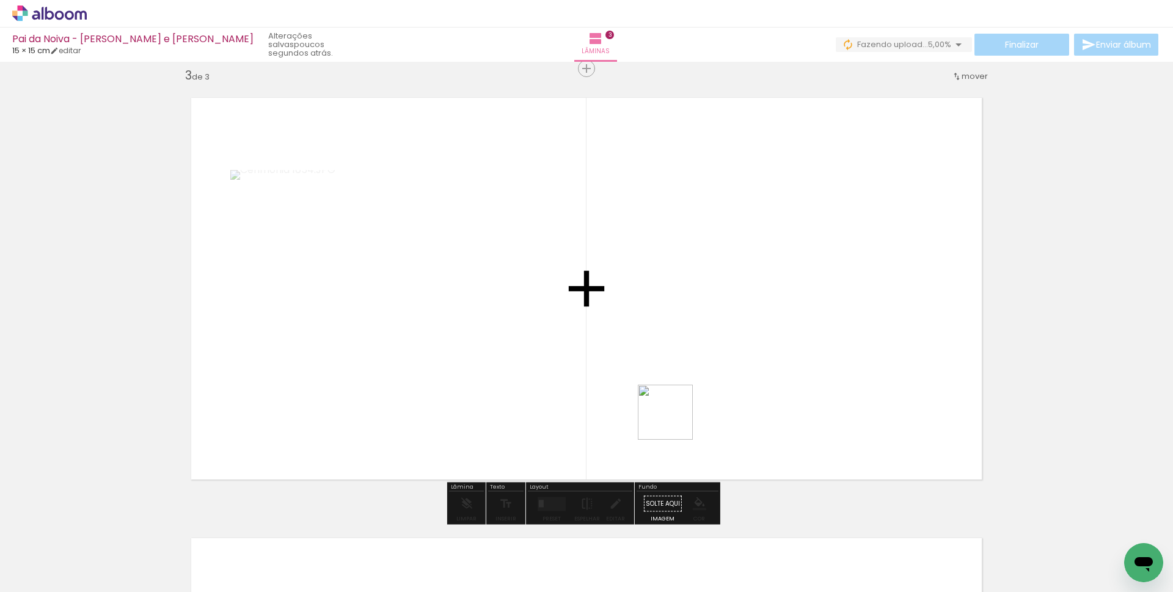
drag, startPoint x: 675, startPoint y: 421, endPoint x: 604, endPoint y: 268, distance: 168.4
click at [605, 268] on quentale-workspace at bounding box center [586, 296] width 1173 height 592
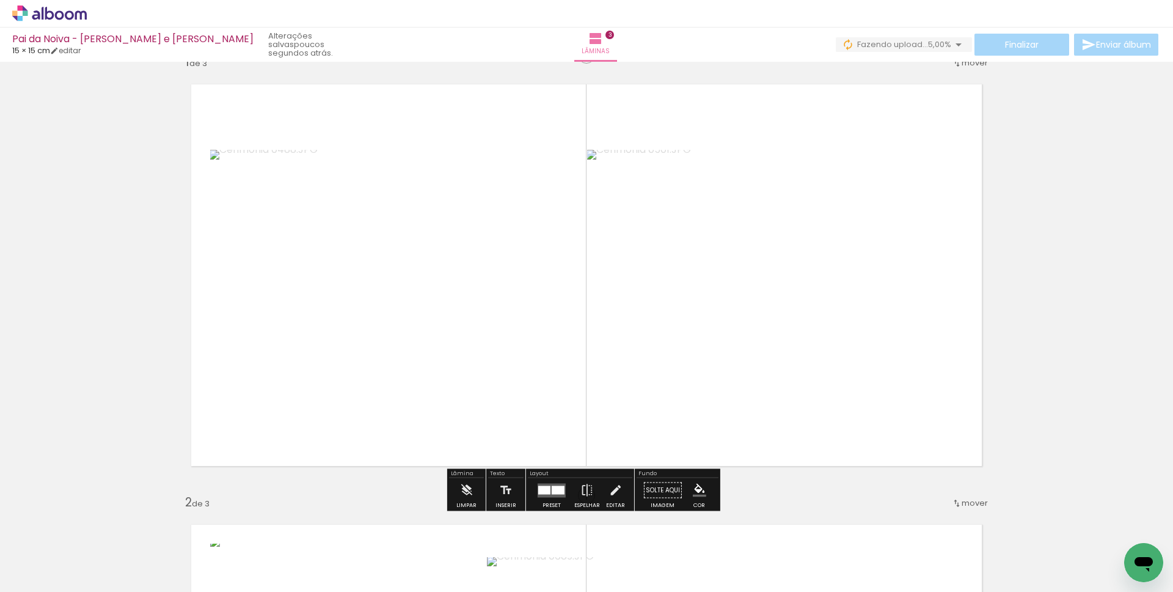
scroll to position [0, 0]
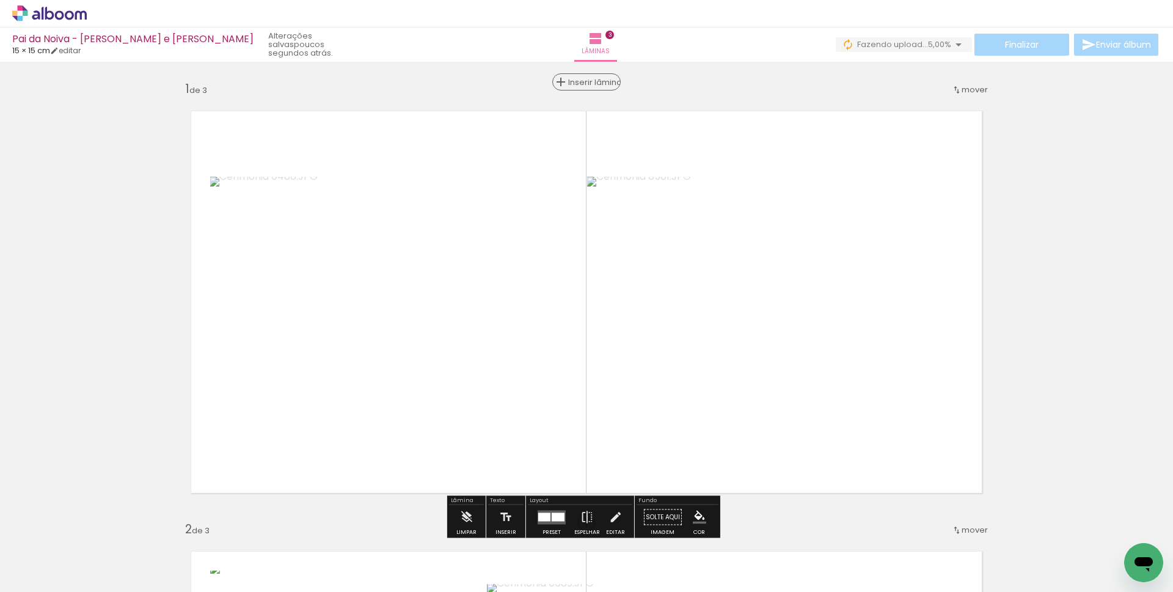
click at [574, 78] on span "Inserir lâmina" at bounding box center [592, 82] width 48 height 8
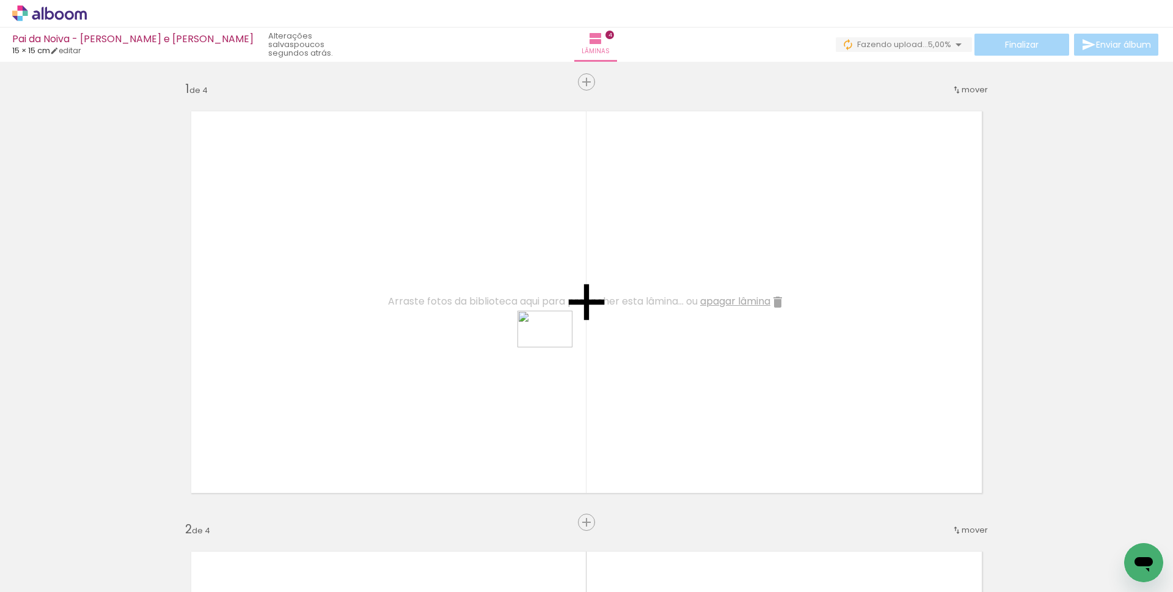
drag, startPoint x: 791, startPoint y: 557, endPoint x: 557, endPoint y: 346, distance: 315.5
click at [554, 347] on quentale-workspace at bounding box center [586, 296] width 1173 height 592
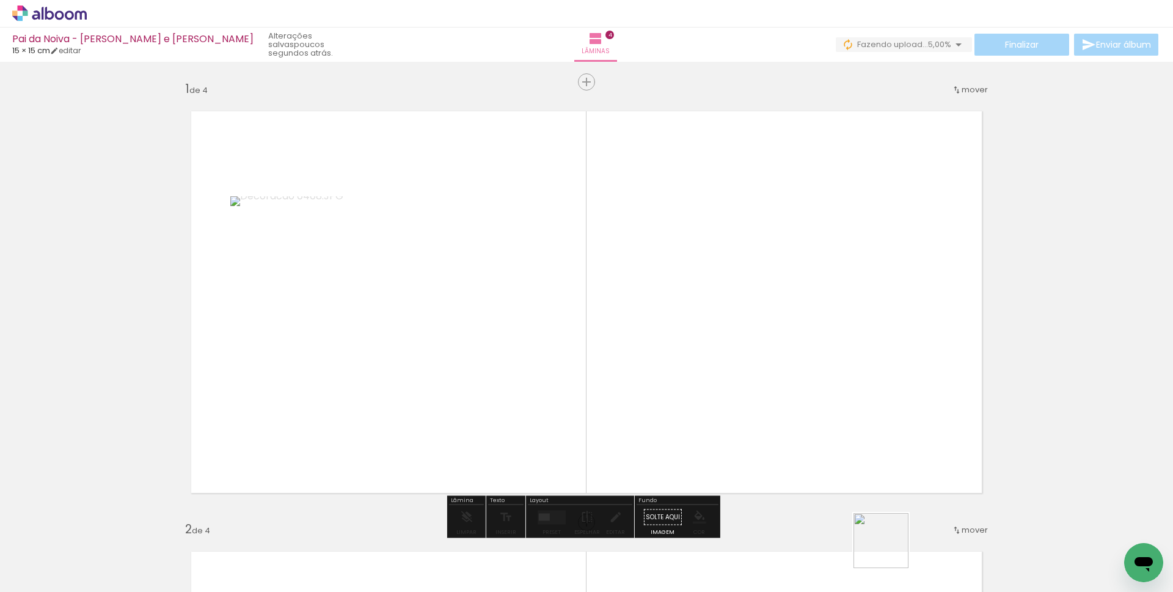
drag, startPoint x: 890, startPoint y: 549, endPoint x: 648, endPoint y: 246, distance: 387.9
click at [648, 246] on quentale-workspace at bounding box center [586, 296] width 1173 height 592
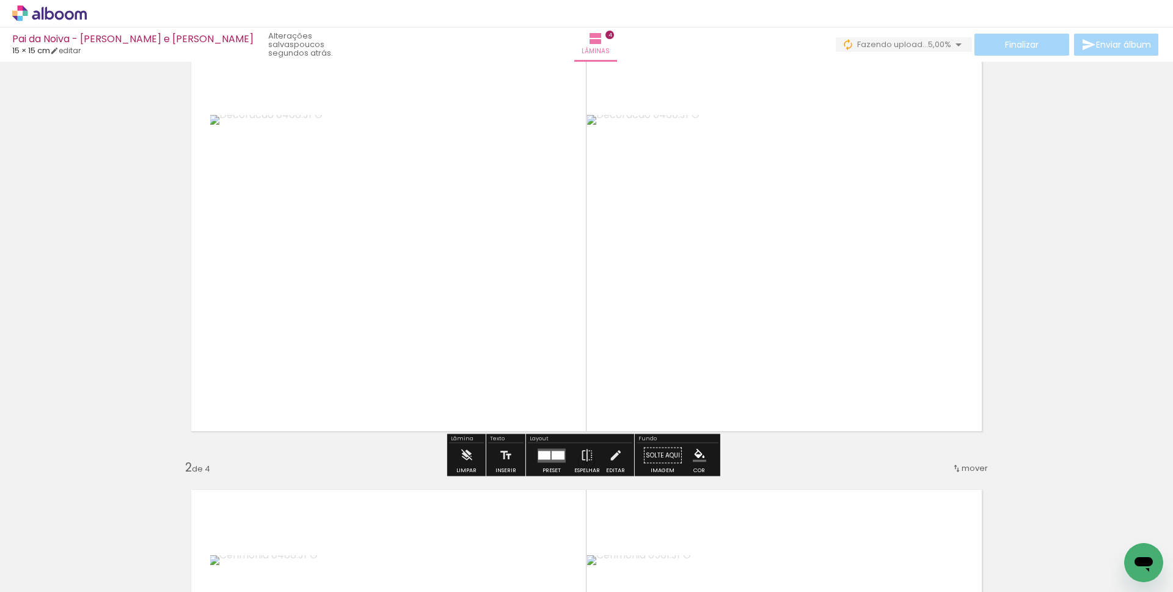
scroll to position [114, 0]
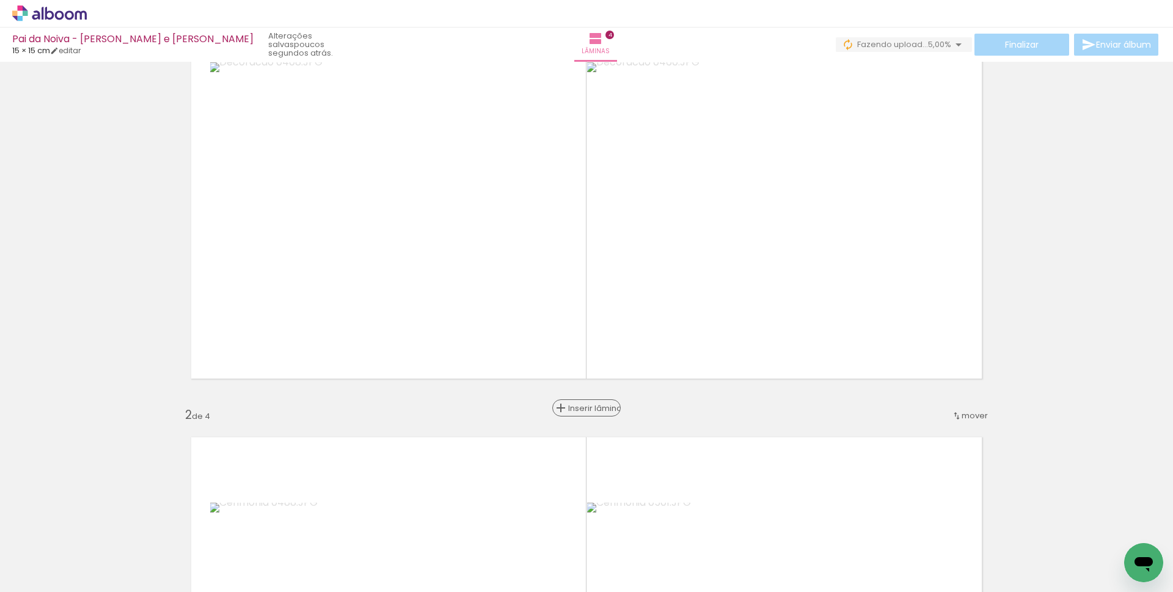
click at [583, 411] on span "Inserir lâmina" at bounding box center [592, 408] width 48 height 8
drag, startPoint x: 959, startPoint y: 541, endPoint x: 823, endPoint y: 495, distance: 144.5
click at [823, 495] on quentale-workspace at bounding box center [586, 296] width 1173 height 592
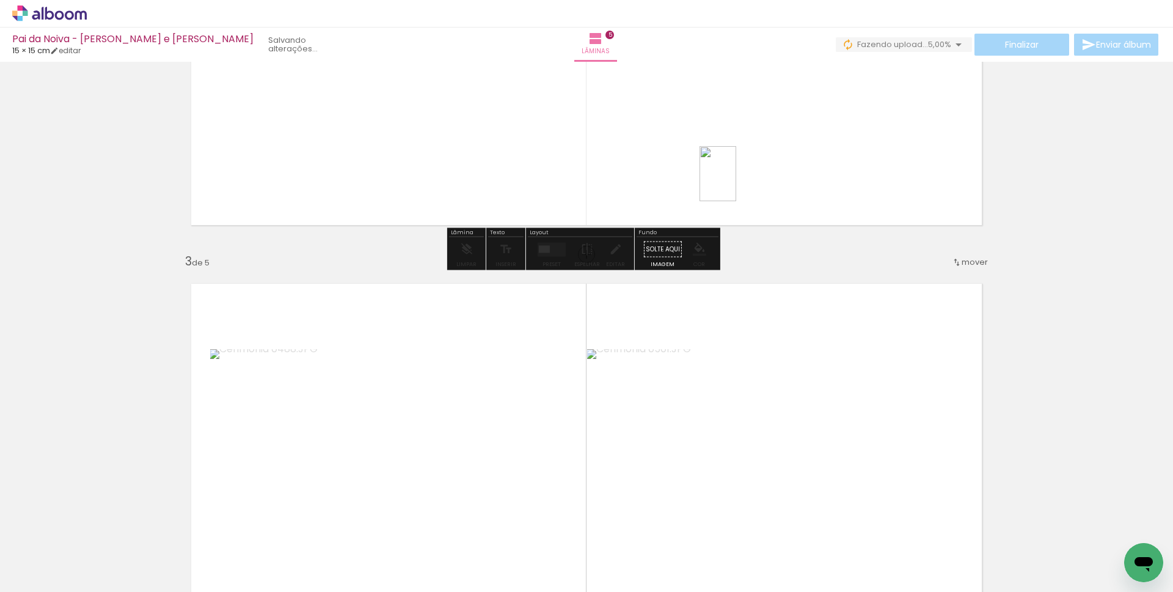
drag, startPoint x: 1036, startPoint y: 550, endPoint x: 733, endPoint y: 170, distance: 485.3
click at [733, 170] on quentale-workspace at bounding box center [586, 296] width 1173 height 592
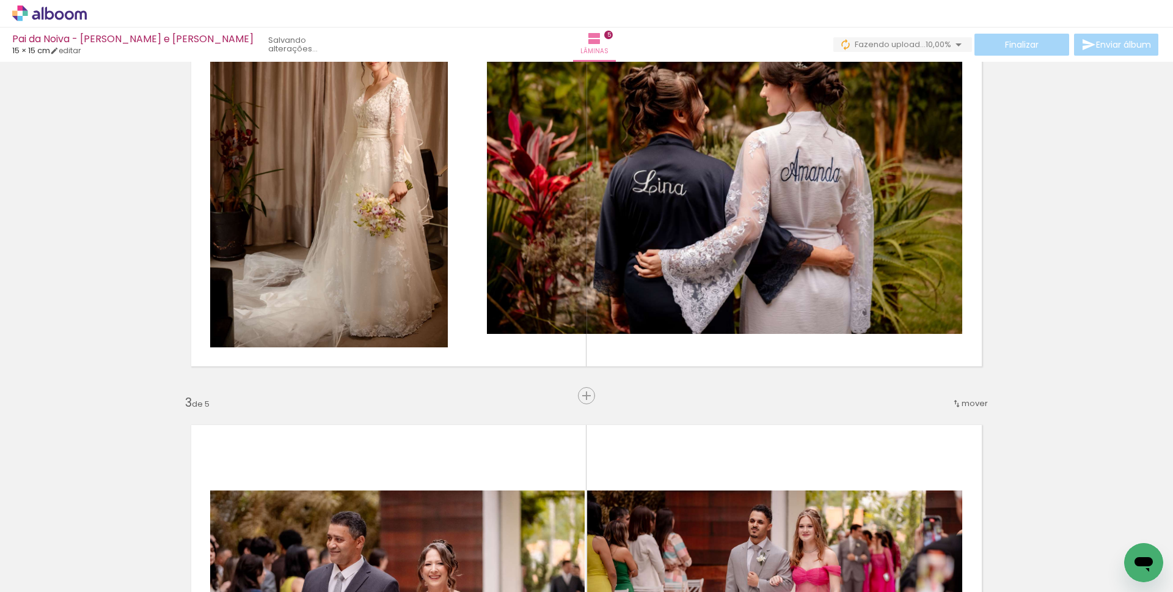
scroll to position [817, 0]
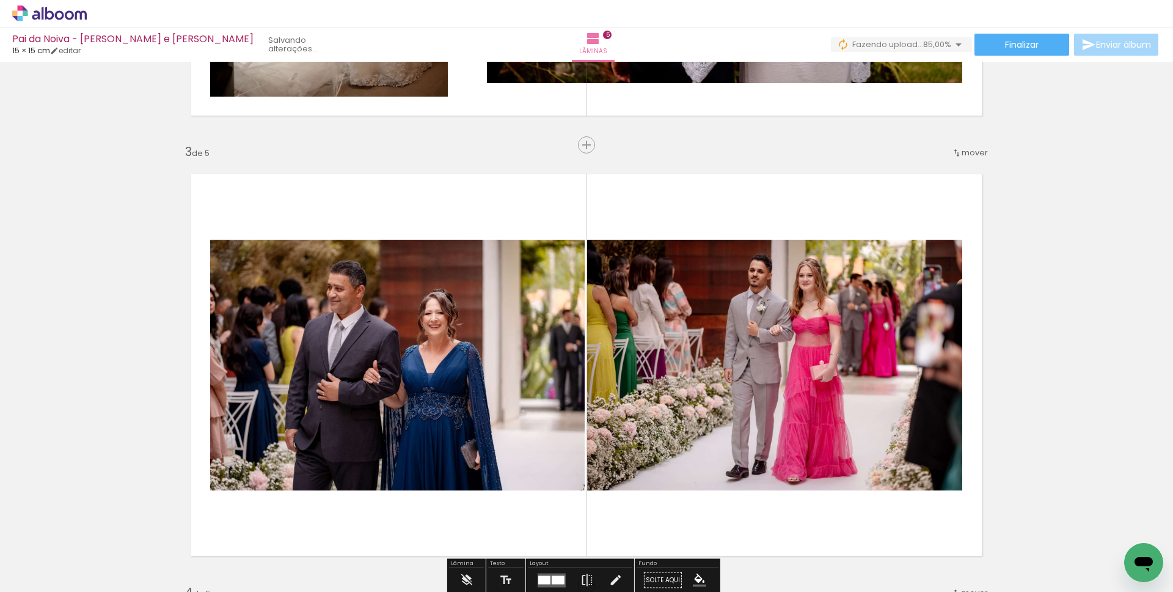
click at [49, 552] on input "Todas as fotos" at bounding box center [34, 554] width 46 height 10
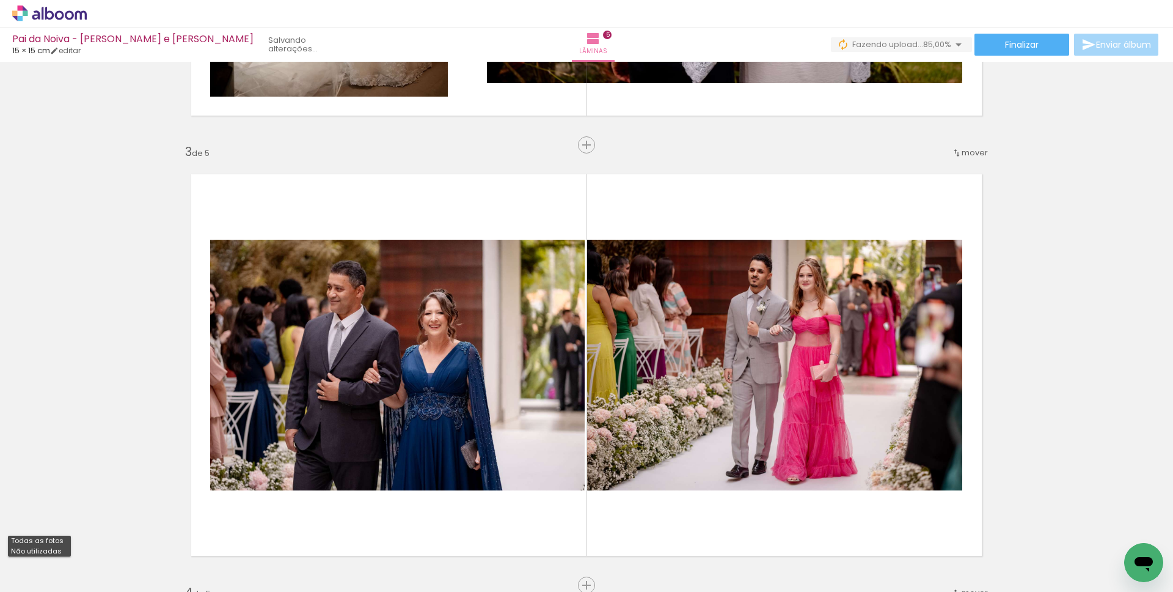
click at [60, 552] on paper-item "Não utilizadas" at bounding box center [39, 551] width 63 height 10
type input "Não utilizadas"
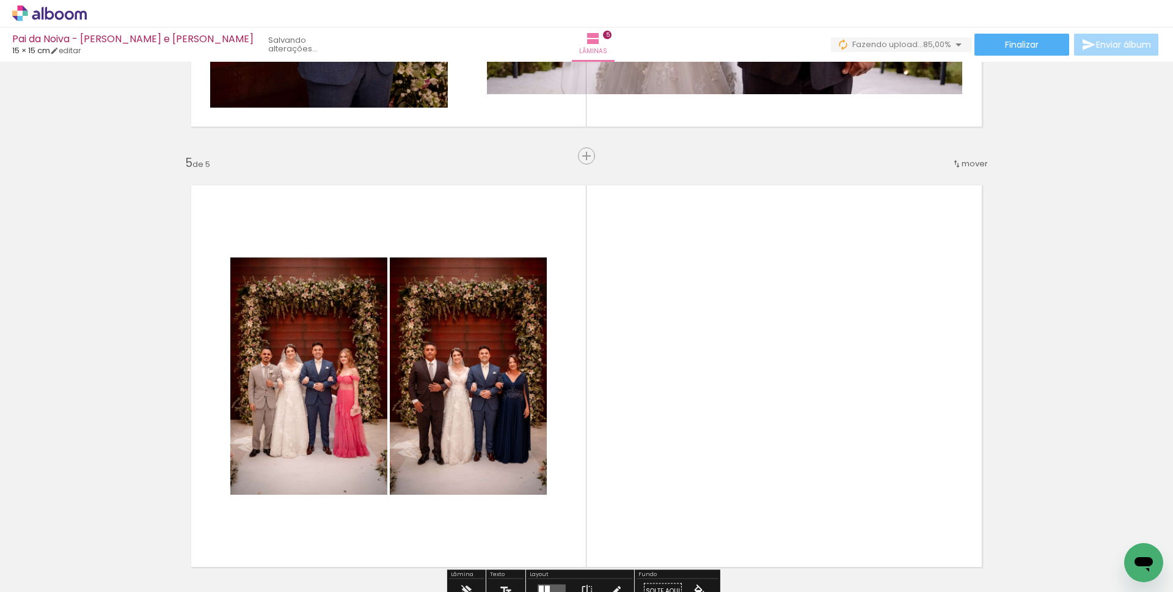
scroll to position [1912, 0]
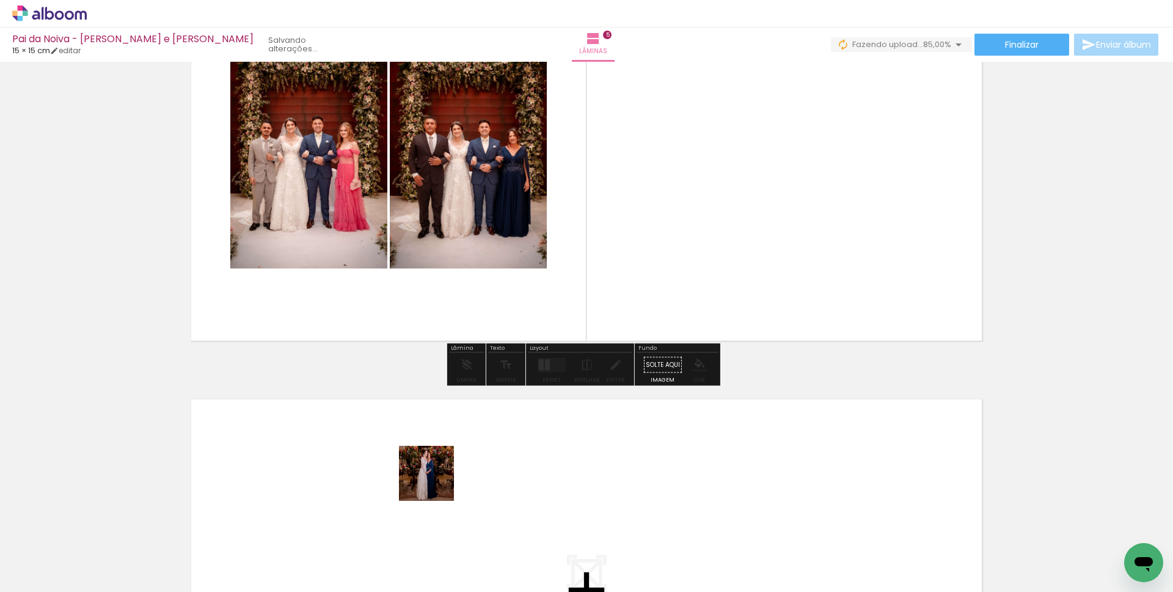
drag, startPoint x: 436, startPoint y: 482, endPoint x: 427, endPoint y: 463, distance: 21.6
click at [427, 463] on quentale-workspace at bounding box center [586, 296] width 1173 height 592
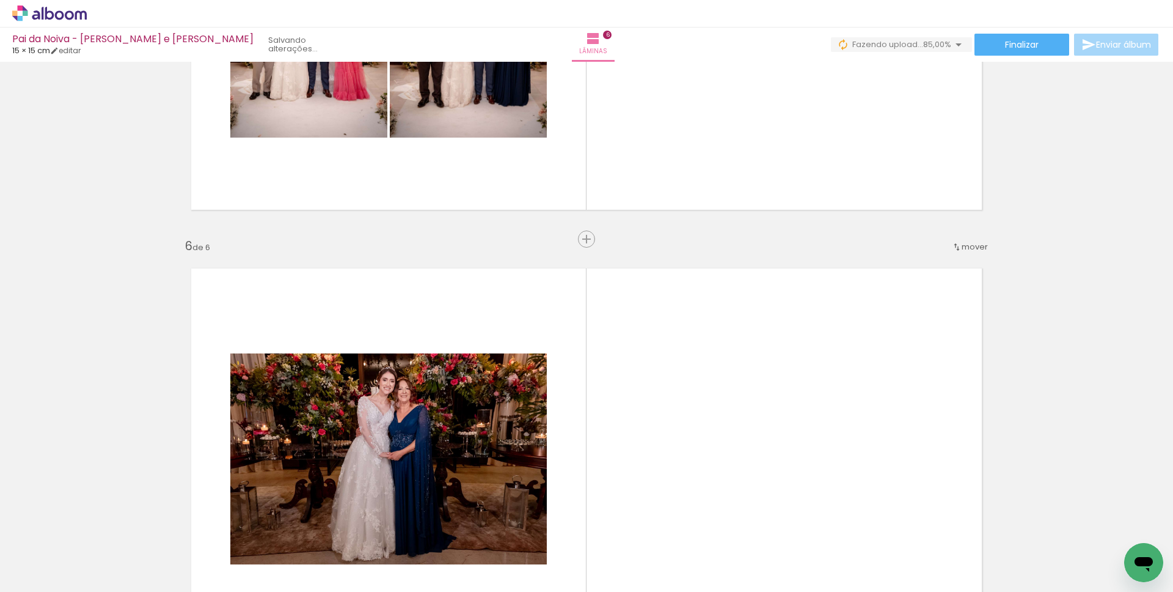
scroll to position [2213, 0]
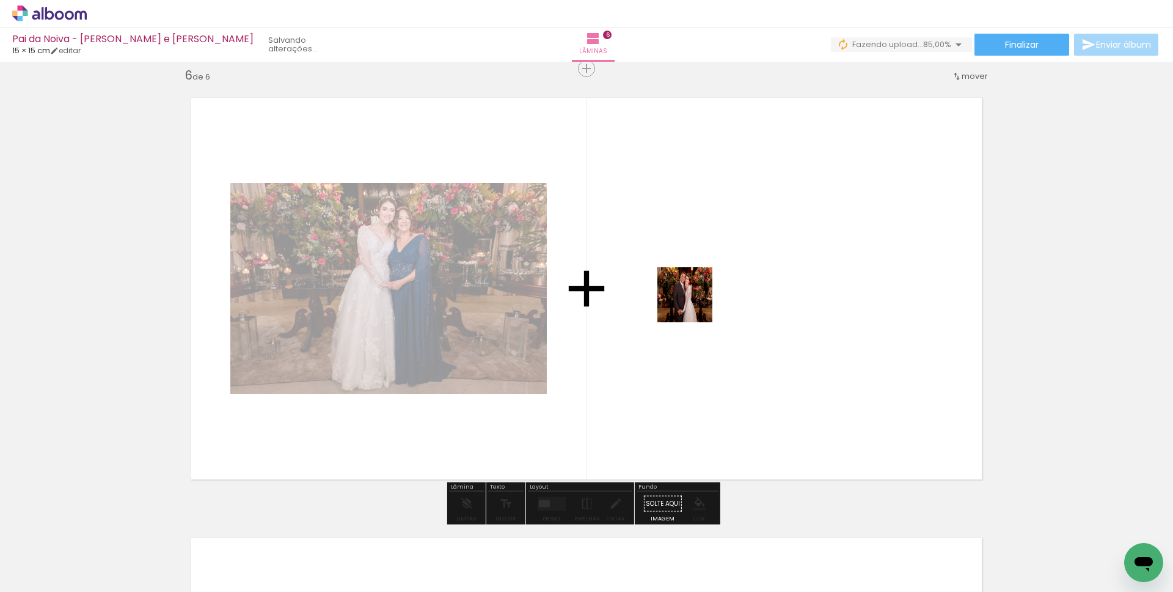
drag, startPoint x: 553, startPoint y: 444, endPoint x: 694, endPoint y: 304, distance: 198.8
click at [694, 304] on quentale-workspace at bounding box center [586, 296] width 1173 height 592
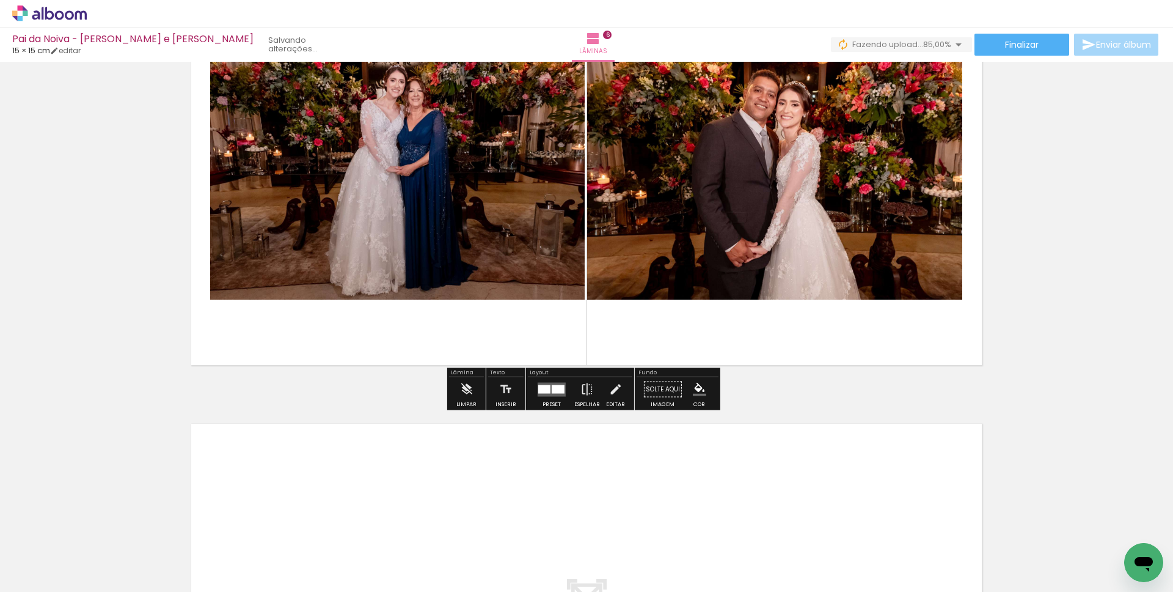
drag, startPoint x: 471, startPoint y: 551, endPoint x: 447, endPoint y: 464, distance: 90.6
click at [447, 464] on quentale-workspace at bounding box center [586, 296] width 1173 height 592
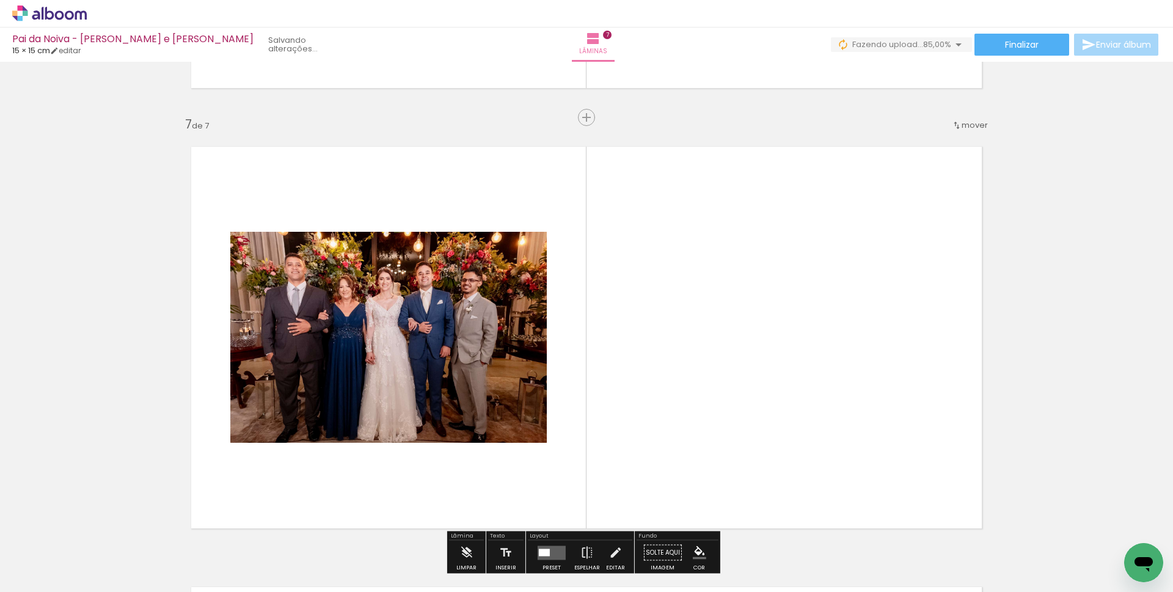
scroll to position [2653, 0]
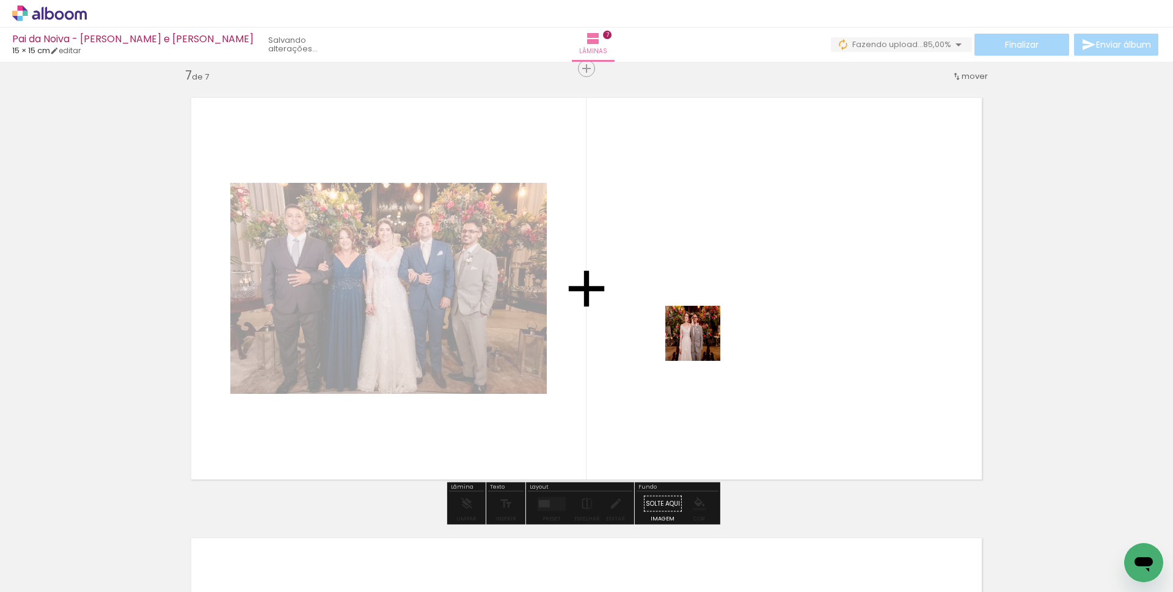
drag, startPoint x: 702, startPoint y: 342, endPoint x: 714, endPoint y: 313, distance: 31.8
click at [714, 313] on quentale-workspace at bounding box center [586, 296] width 1173 height 592
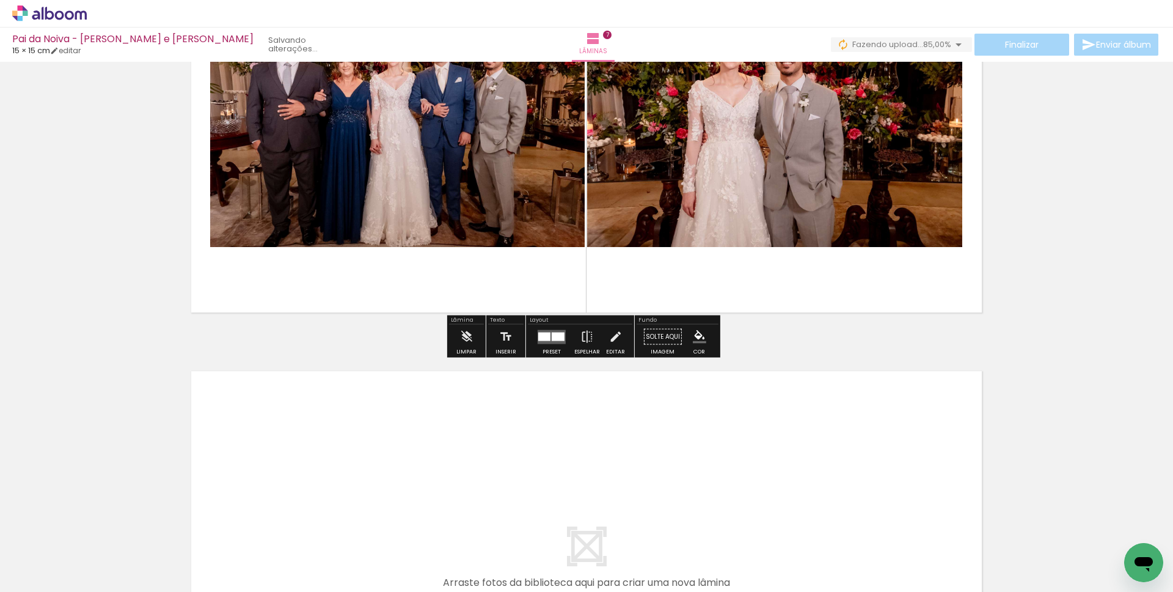
scroll to position [2964, 0]
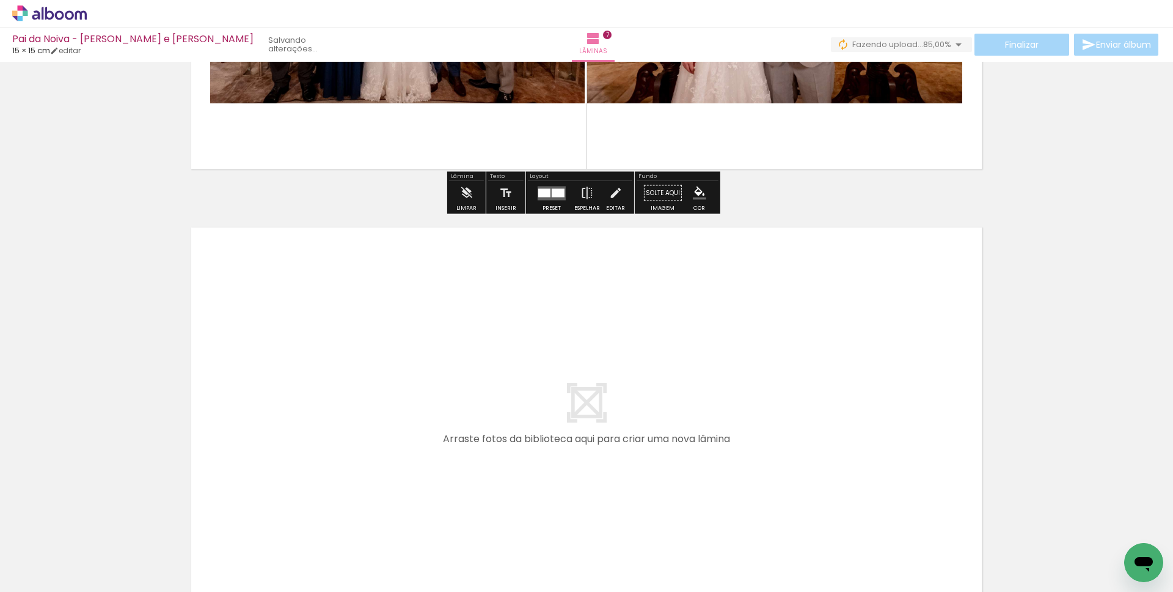
drag, startPoint x: 395, startPoint y: 532, endPoint x: 483, endPoint y: 381, distance: 174.7
click at [483, 381] on quentale-workspace at bounding box center [586, 296] width 1173 height 592
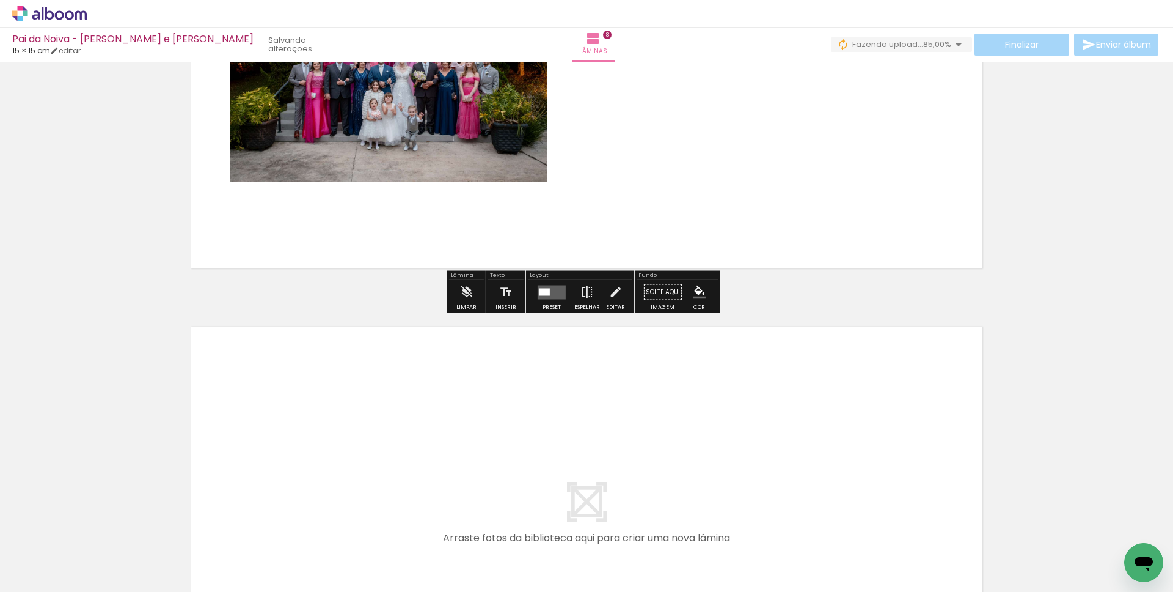
scroll to position [3307, 0]
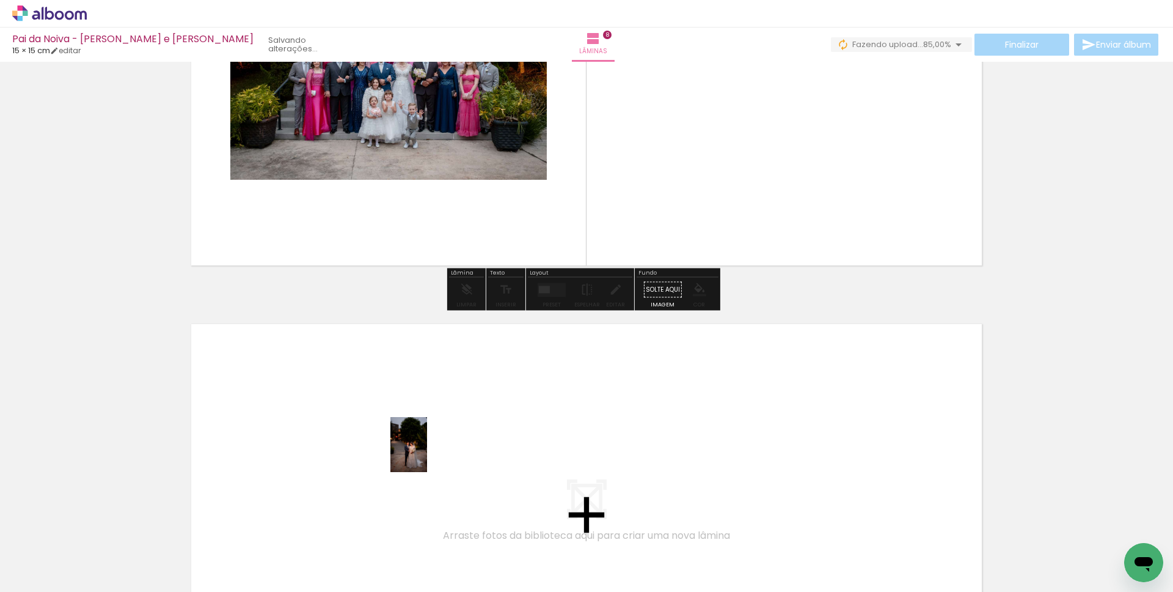
drag, startPoint x: 178, startPoint y: 521, endPoint x: 427, endPoint y: 453, distance: 257.6
click at [427, 453] on quentale-workspace at bounding box center [586, 296] width 1173 height 592
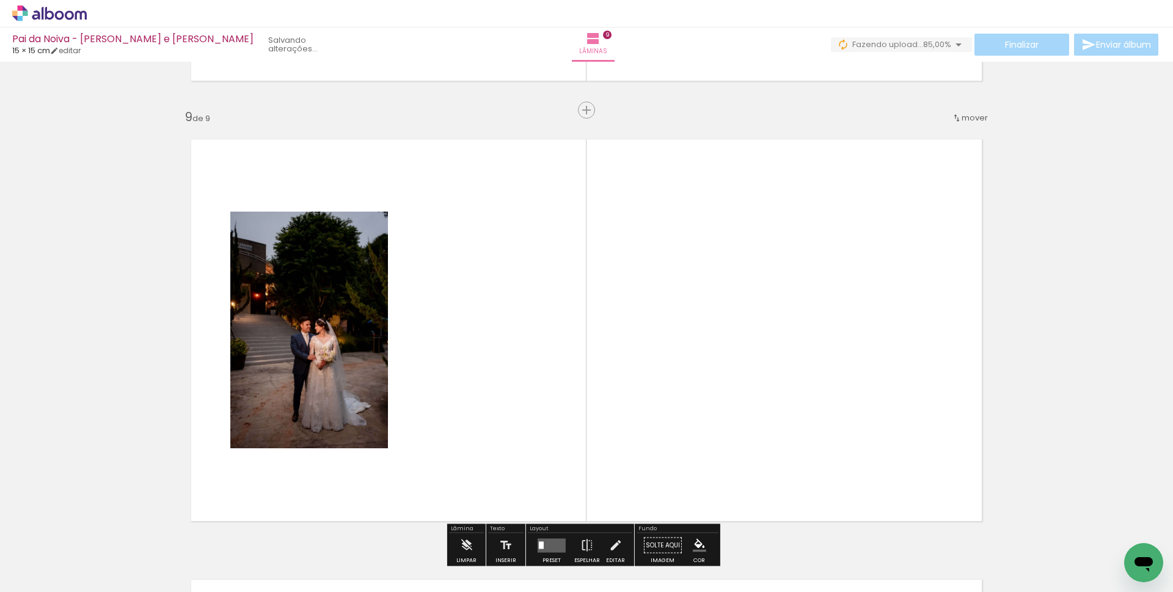
scroll to position [3533, 0]
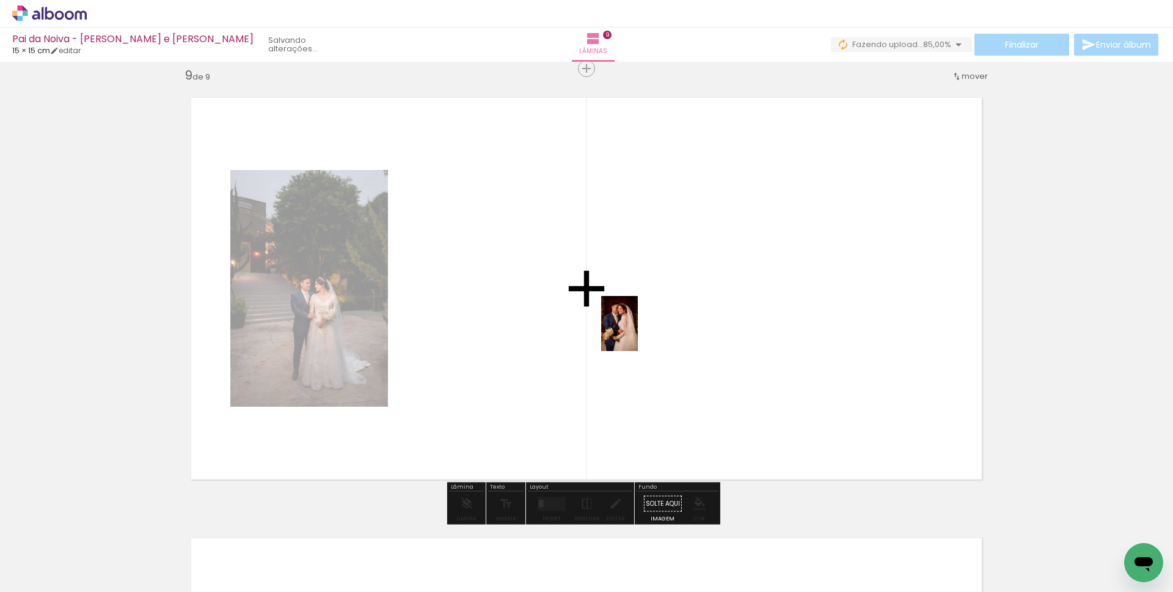
drag, startPoint x: 121, startPoint y: 557, endPoint x: 638, endPoint y: 332, distance: 563.5
click at [638, 332] on quentale-workspace at bounding box center [586, 296] width 1173 height 592
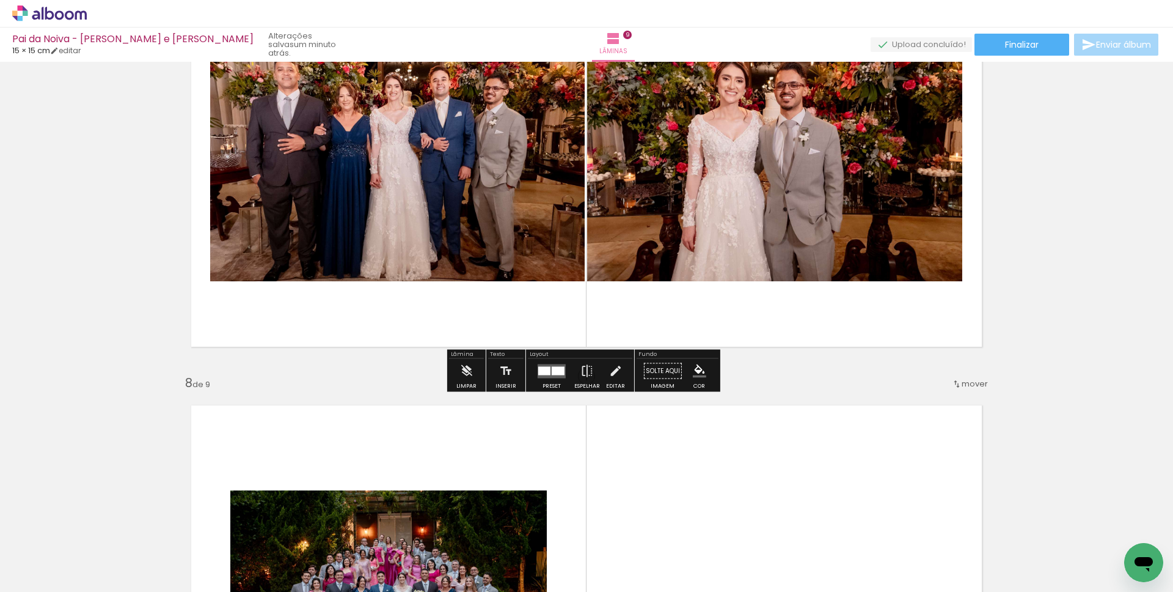
scroll to position [2787, 0]
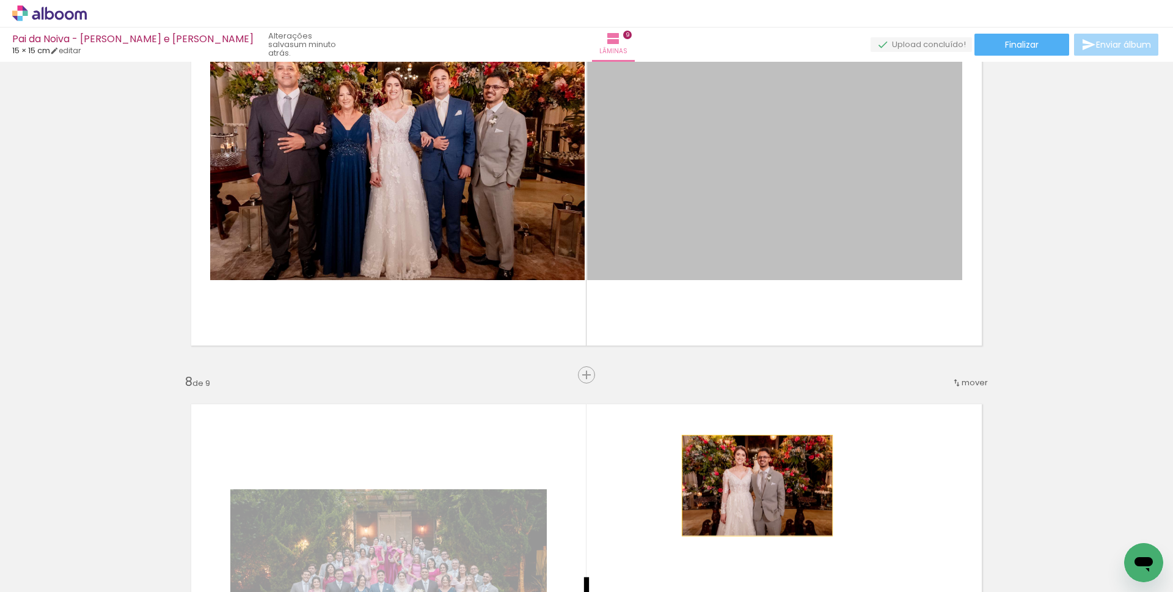
drag, startPoint x: 779, startPoint y: 192, endPoint x: 747, endPoint y: 463, distance: 272.6
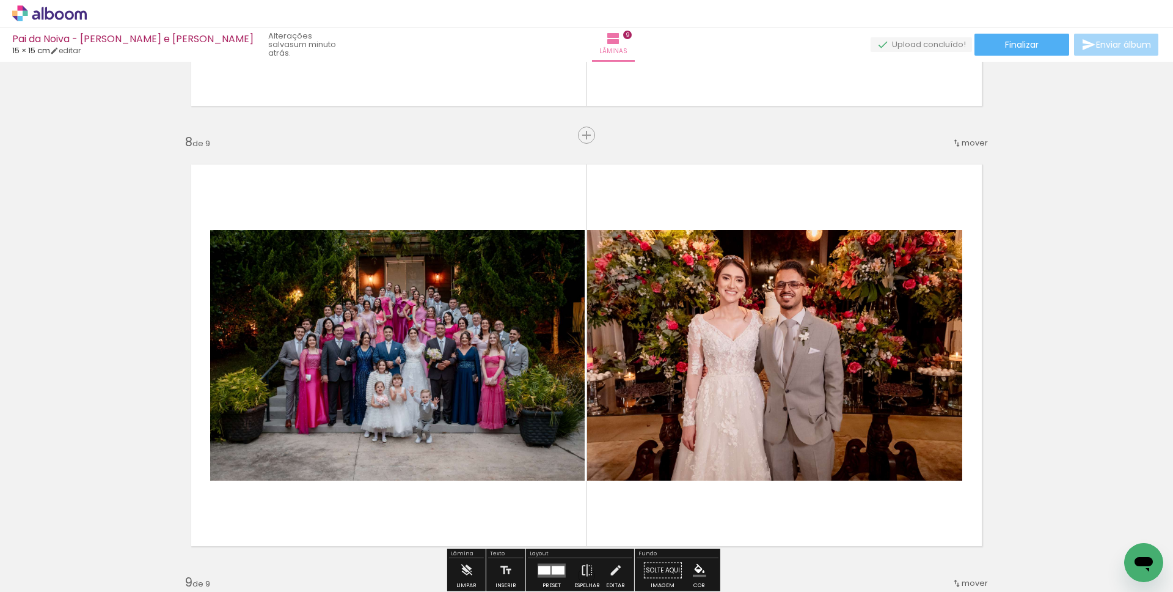
scroll to position [2942, 0]
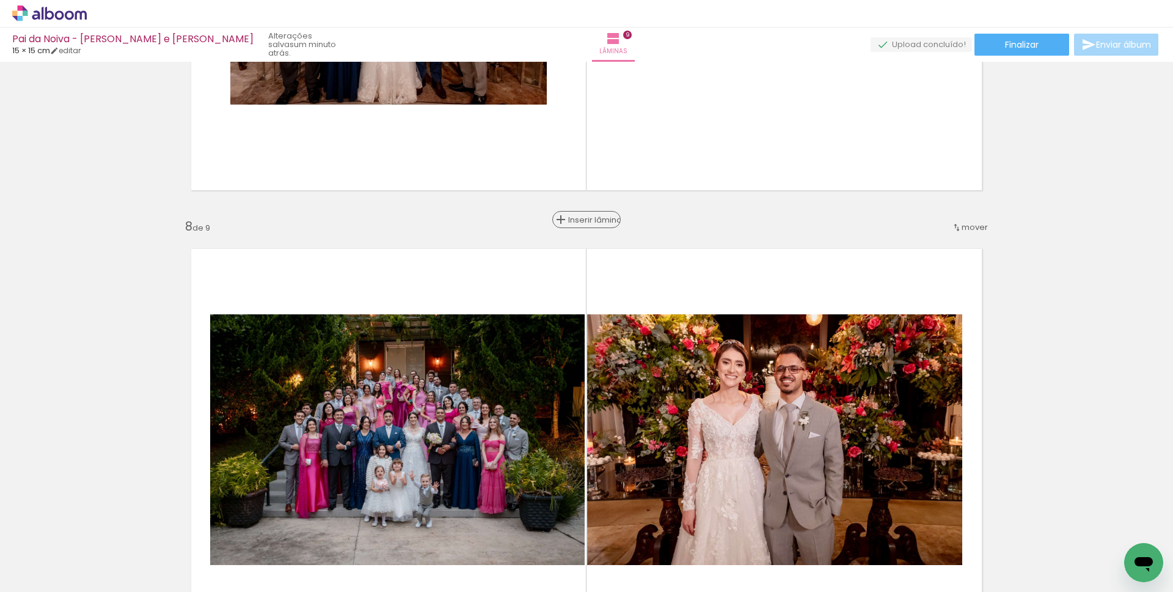
click at [575, 216] on span "Inserir lâmina" at bounding box center [592, 220] width 48 height 8
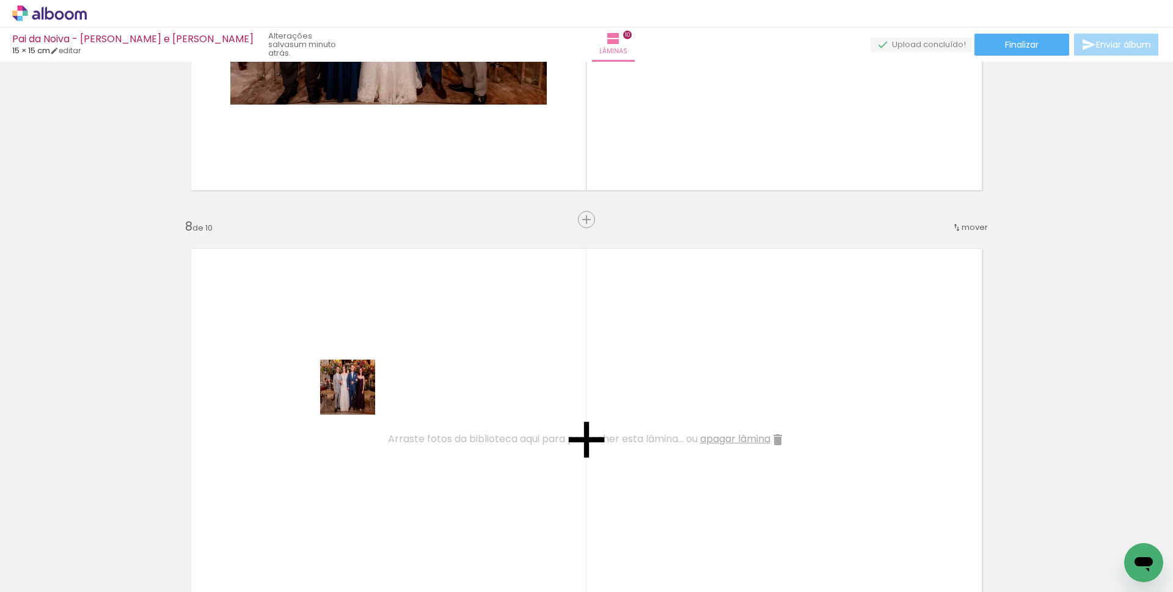
drag, startPoint x: 329, startPoint y: 442, endPoint x: 370, endPoint y: 373, distance: 80.6
click at [370, 373] on quentale-workspace at bounding box center [586, 296] width 1173 height 592
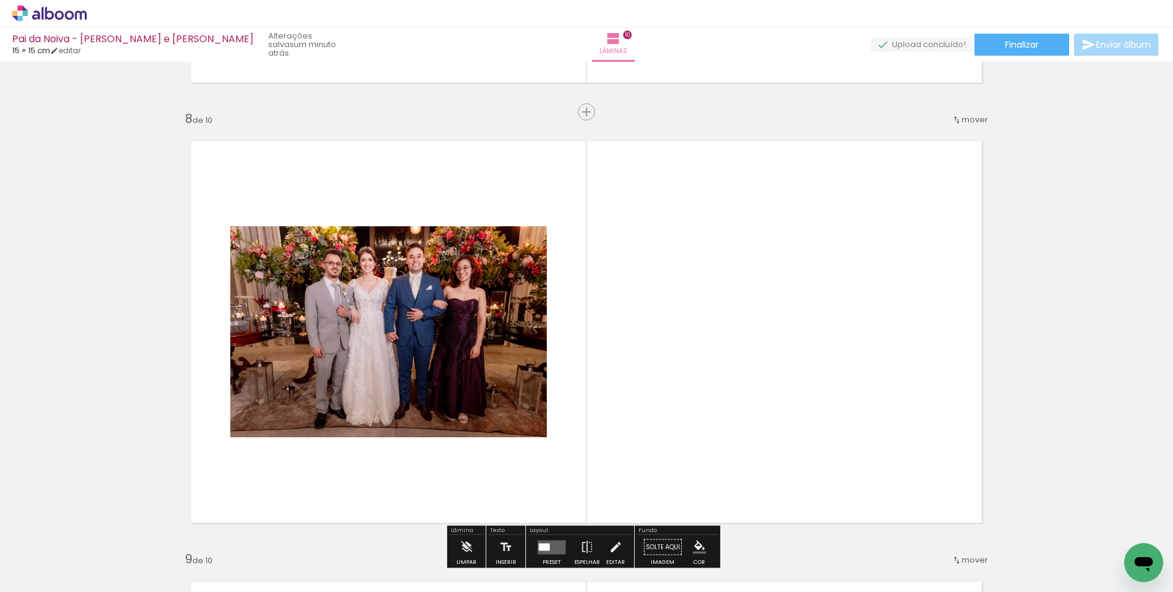
scroll to position [3459, 0]
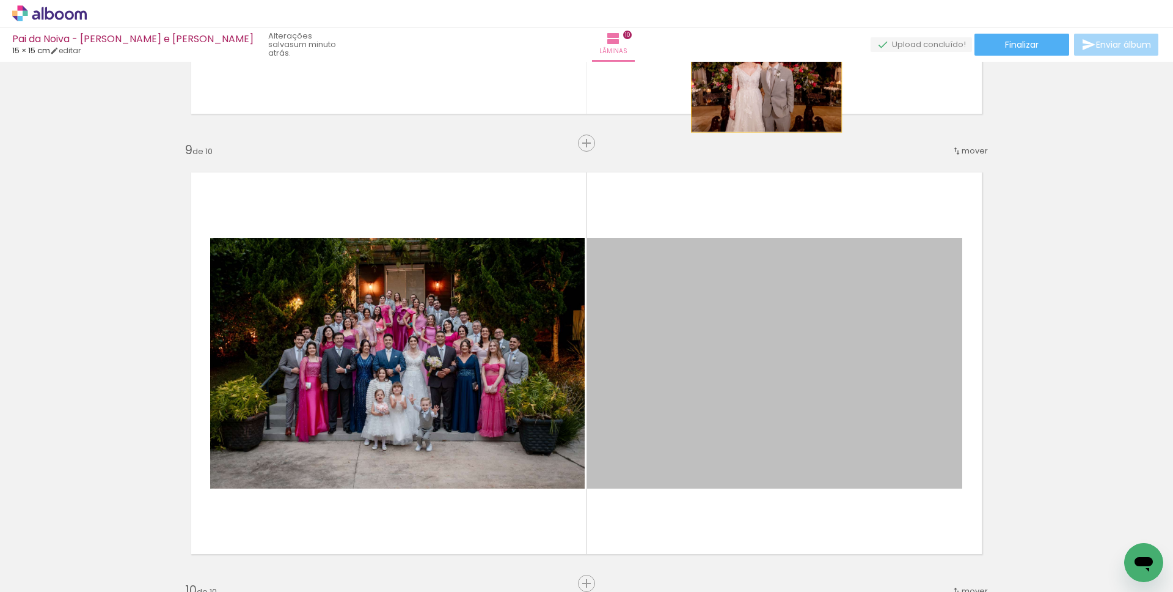
drag, startPoint x: 749, startPoint y: 329, endPoint x: 762, endPoint y: 82, distance: 247.9
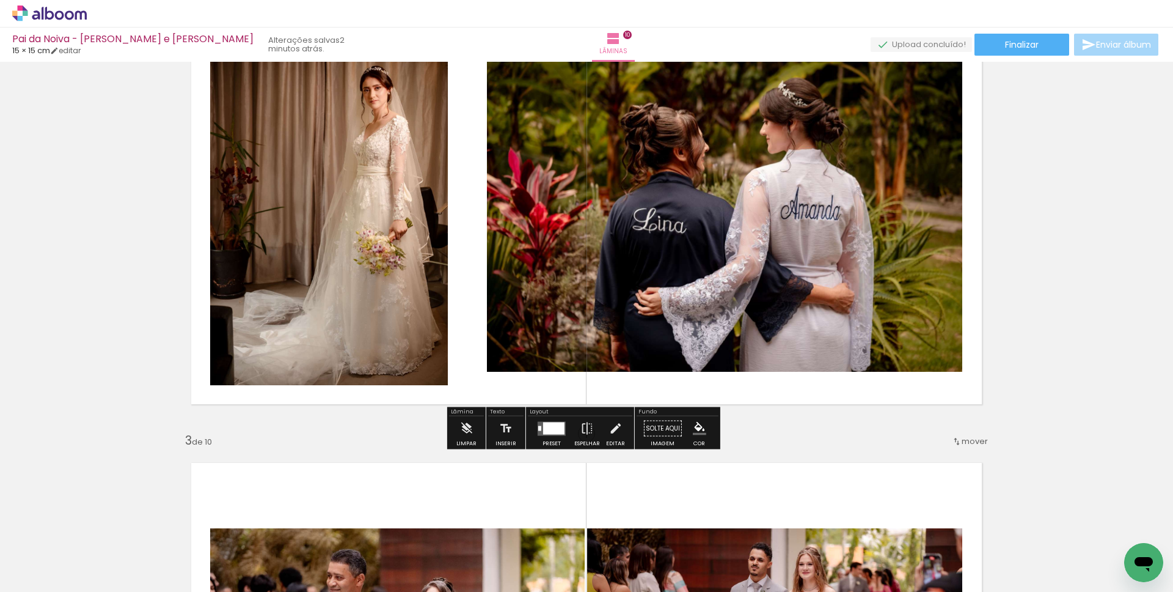
scroll to position [540, 0]
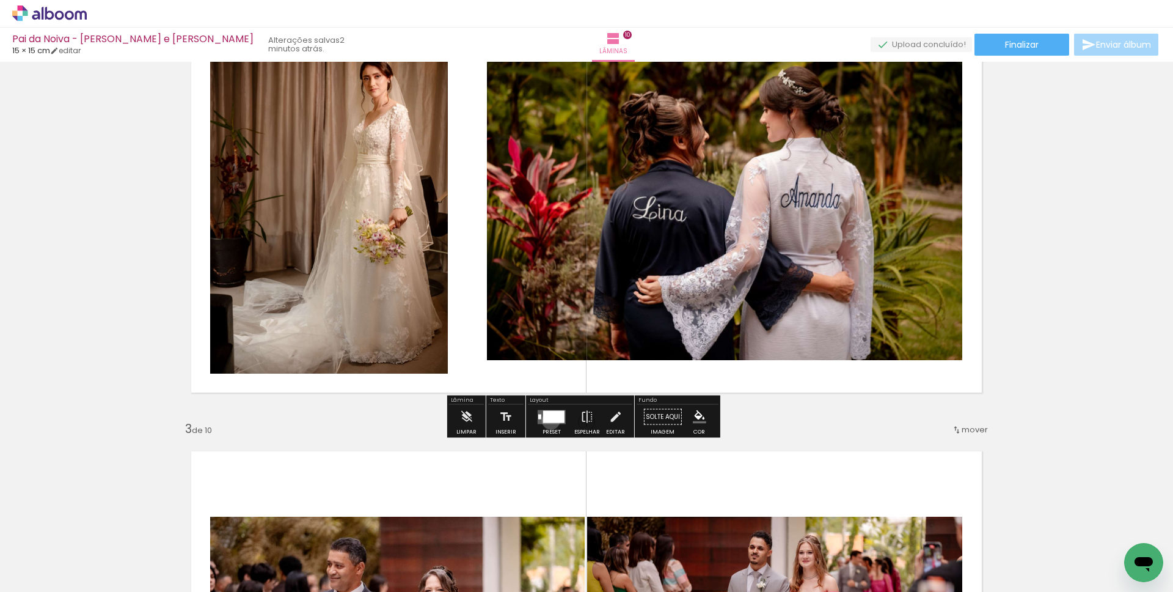
click at [548, 420] on div at bounding box center [553, 416] width 21 height 12
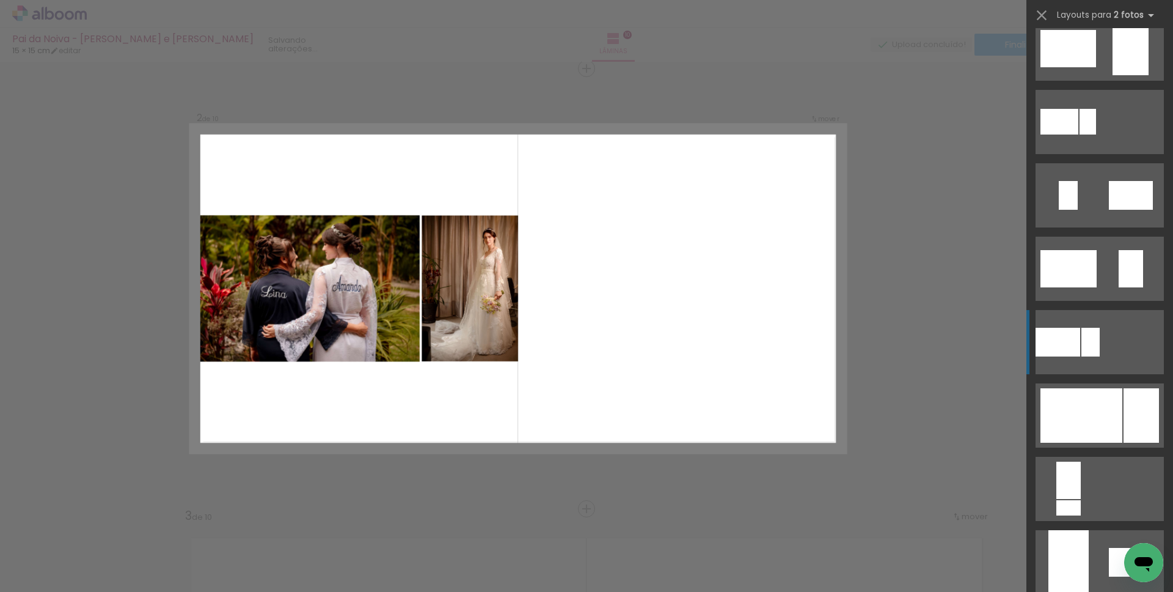
scroll to position [241, 0]
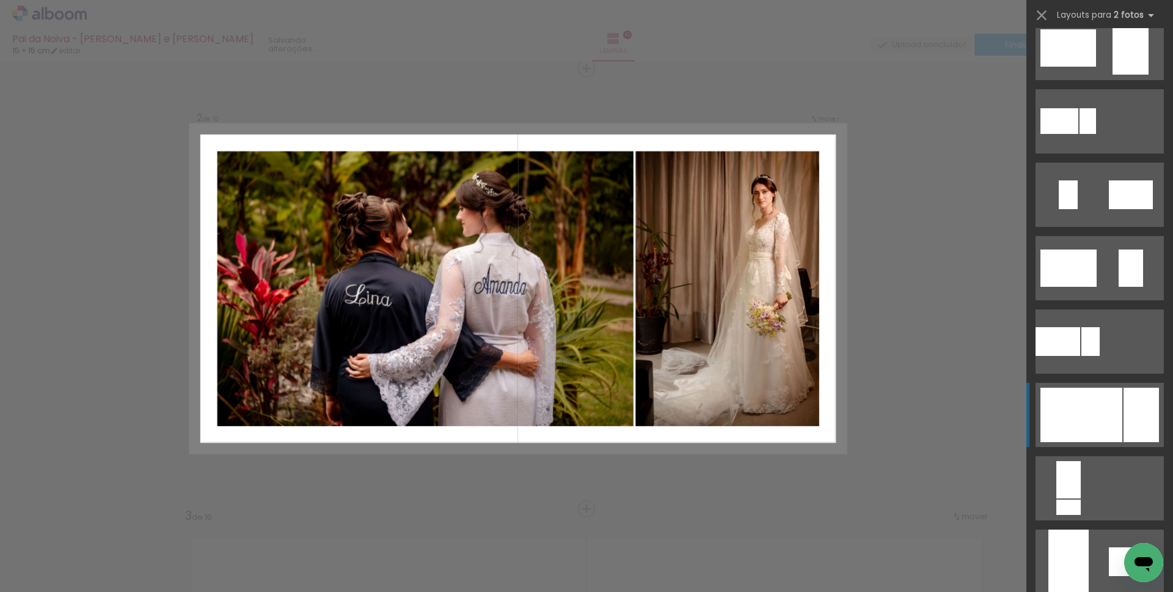
click at [1083, 400] on div at bounding box center [1082, 414] width 82 height 54
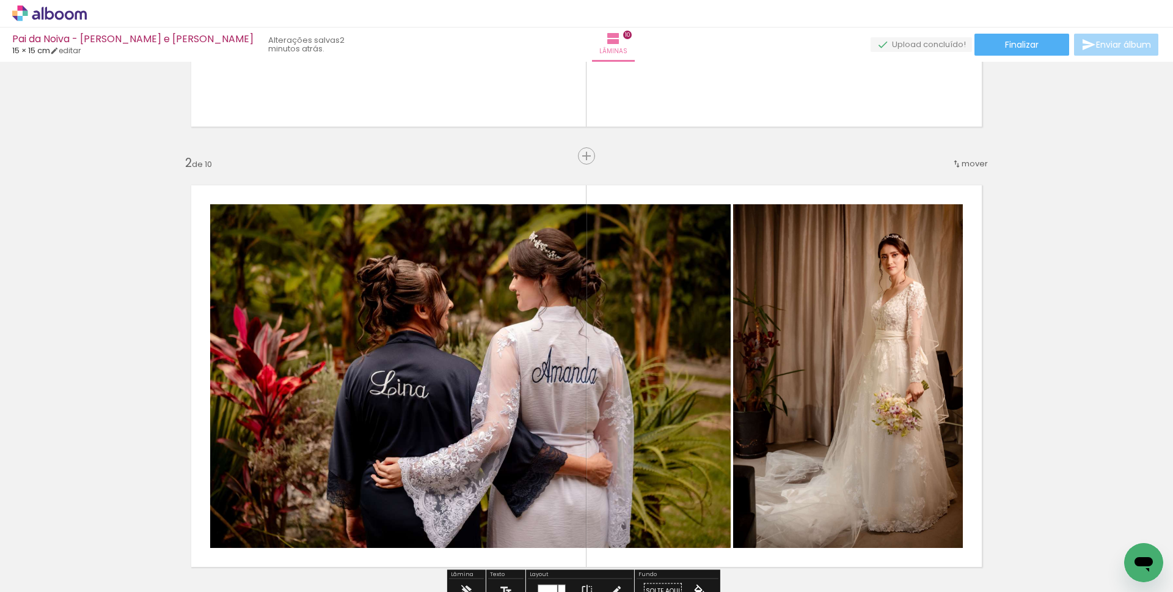
scroll to position [607, 0]
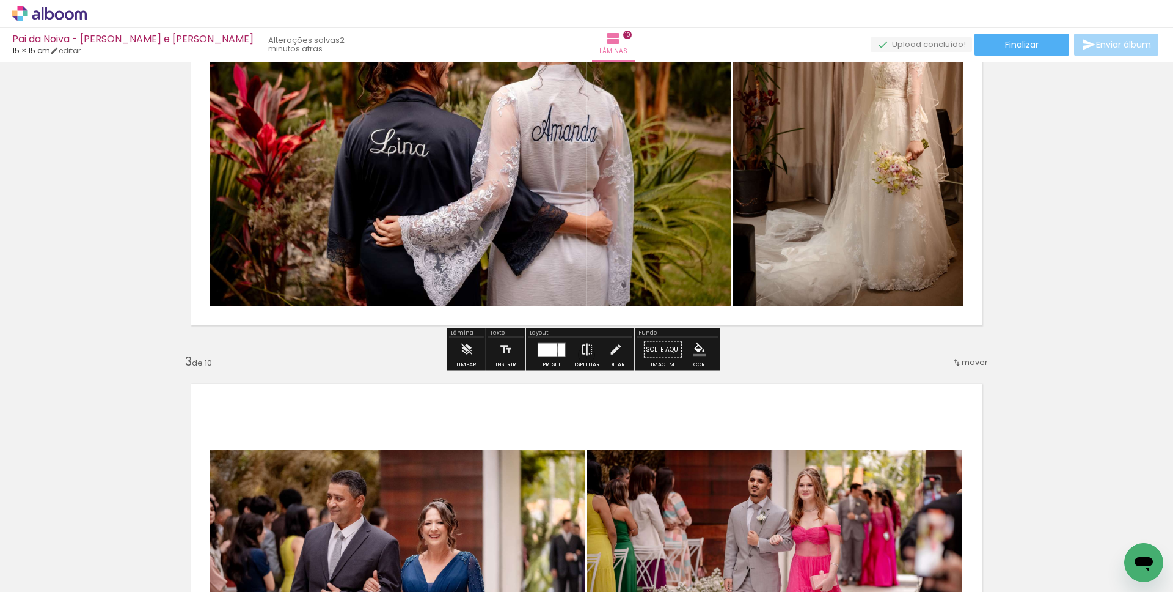
click at [551, 349] on div at bounding box center [547, 349] width 19 height 13
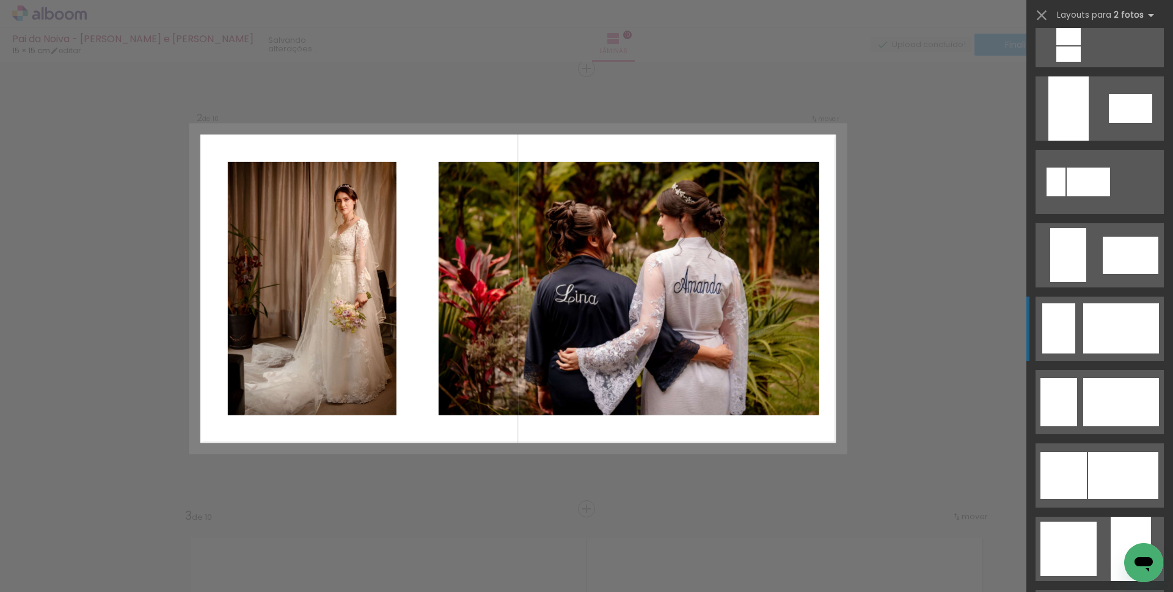
scroll to position [697, 0]
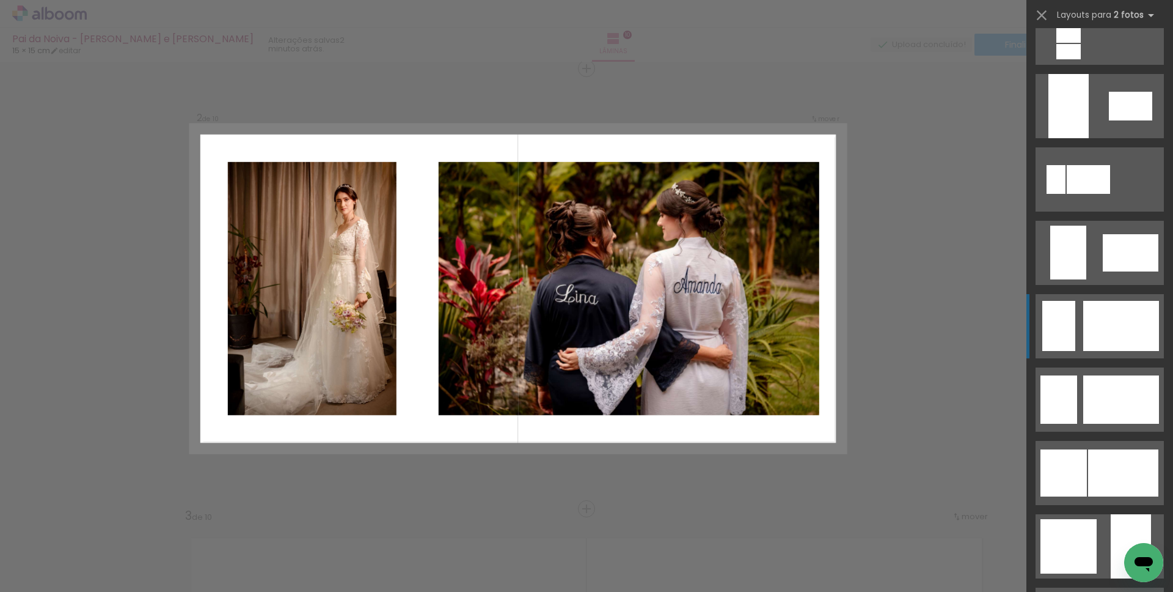
click at [1083, 335] on div at bounding box center [1121, 326] width 76 height 50
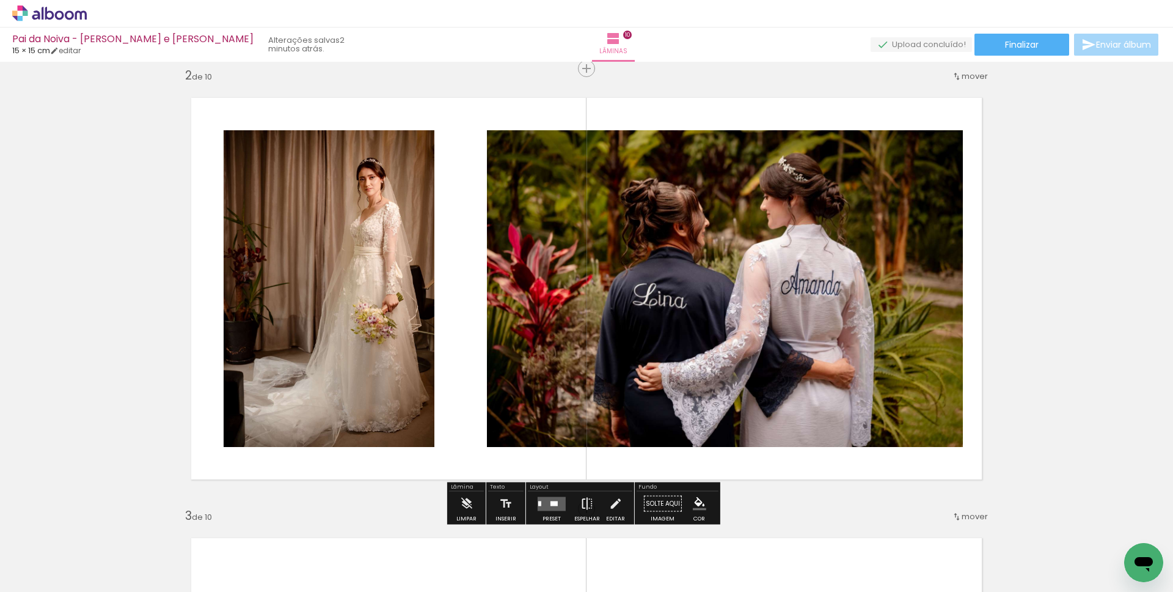
click at [574, 510] on paper-button "Espelhar" at bounding box center [587, 506] width 32 height 31
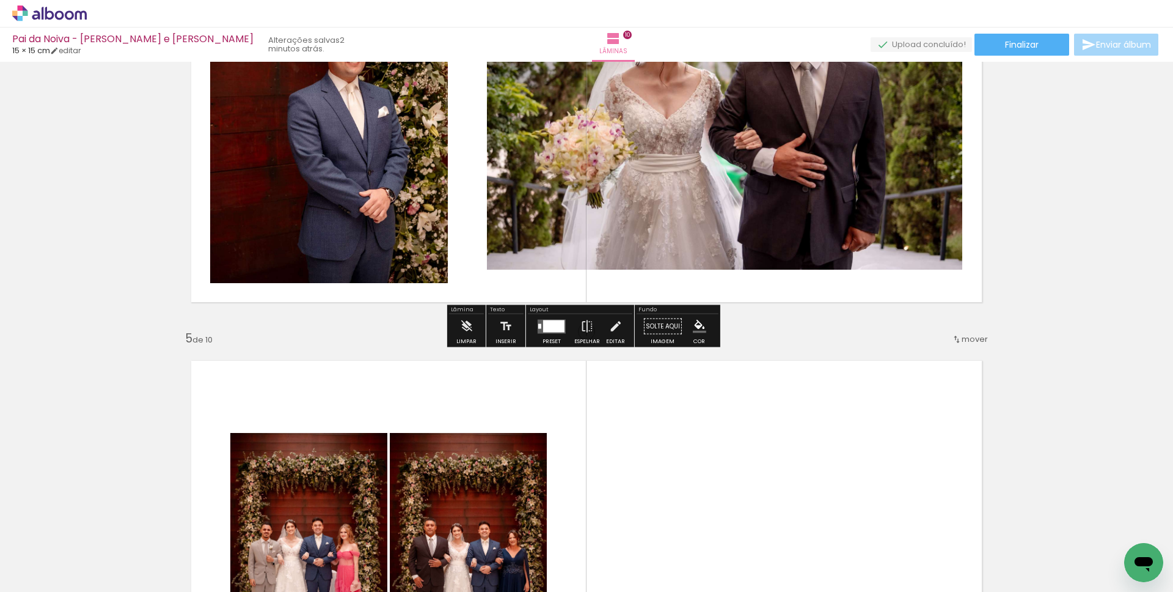
scroll to position [1765, 0]
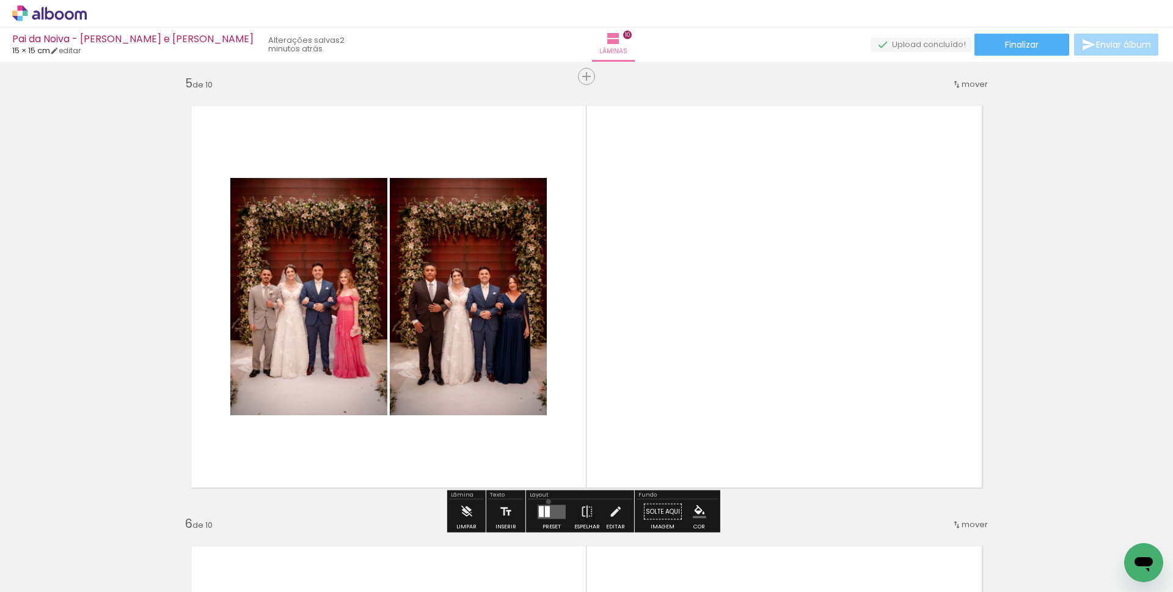
click at [546, 501] on div at bounding box center [551, 511] width 33 height 24
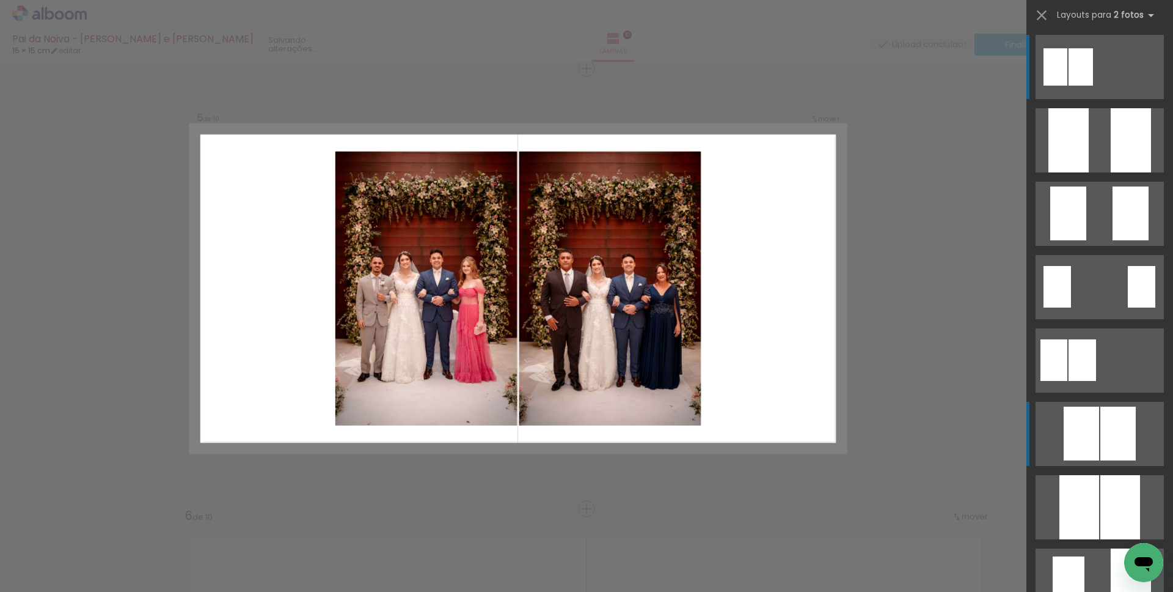
scroll to position [5, 0]
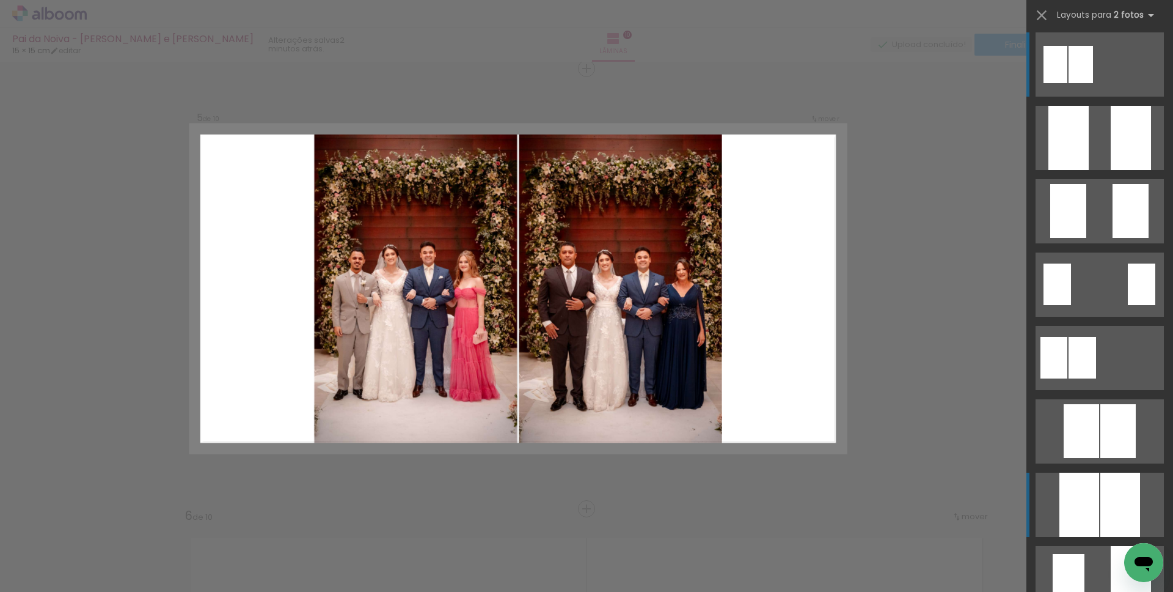
click at [1101, 491] on div at bounding box center [1121, 504] width 40 height 64
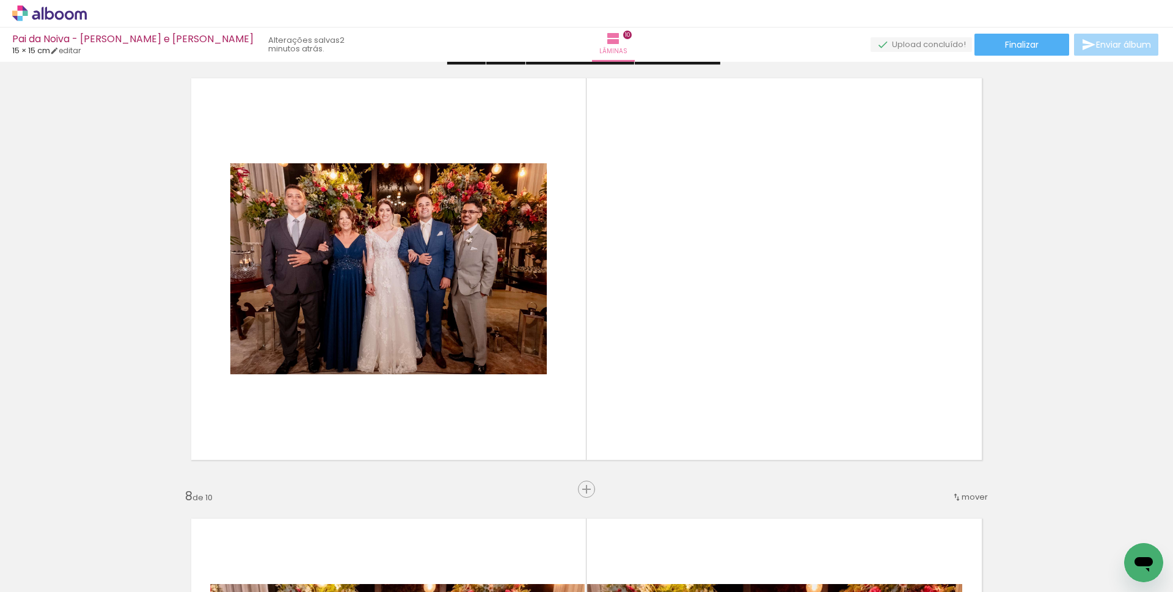
scroll to position [2694, 0]
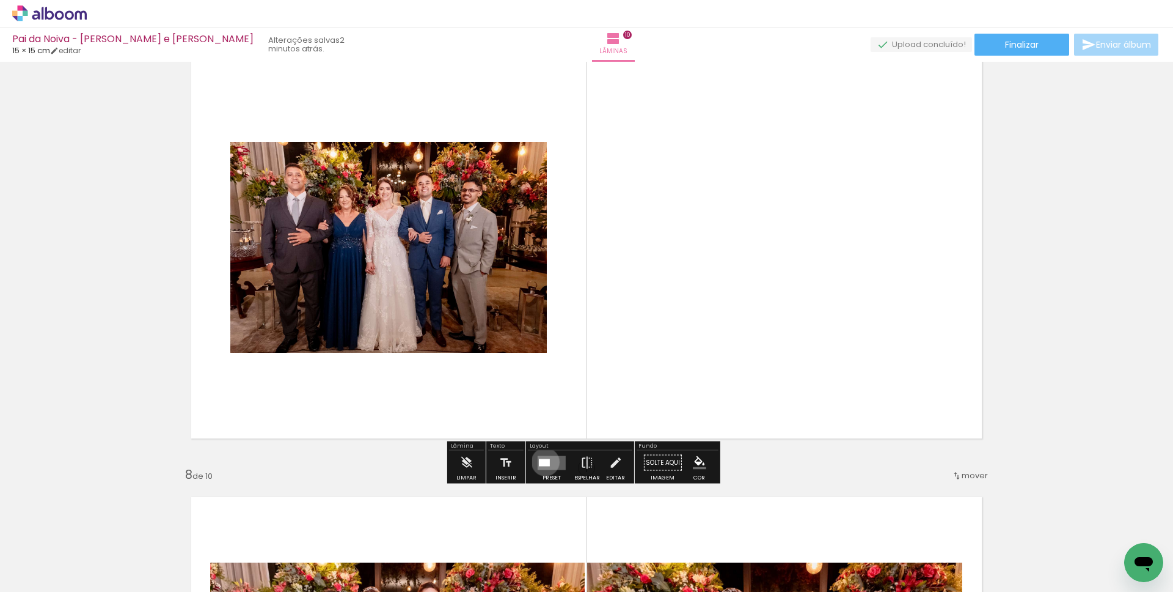
click at [543, 461] on div at bounding box center [544, 461] width 11 height 7
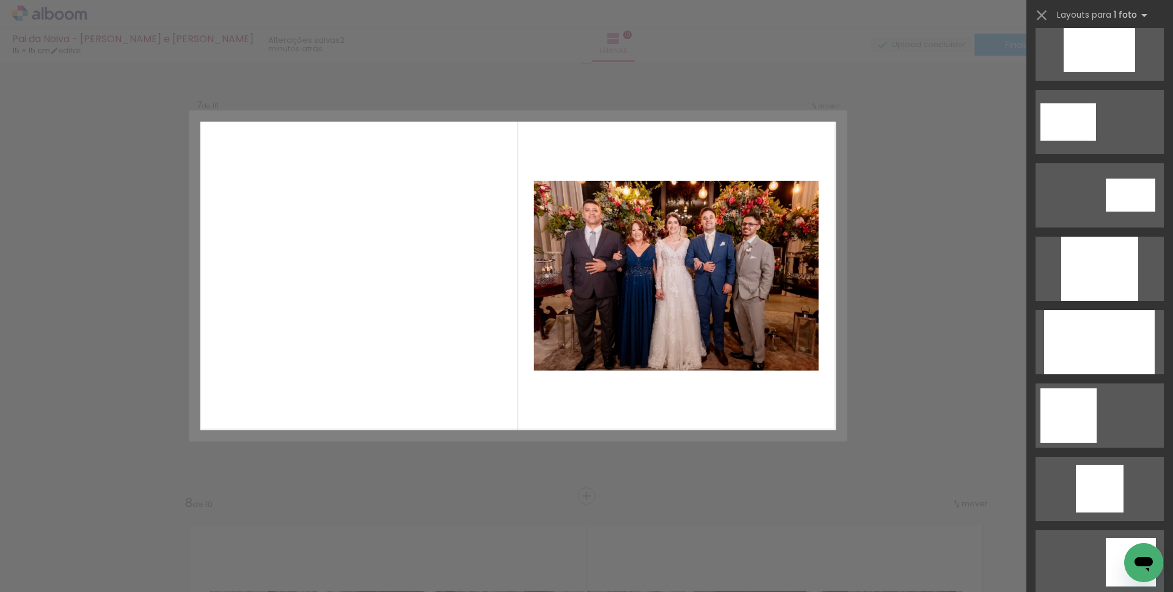
scroll to position [0, 0]
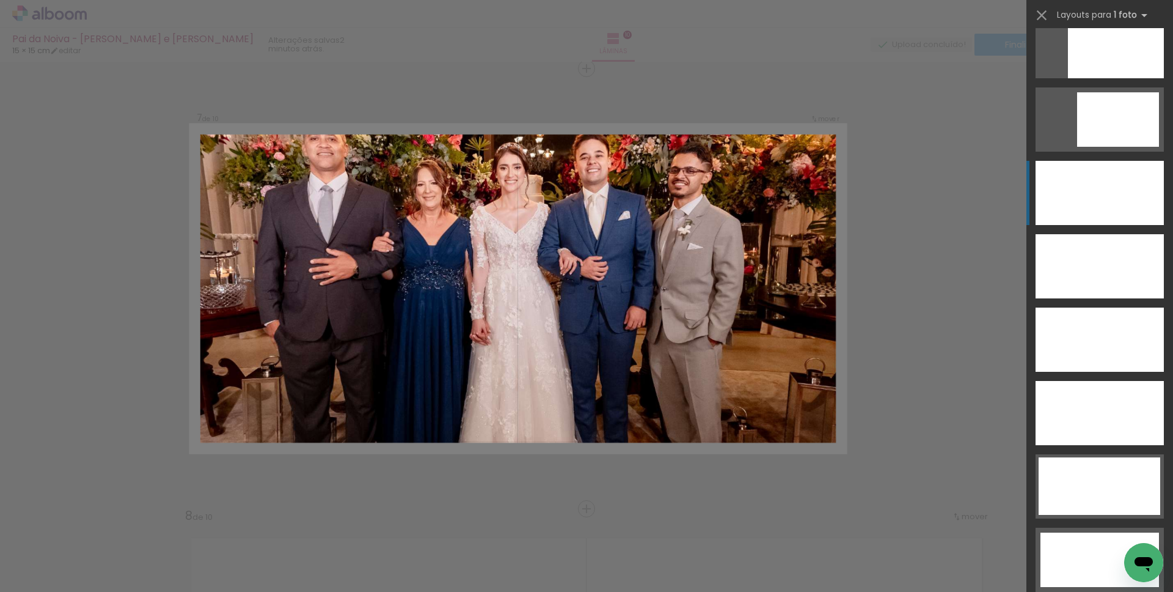
click at [1093, 211] on div at bounding box center [1100, 193] width 128 height 64
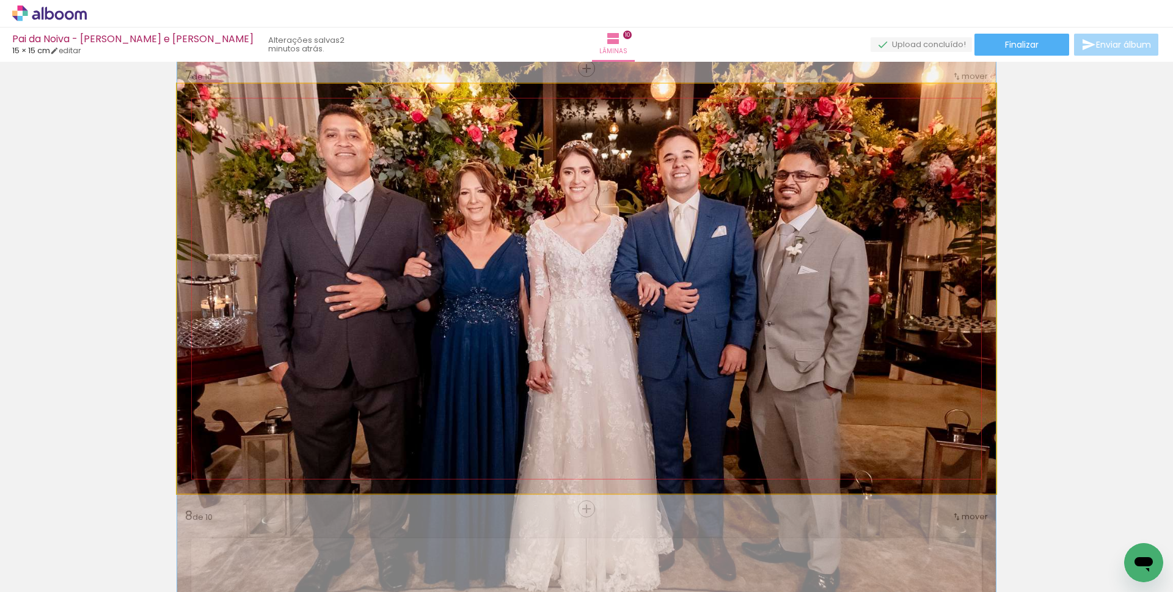
drag, startPoint x: 799, startPoint y: 273, endPoint x: 795, endPoint y: 307, distance: 34.4
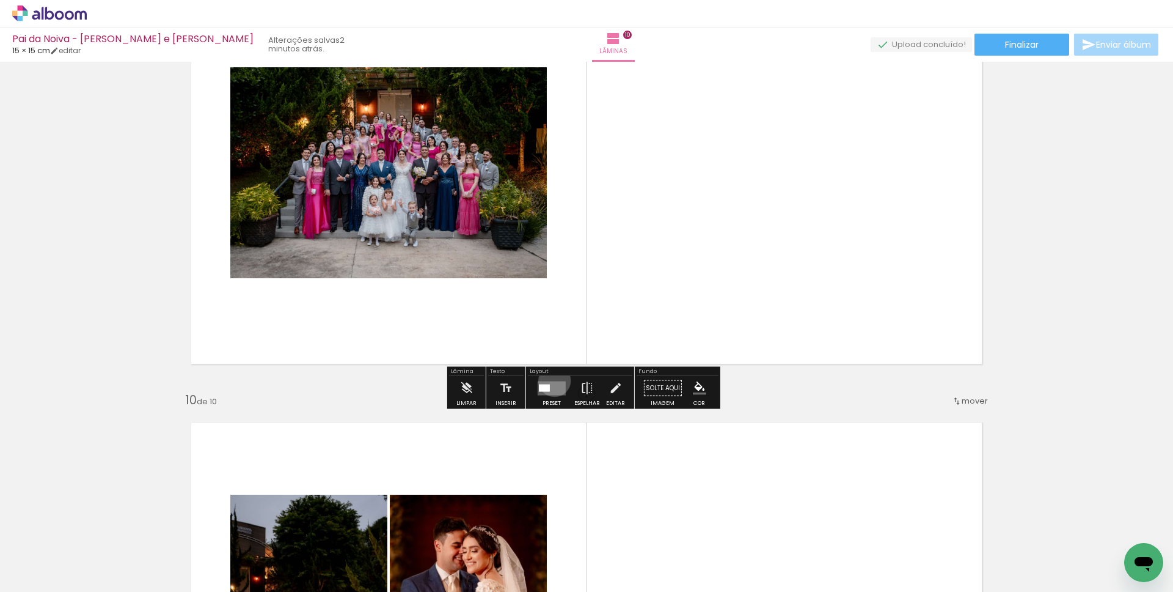
click at [552, 381] on quentale-layouter at bounding box center [552, 388] width 28 height 14
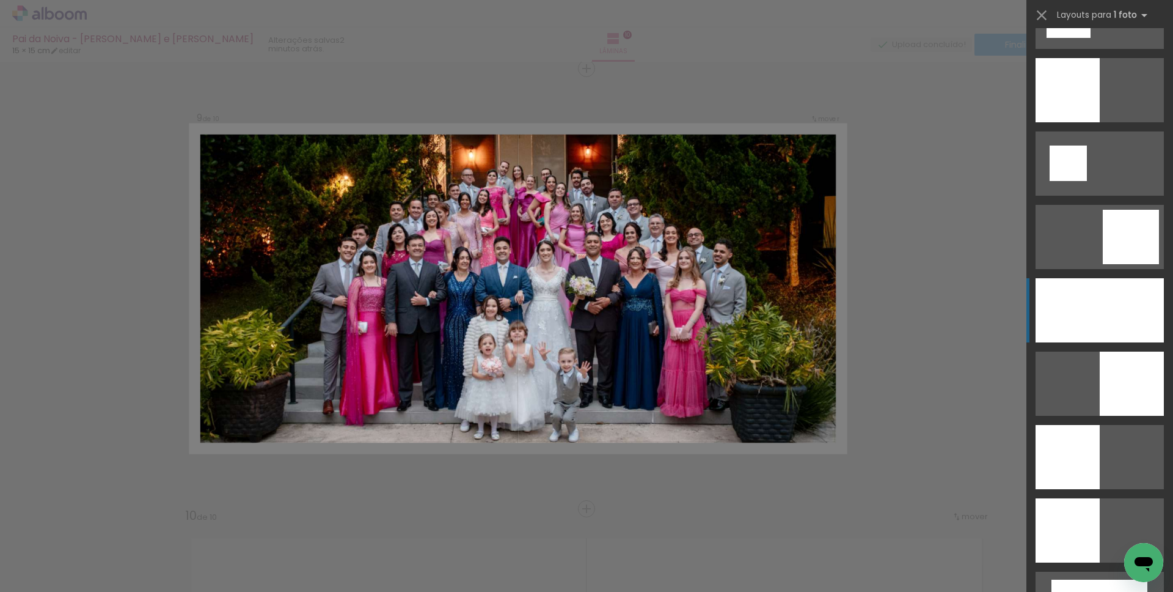
click at [1099, 313] on div at bounding box center [1100, 310] width 128 height 64
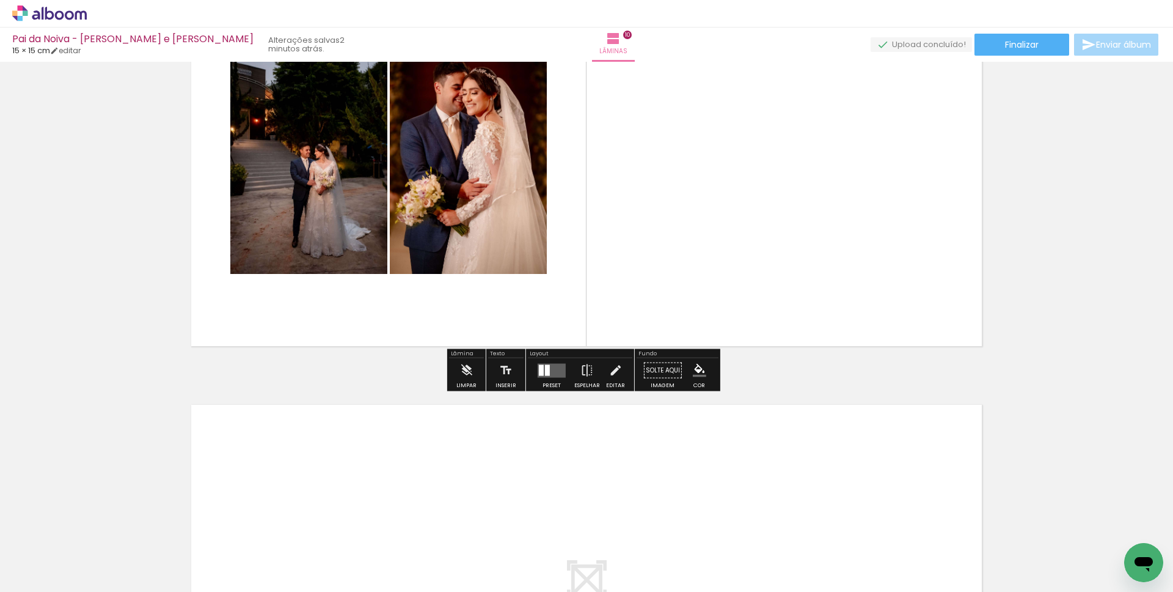
click at [541, 363] on quentale-layouter at bounding box center [552, 370] width 28 height 14
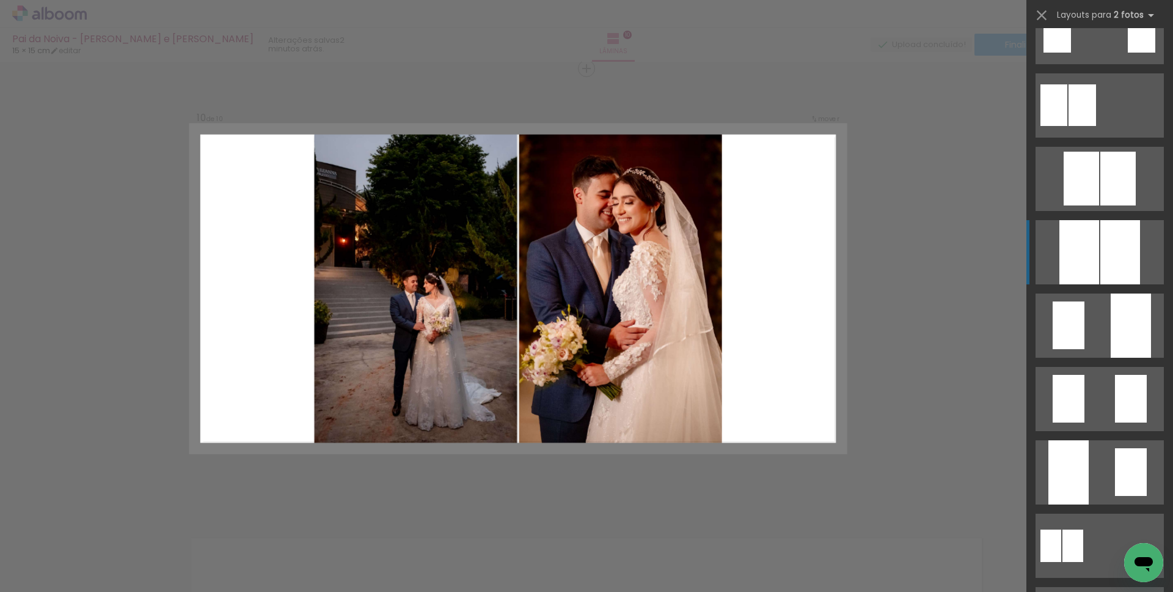
click at [1094, 250] on div at bounding box center [1080, 252] width 40 height 64
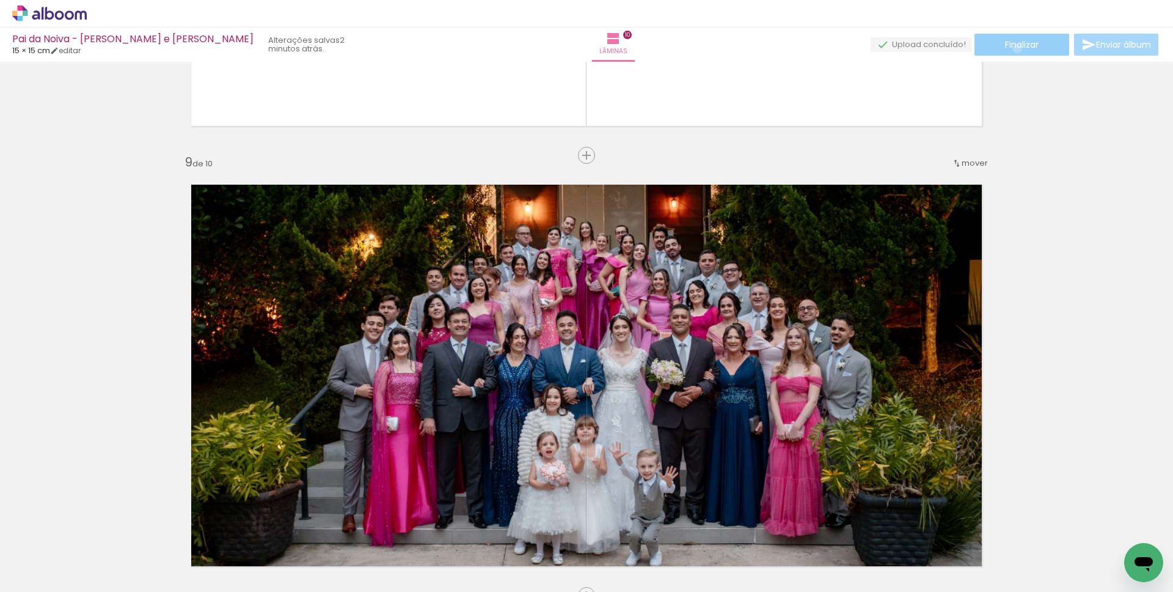
click at [1013, 48] on span "Finalizar" at bounding box center [1022, 44] width 34 height 9
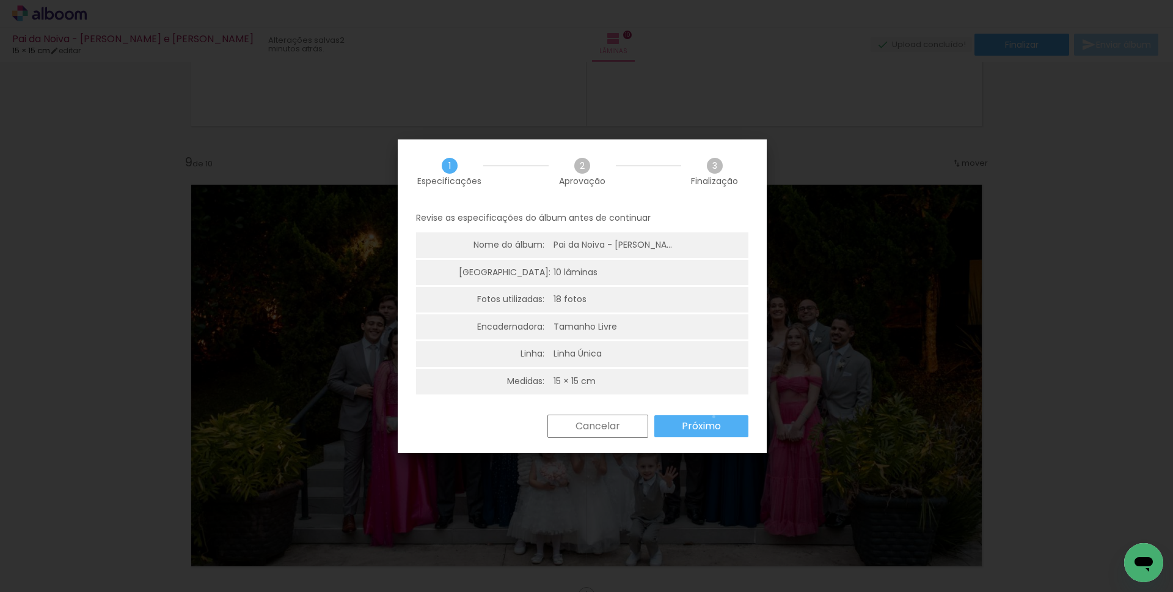
click at [714, 416] on paper-button "Próximo" at bounding box center [701, 426] width 94 height 22
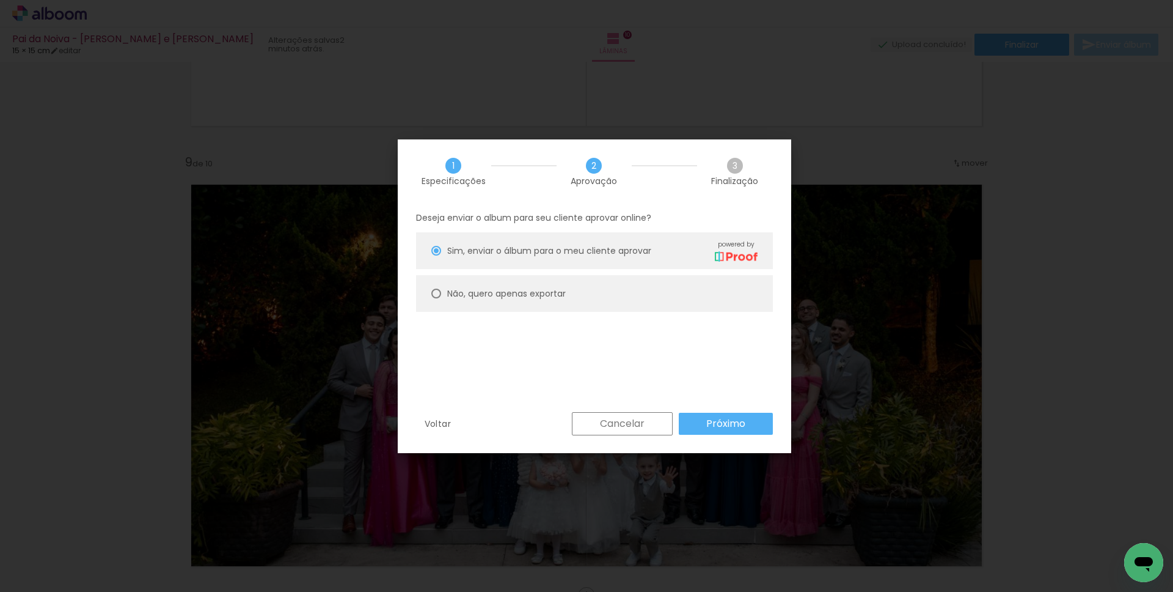
click at [0, 0] on slot "Próximo" at bounding box center [0, 0] width 0 height 0
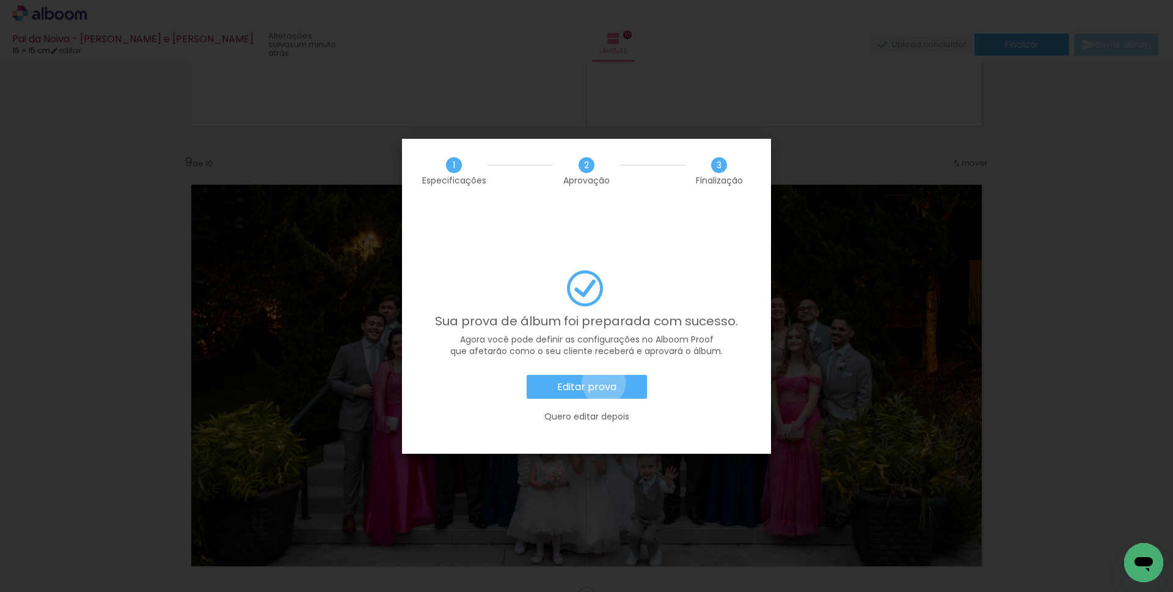
click at [0, 0] on slot "Editar prova" at bounding box center [0, 0] width 0 height 0
